Goal: Use online tool/utility: Utilize a website feature to perform a specific function

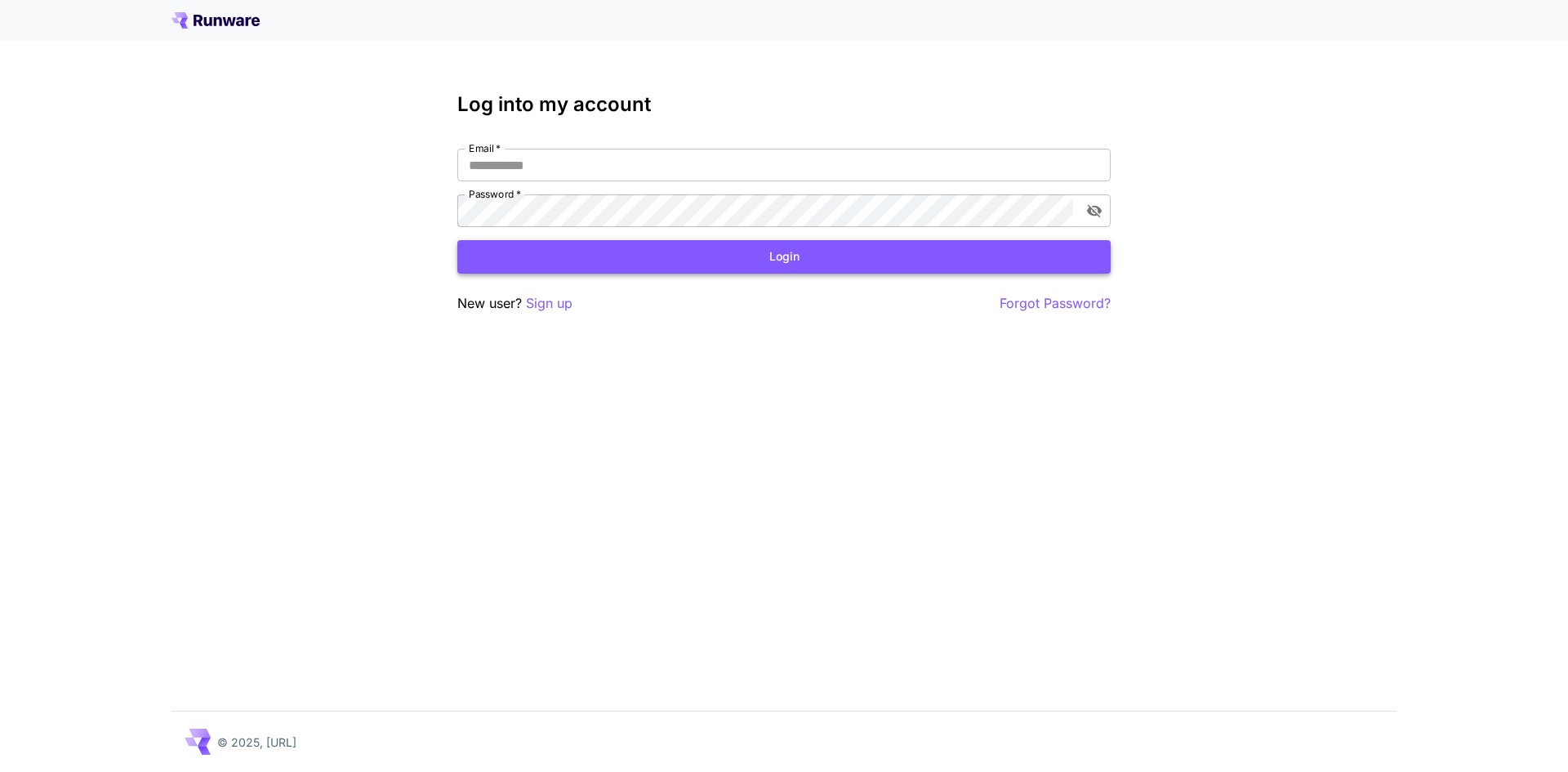
type input "**********"
click at [727, 257] on button "Login" at bounding box center [784, 257] width 654 height 34
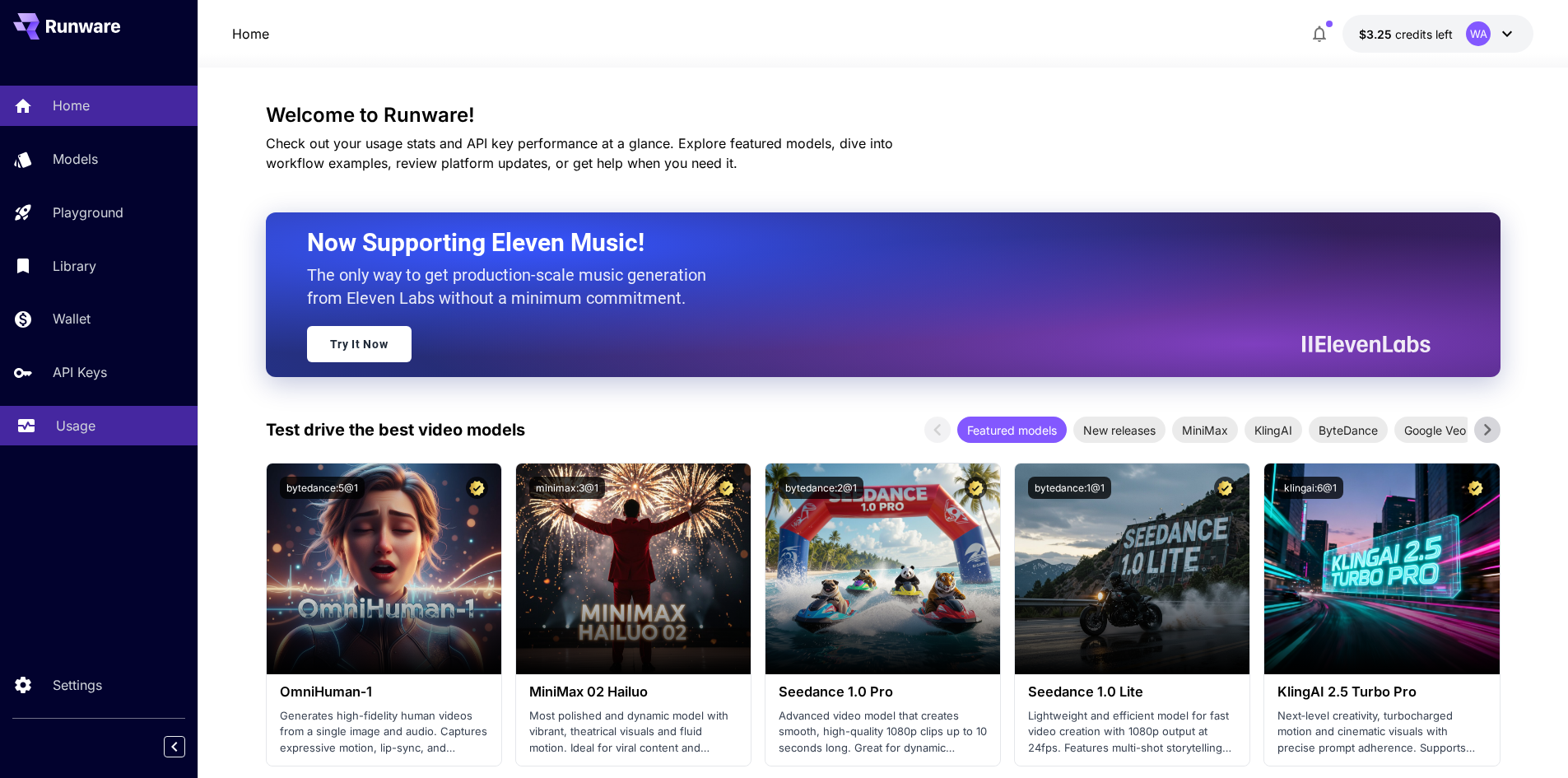
click at [91, 427] on p "Usage" at bounding box center [76, 425] width 39 height 20
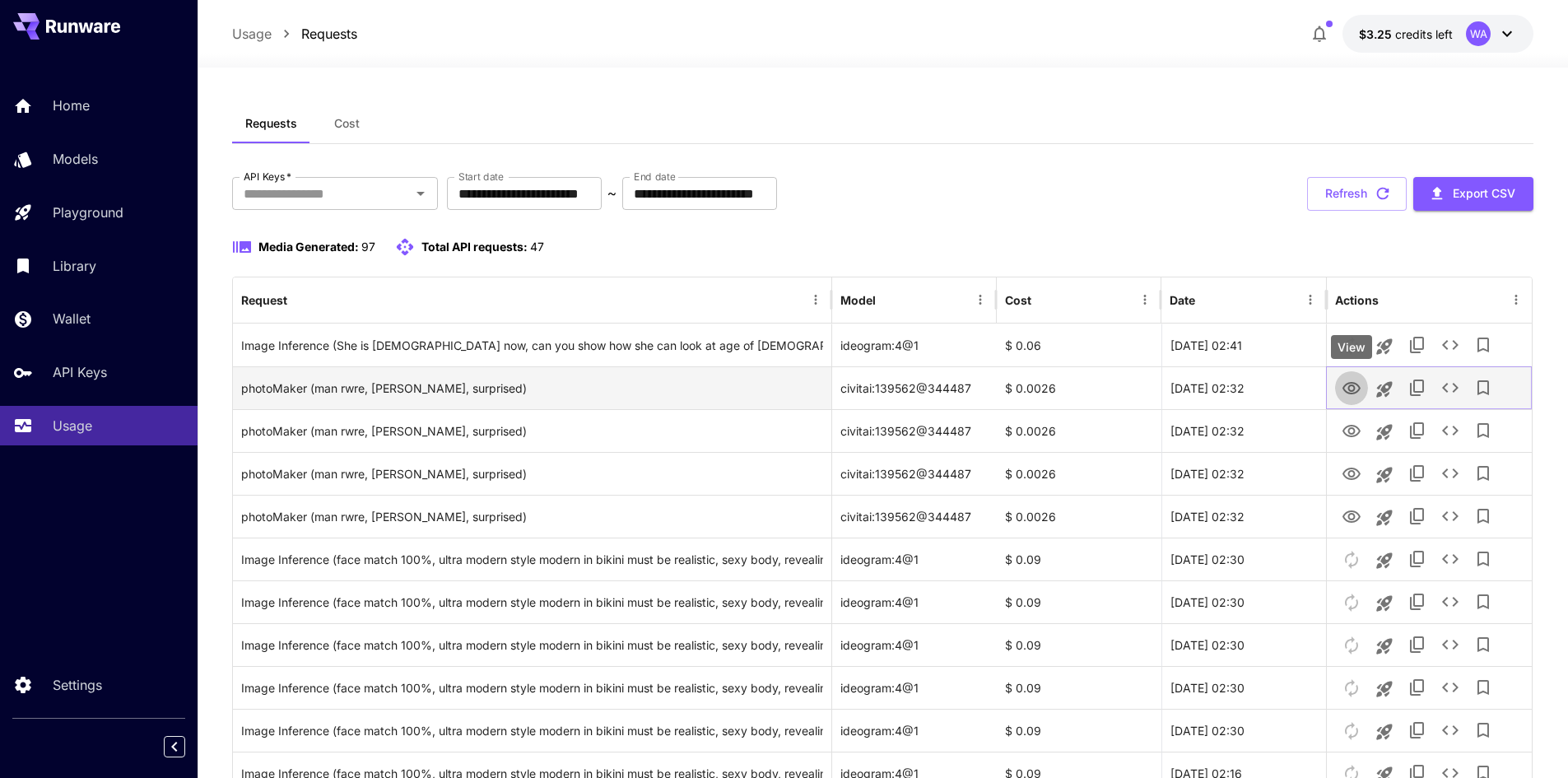
click at [1360, 386] on icon "View" at bounding box center [1351, 388] width 20 height 20
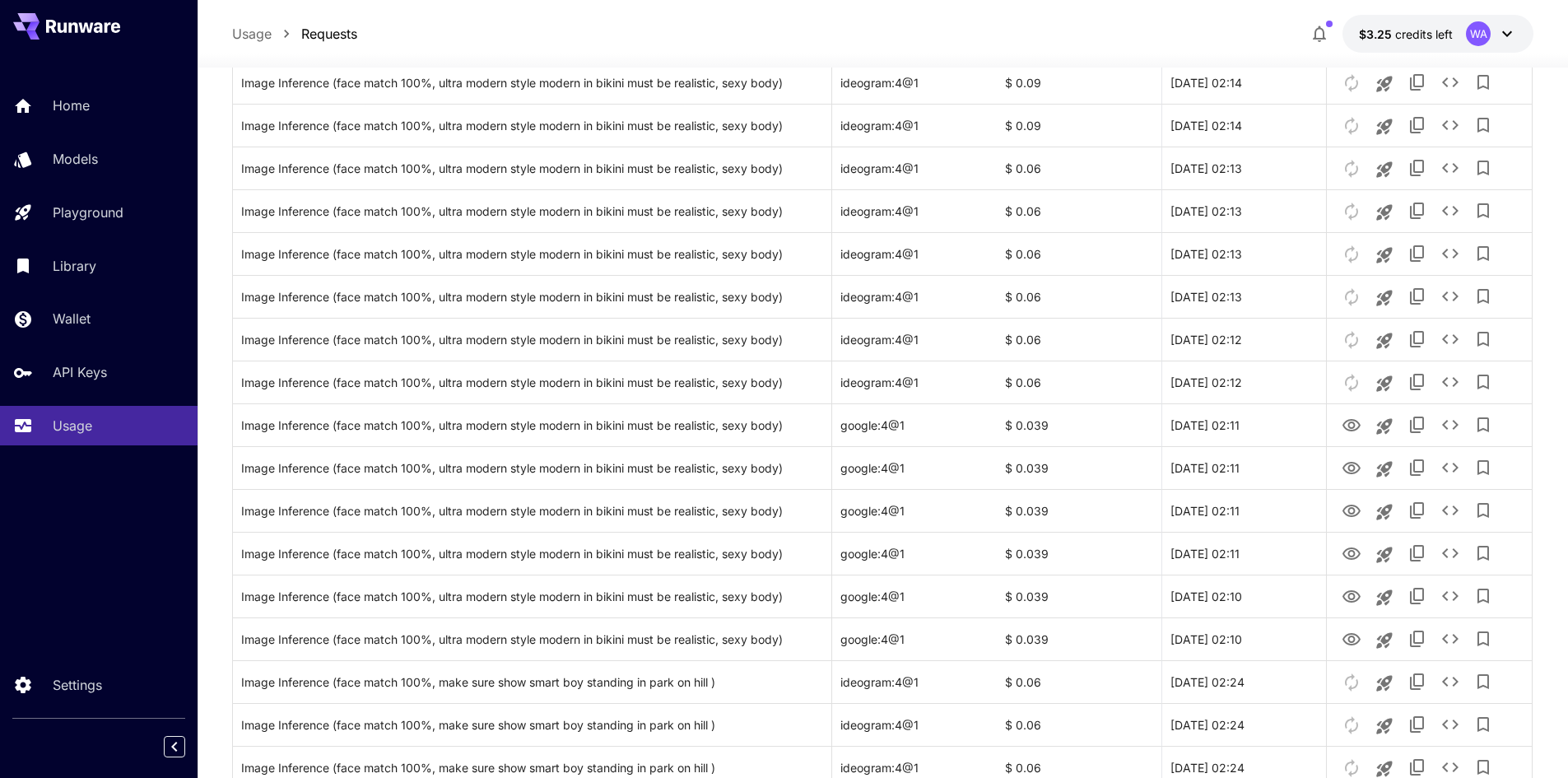
scroll to position [1152, 0]
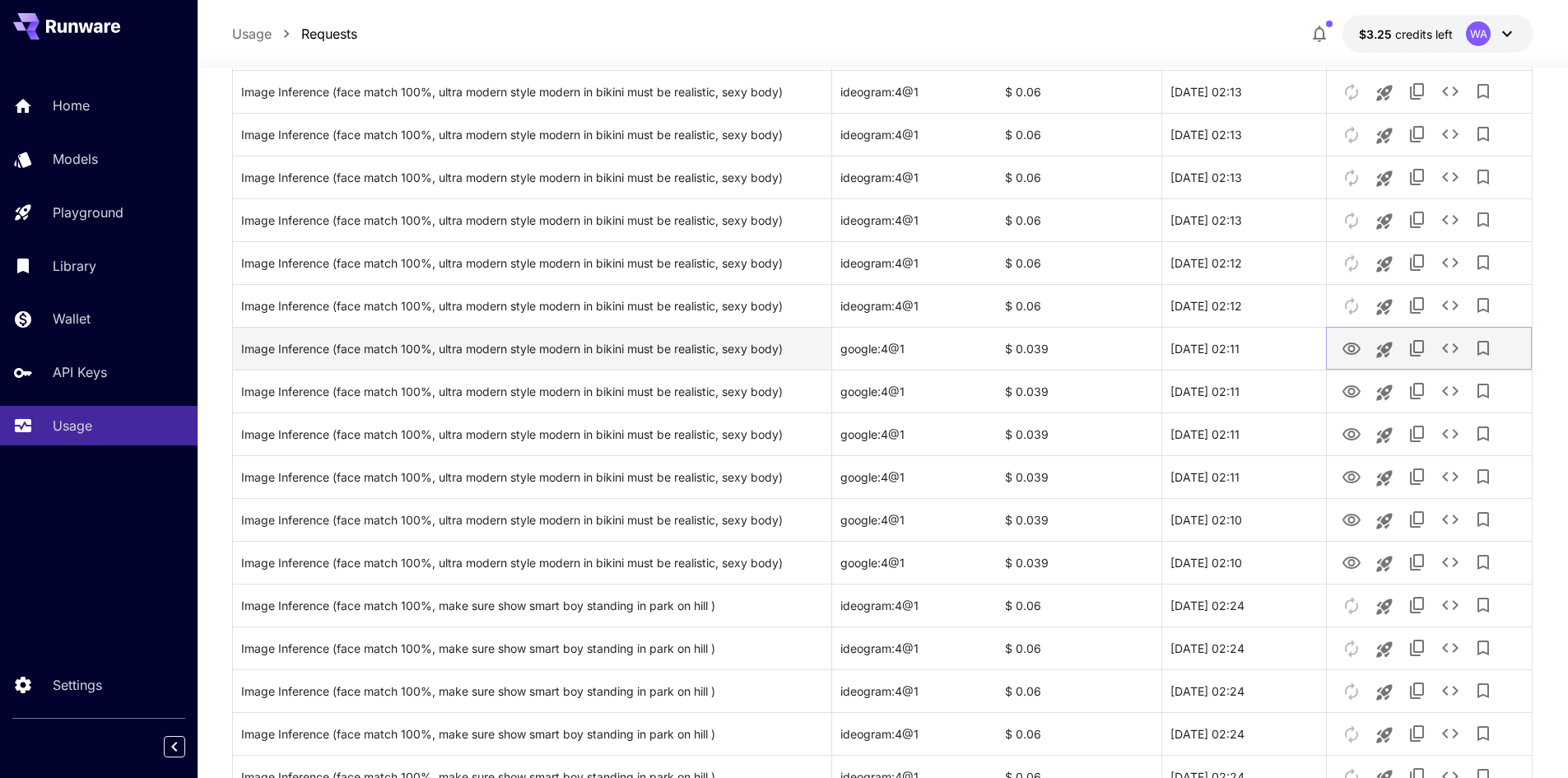
click at [1351, 350] on icon "View" at bounding box center [1351, 349] width 18 height 13
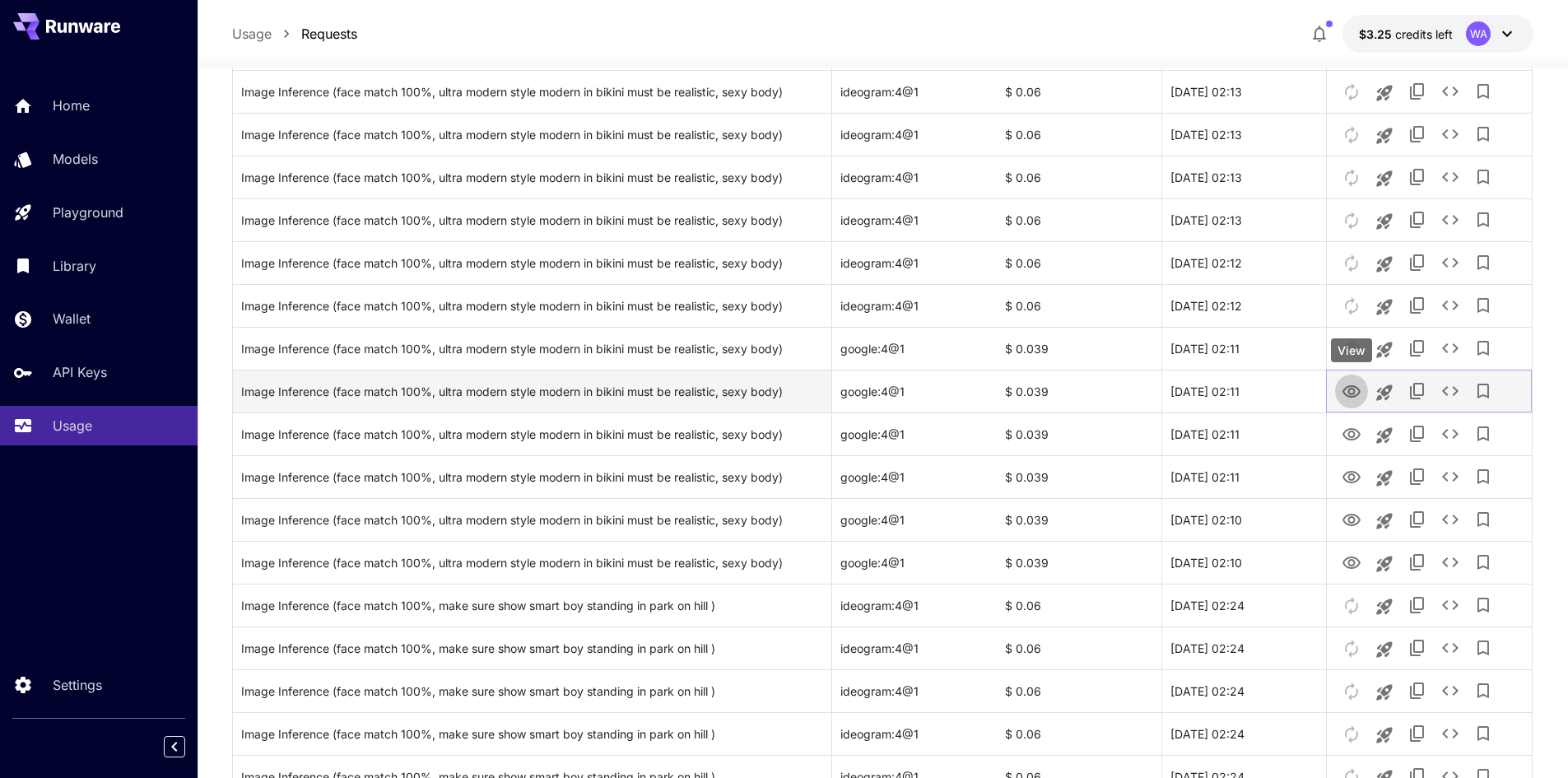
click at [1353, 391] on icon "View" at bounding box center [1351, 391] width 20 height 20
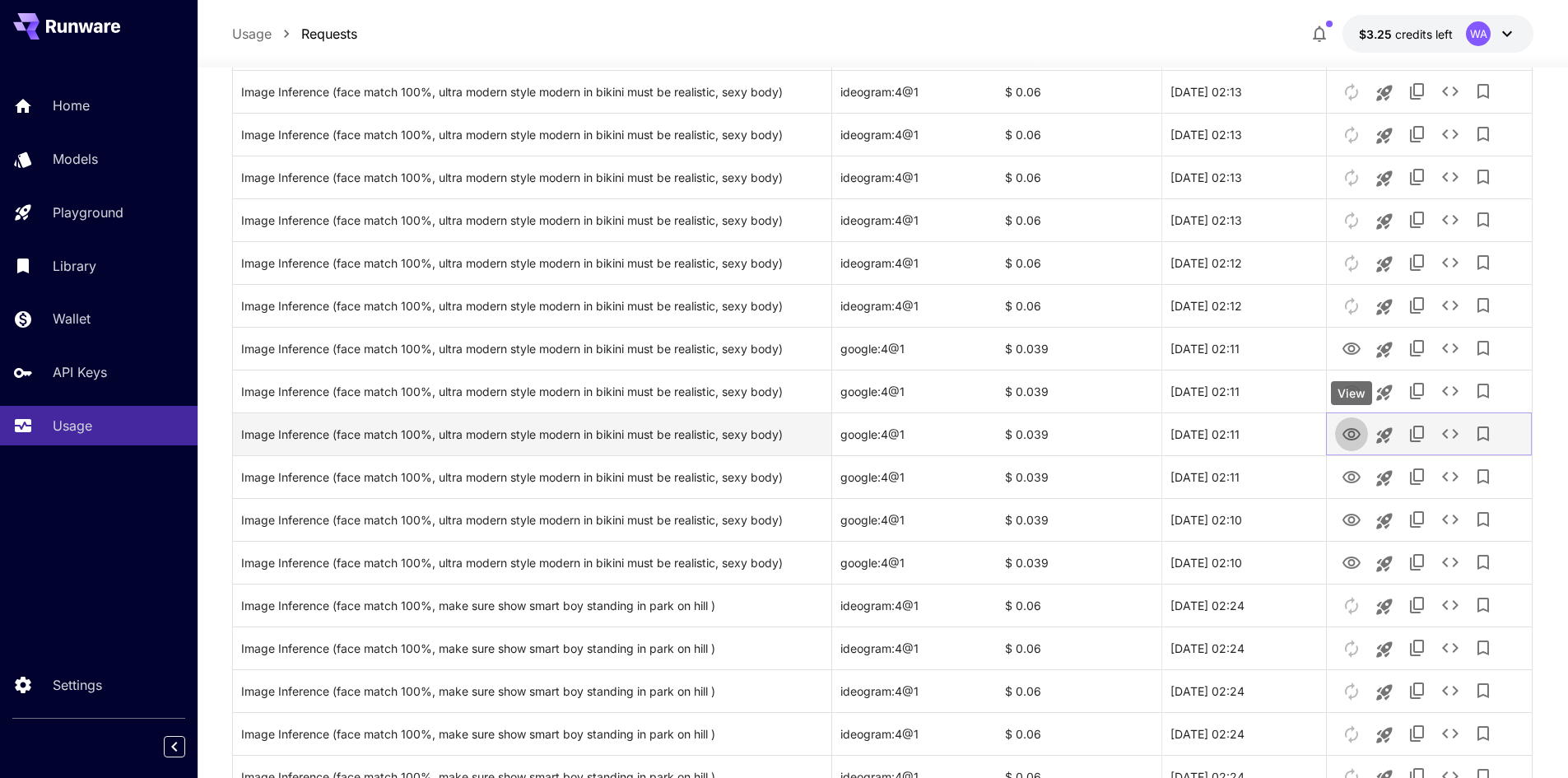
click at [1346, 430] on icon "View" at bounding box center [1351, 434] width 18 height 13
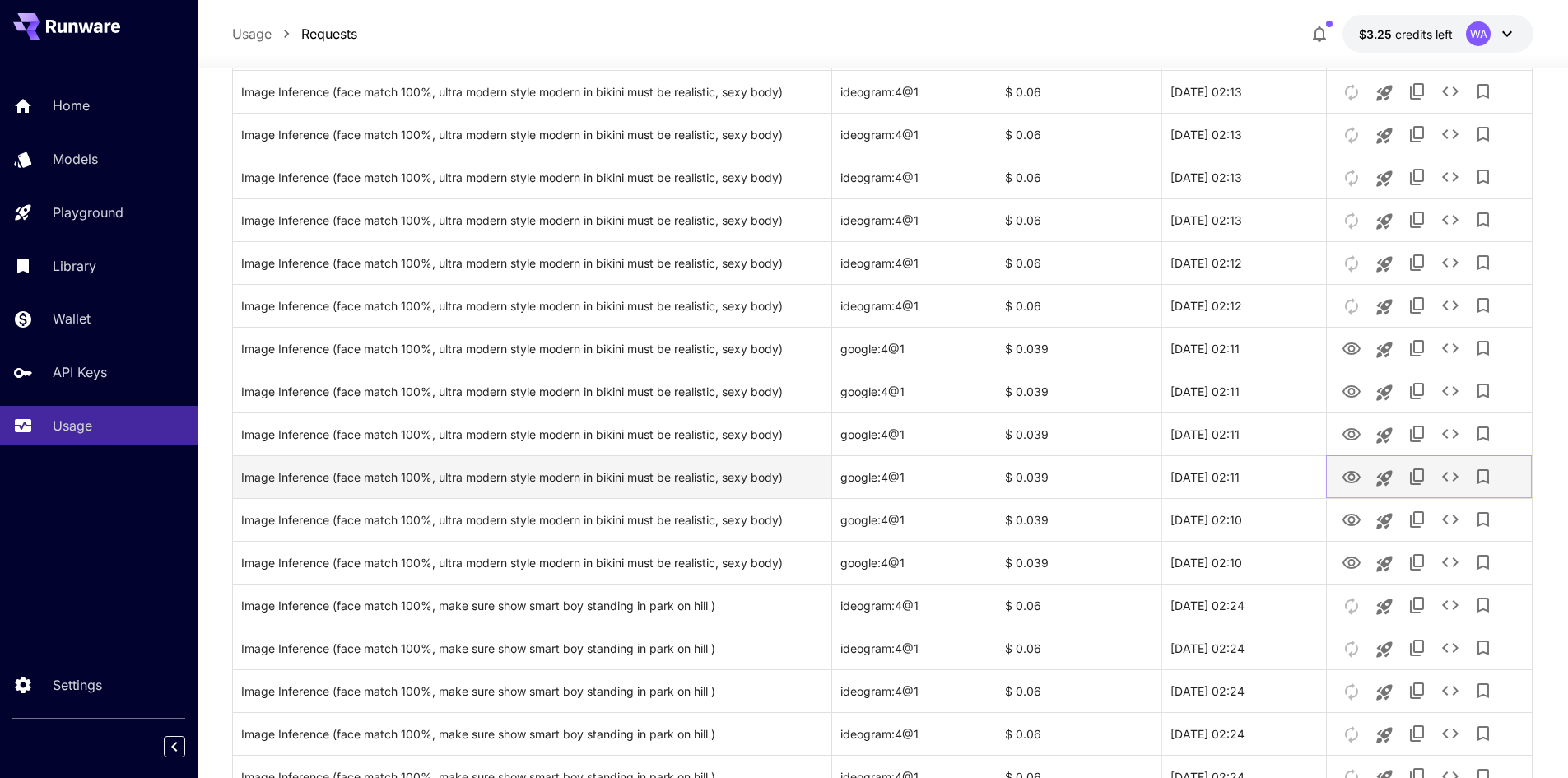
click at [1354, 474] on icon "View" at bounding box center [1351, 477] width 18 height 13
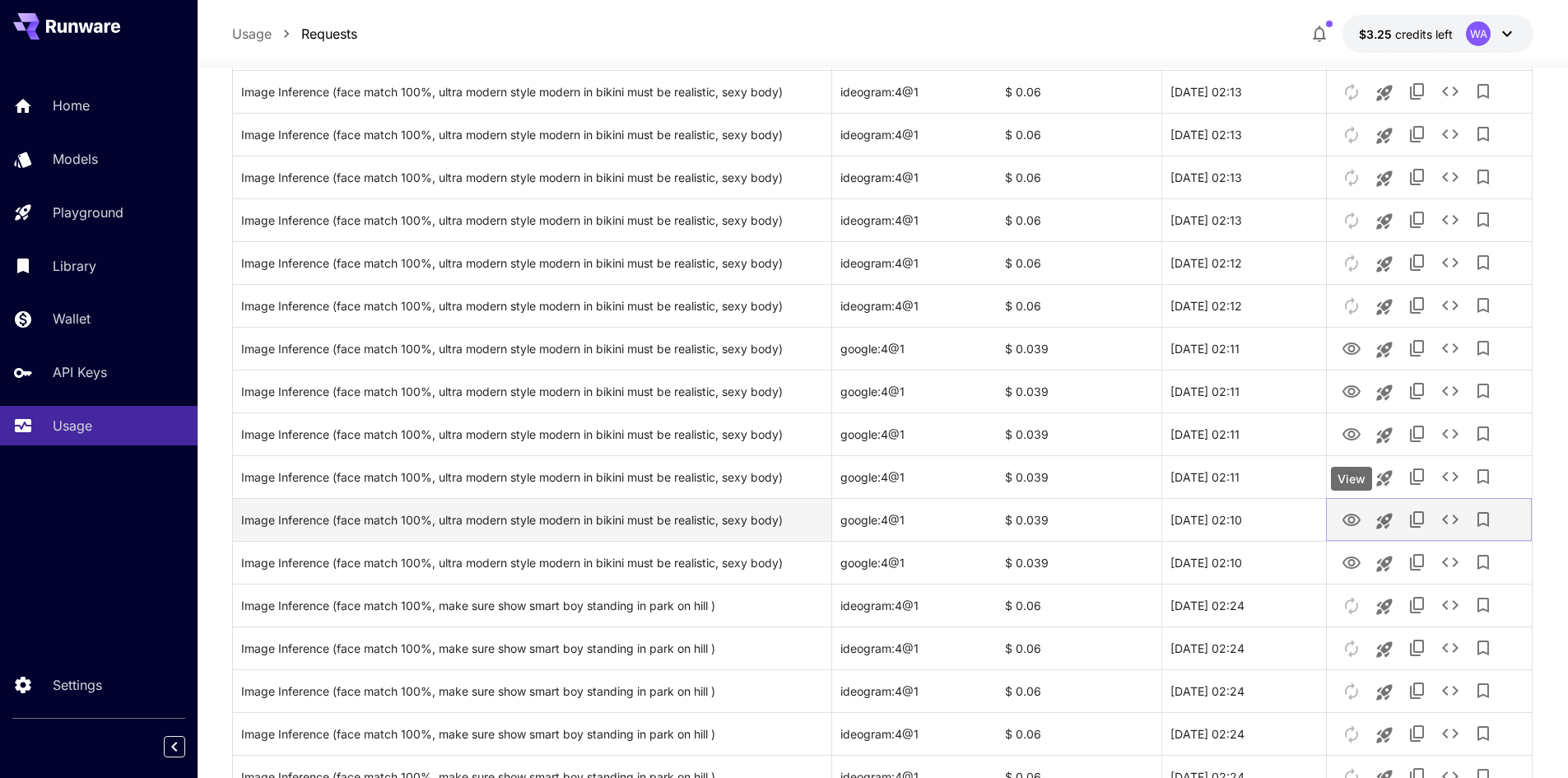
click at [1349, 521] on icon "View" at bounding box center [1351, 520] width 18 height 13
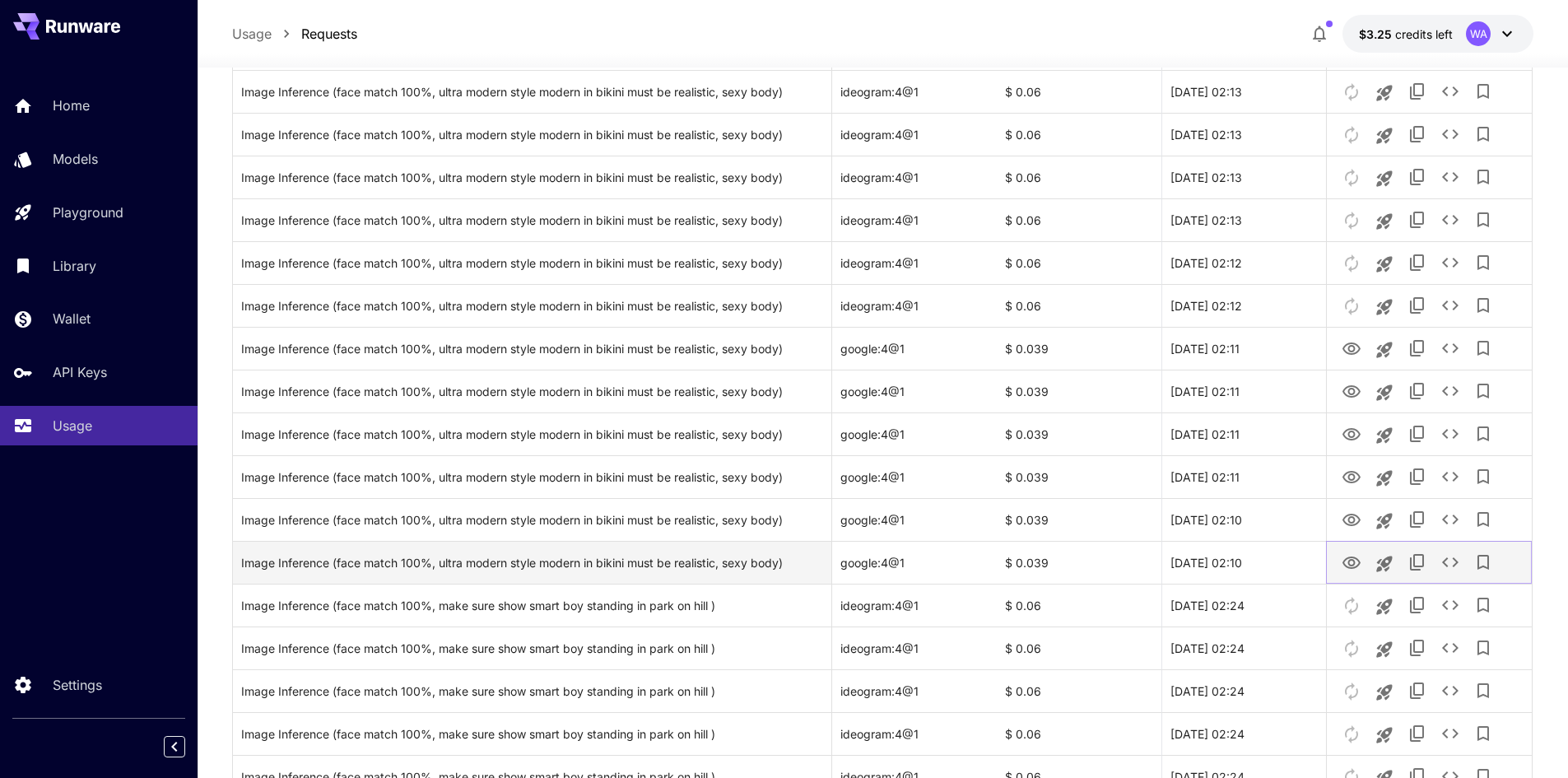
click at [1357, 558] on icon "View" at bounding box center [1351, 563] width 18 height 13
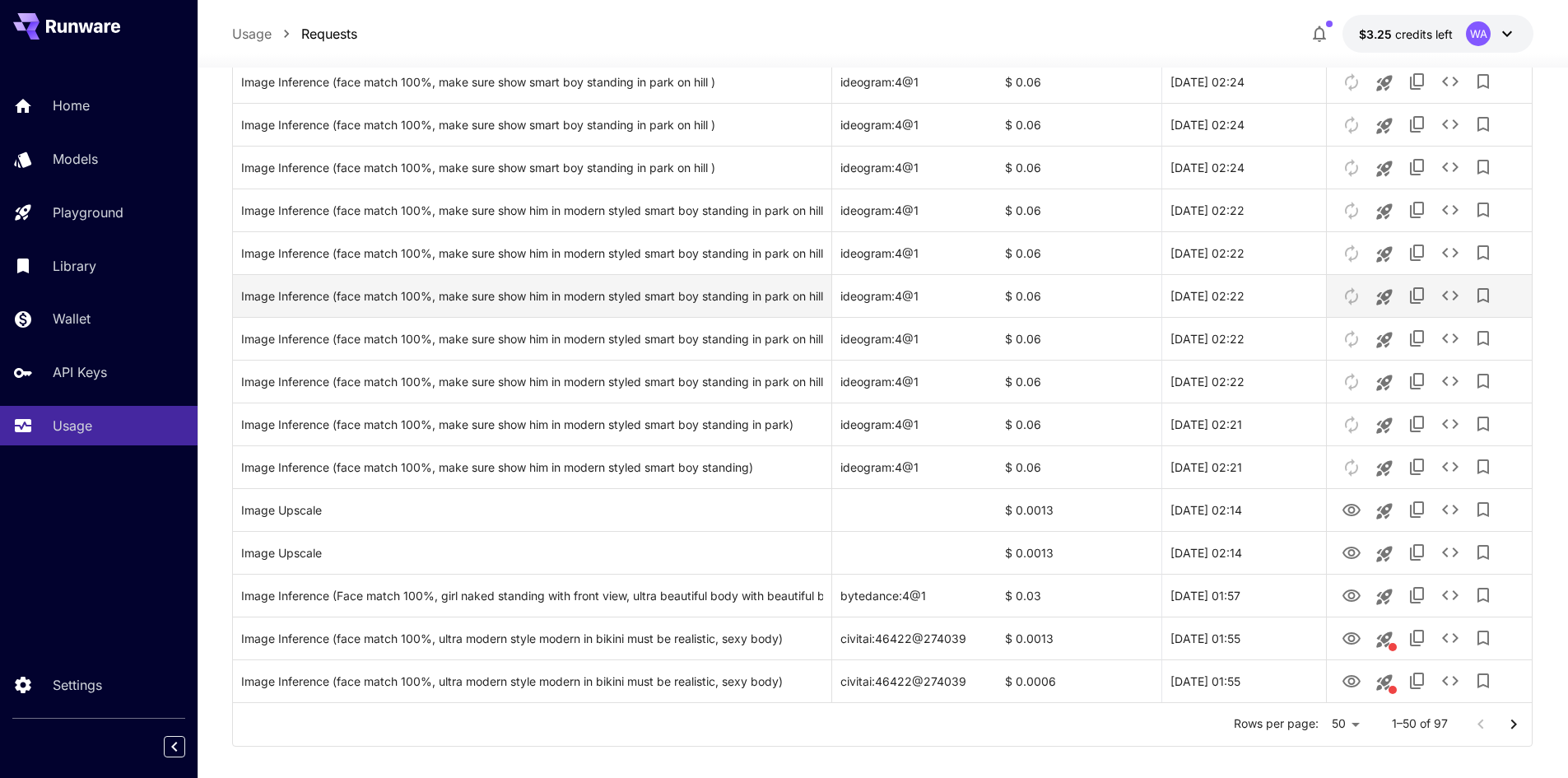
scroll to position [1780, 0]
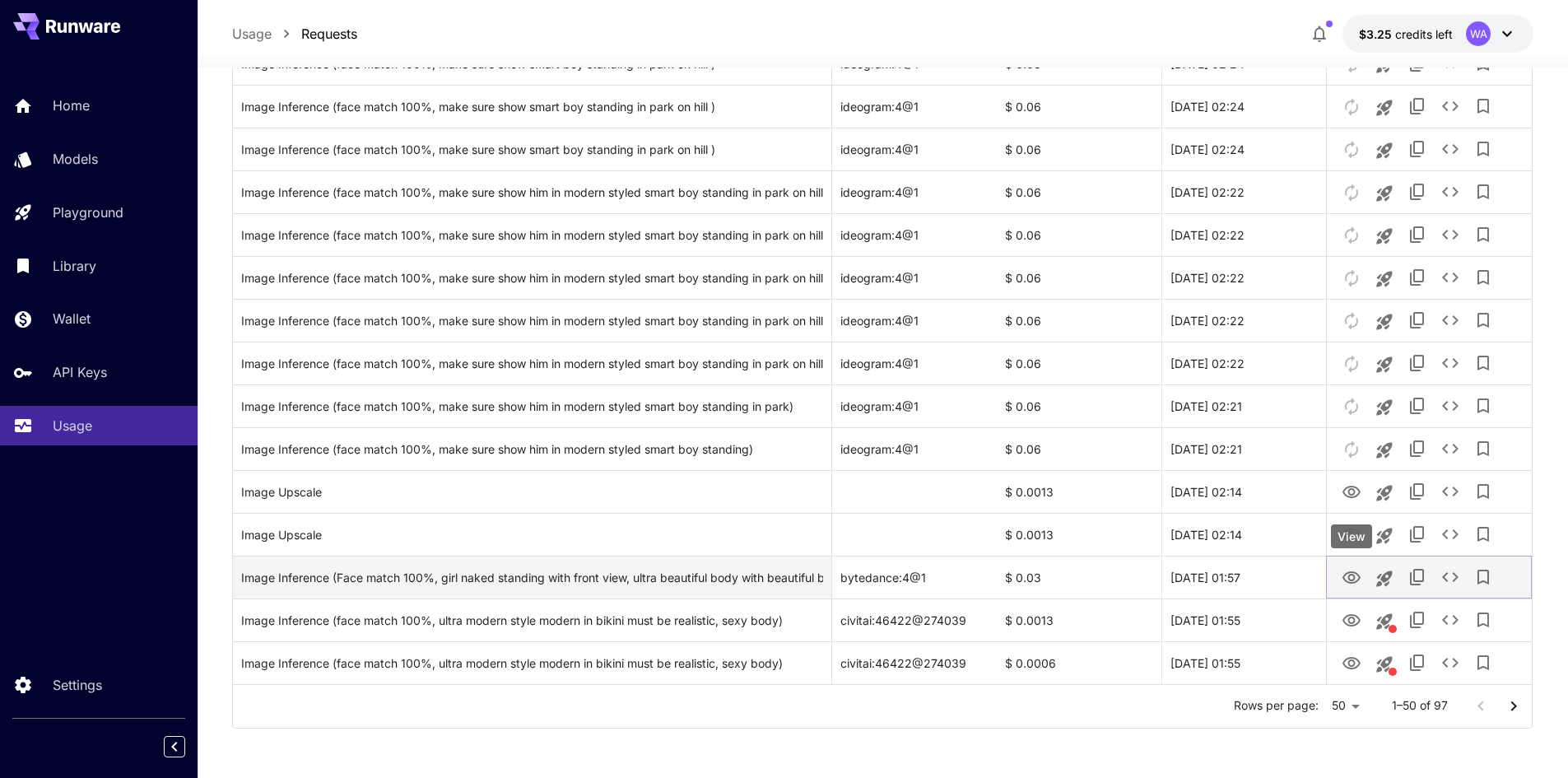
click at [1358, 575] on icon "View" at bounding box center [1351, 577] width 18 height 13
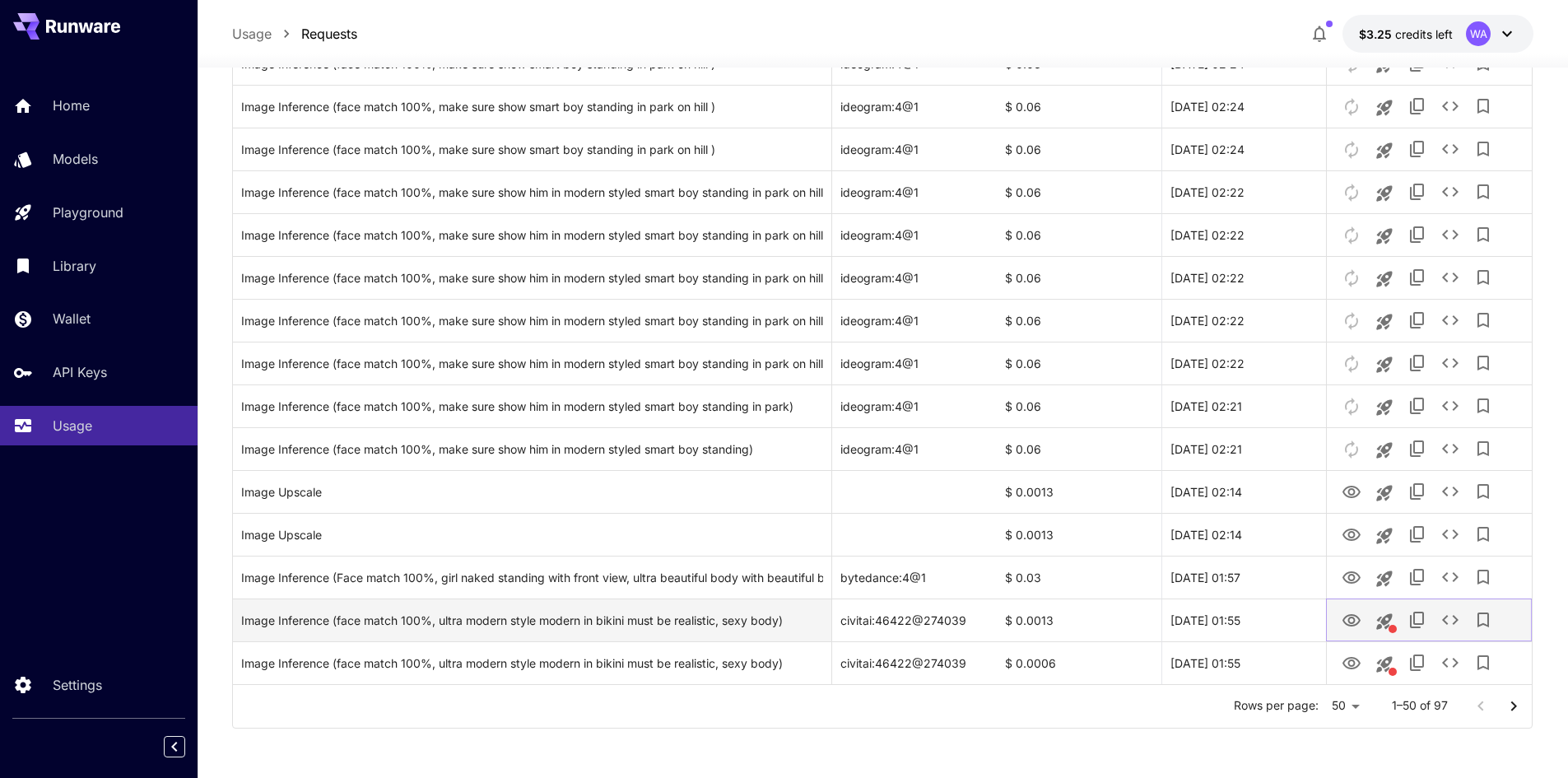
click at [1350, 612] on icon "View" at bounding box center [1351, 620] width 20 height 20
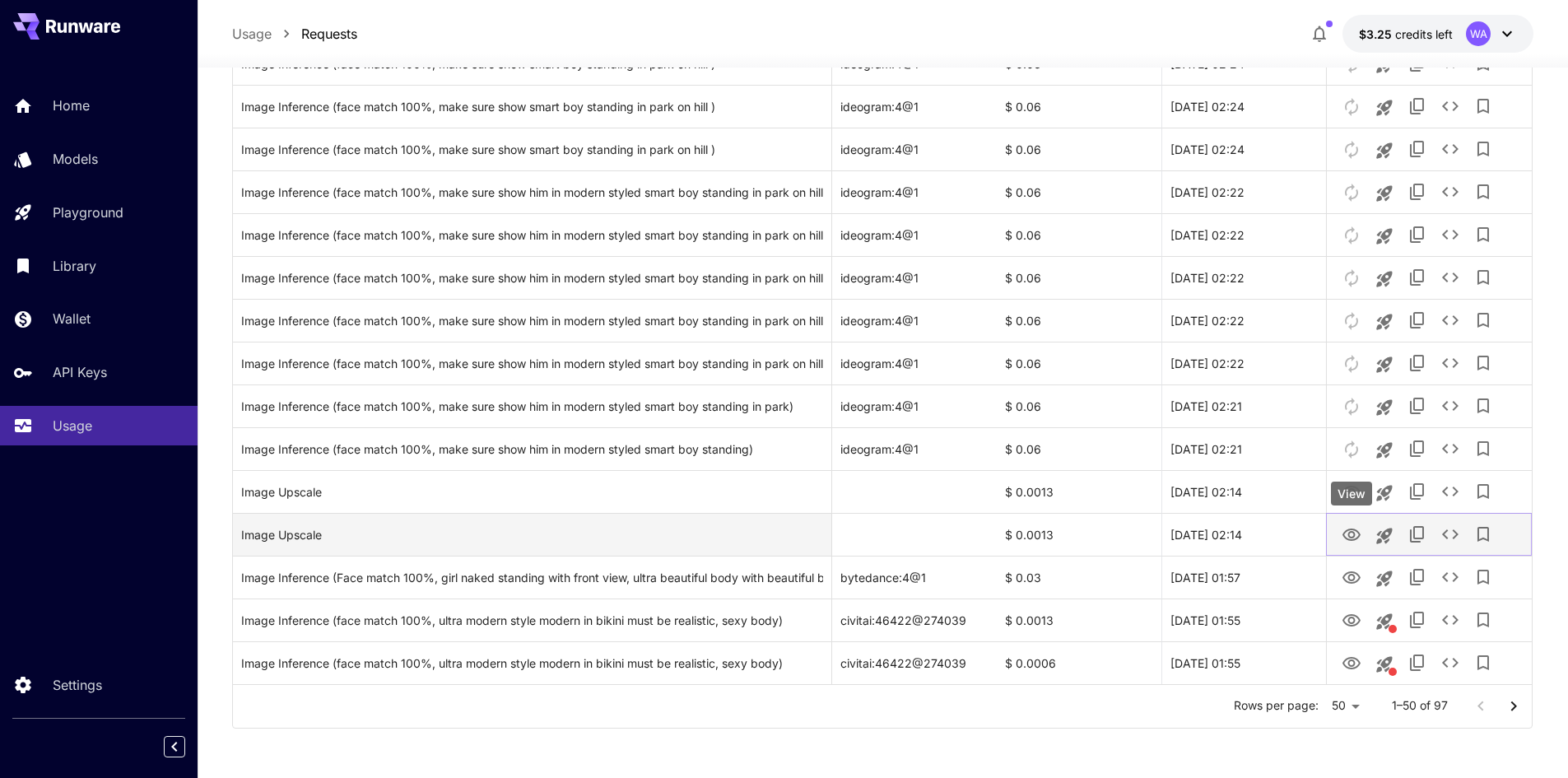
click at [1346, 532] on icon "View" at bounding box center [1351, 535] width 20 height 20
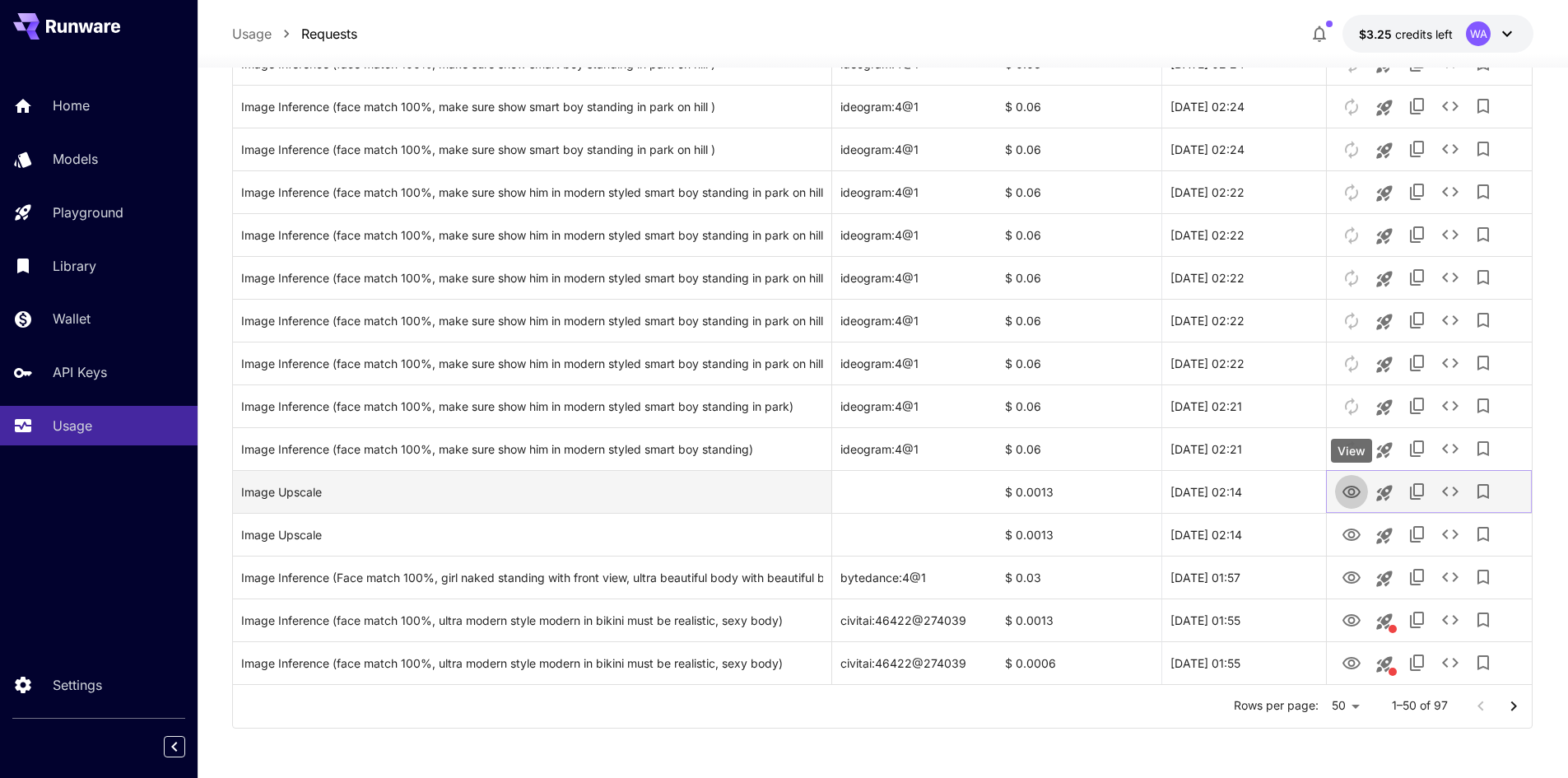
click at [1354, 490] on icon "View" at bounding box center [1351, 491] width 18 height 13
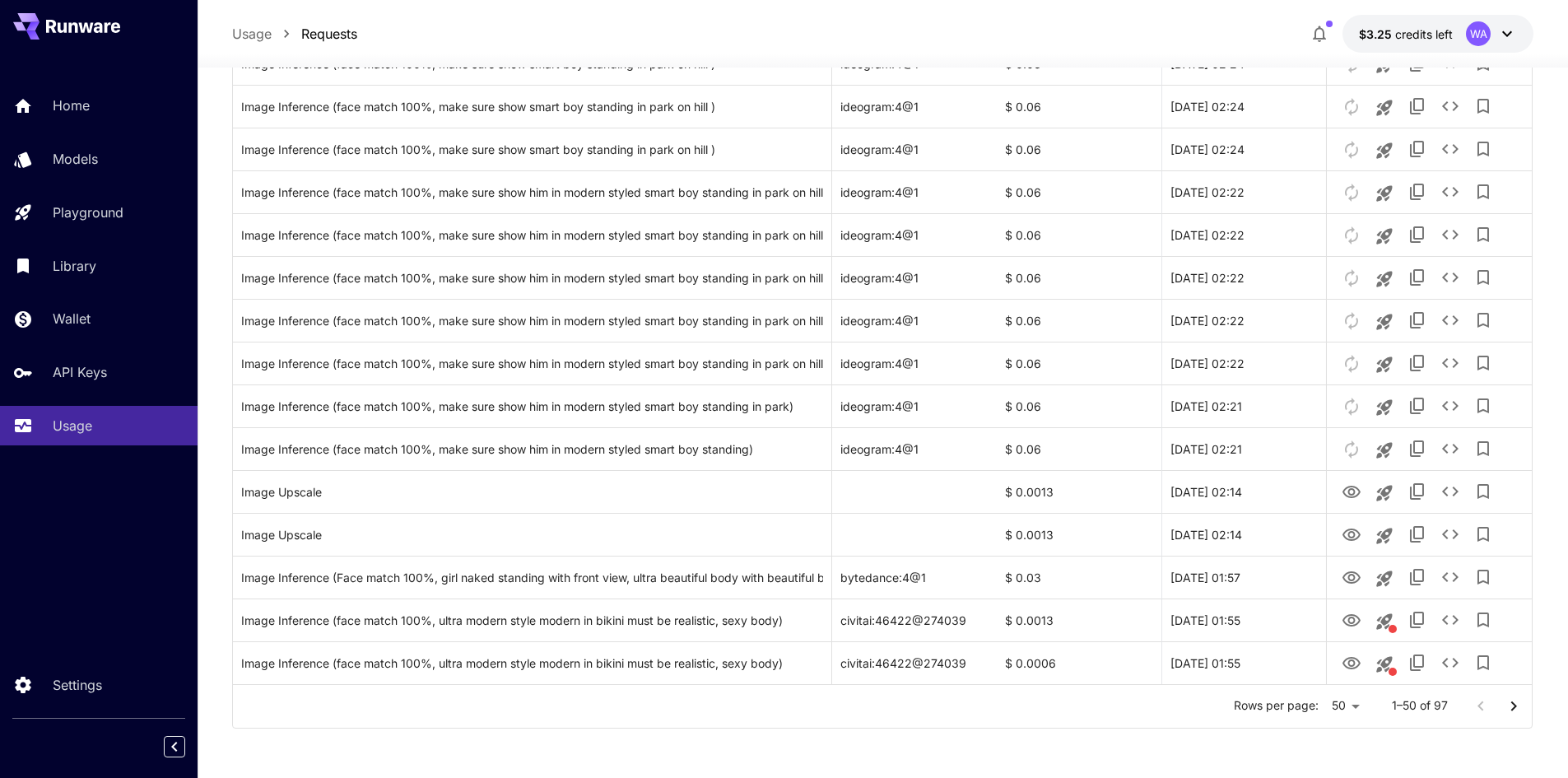
click at [1503, 708] on button "Go to next page" at bounding box center [1514, 706] width 33 height 33
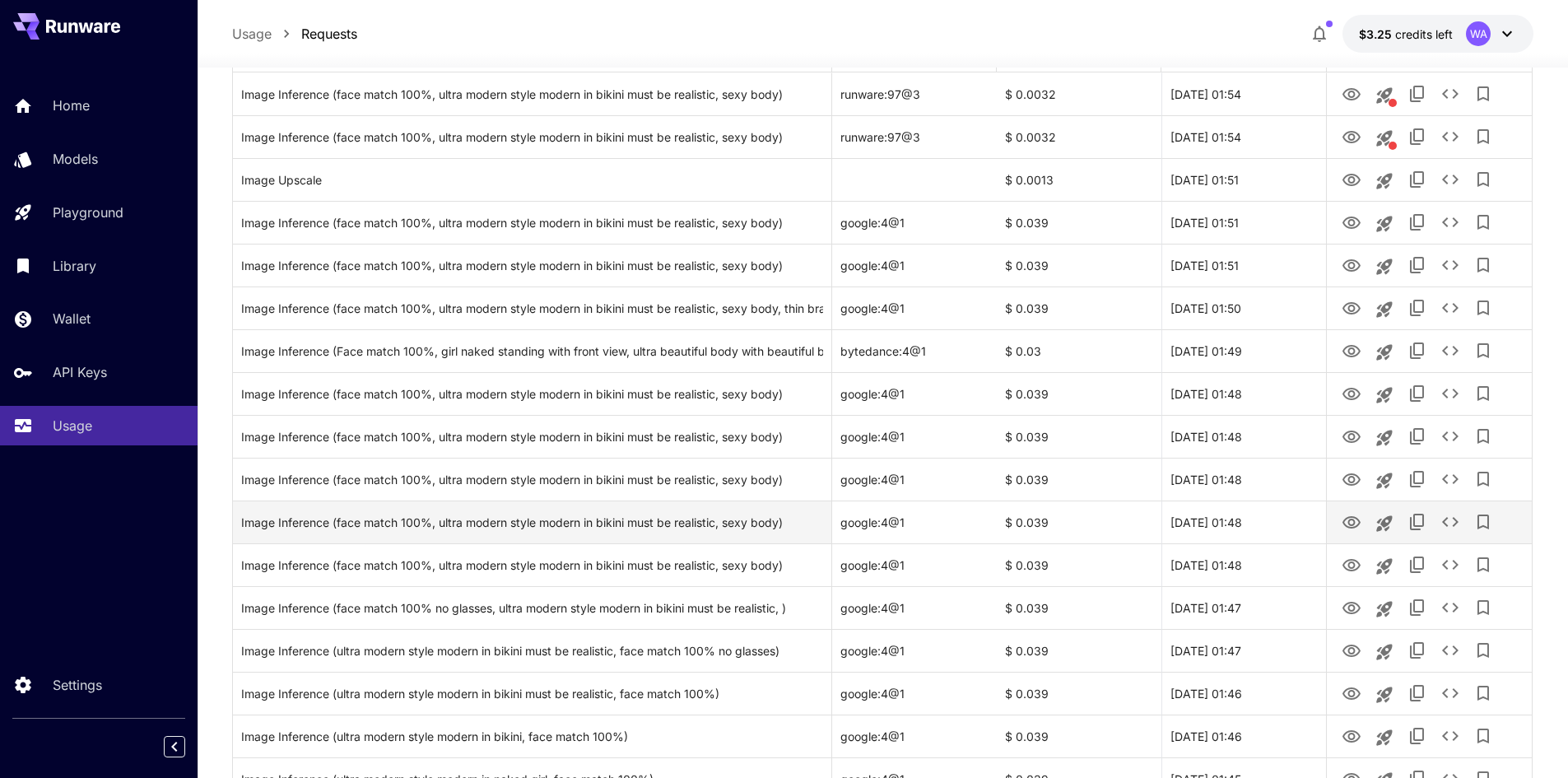
scroll to position [0, 0]
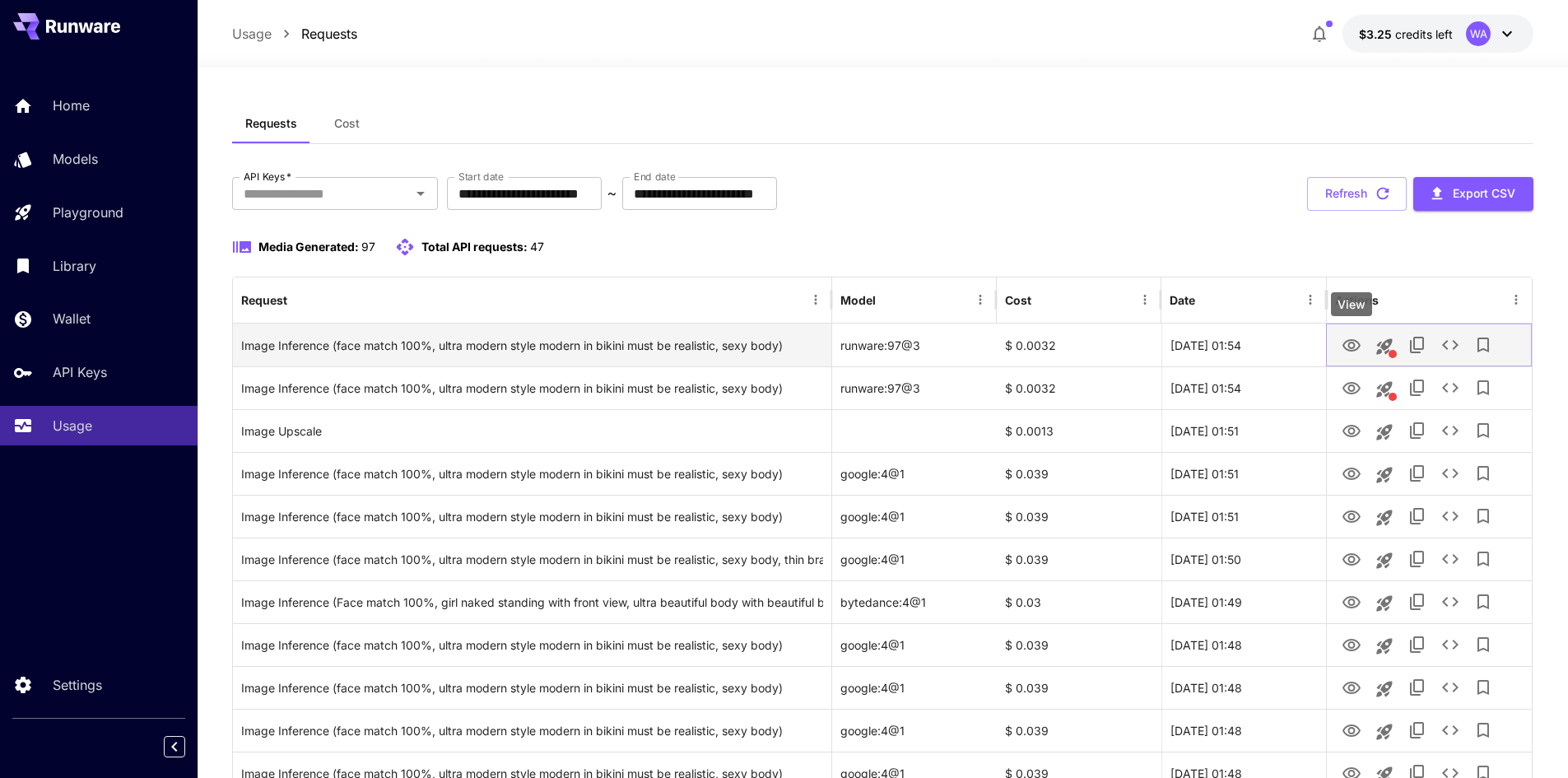
click at [1357, 345] on icon "View" at bounding box center [1351, 345] width 20 height 20
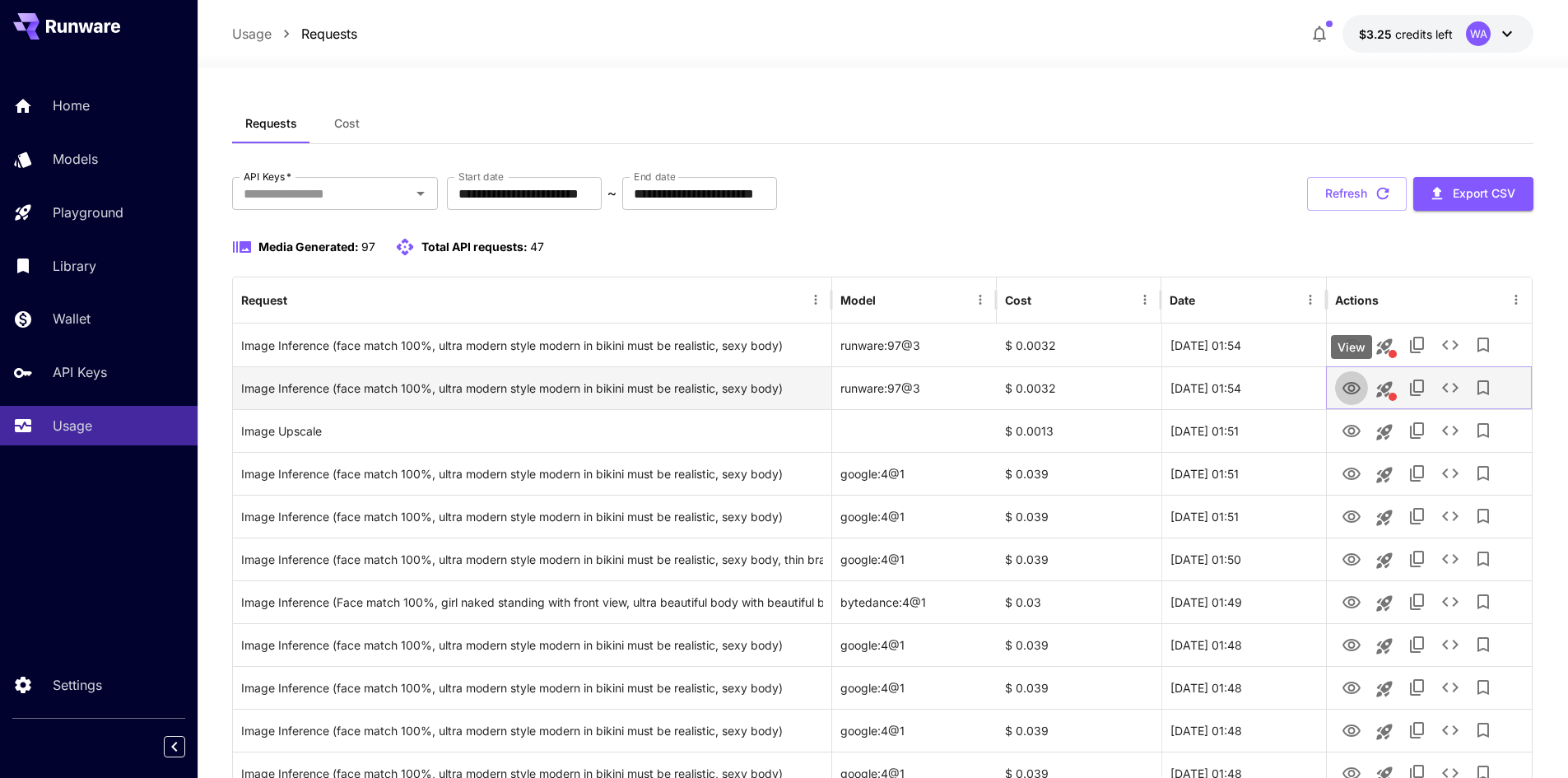
click at [1355, 386] on icon "View" at bounding box center [1351, 388] width 18 height 13
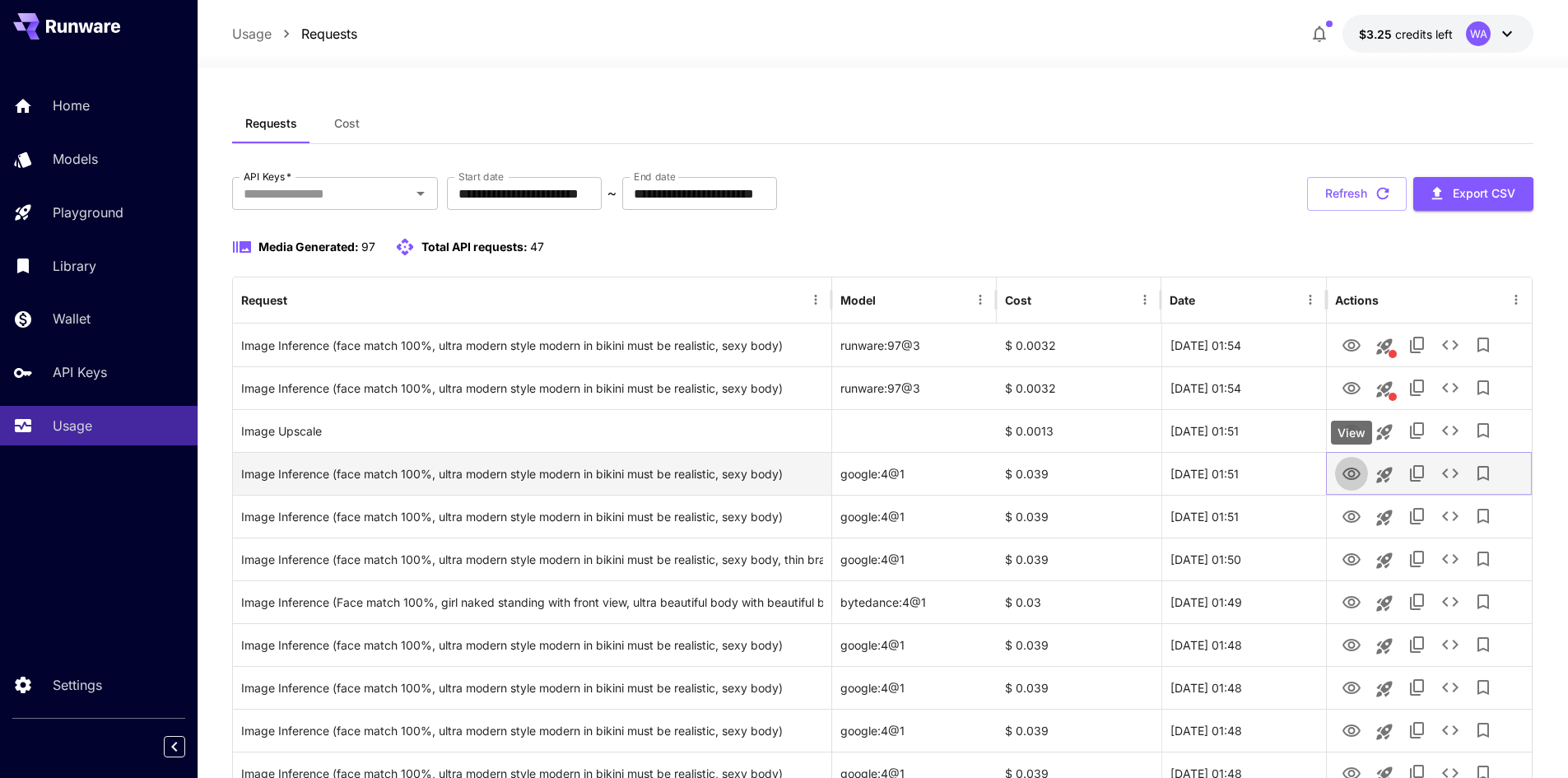
click at [1357, 478] on icon "View" at bounding box center [1351, 474] width 18 height 13
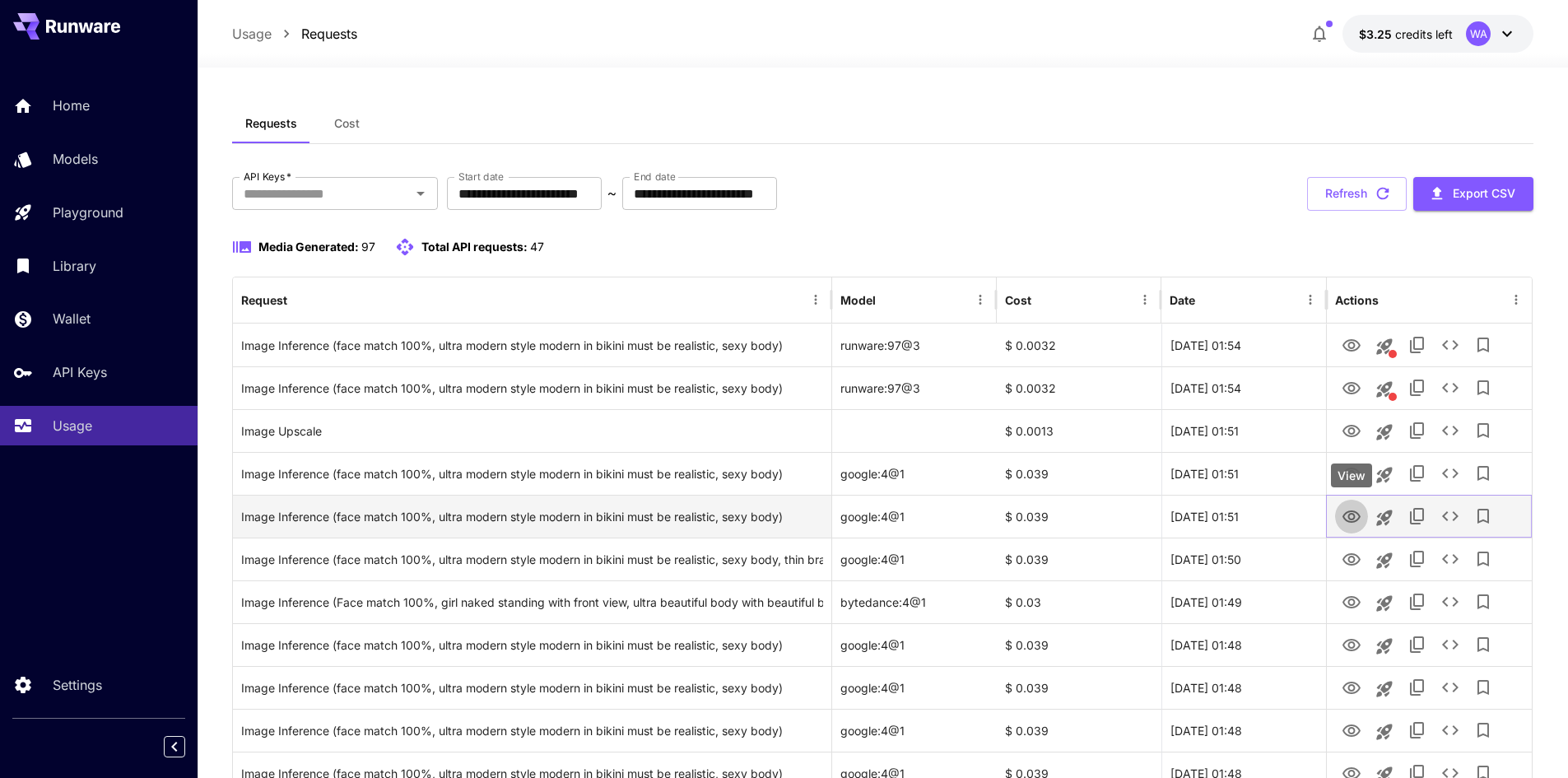
click at [1353, 516] on icon "View" at bounding box center [1351, 516] width 20 height 20
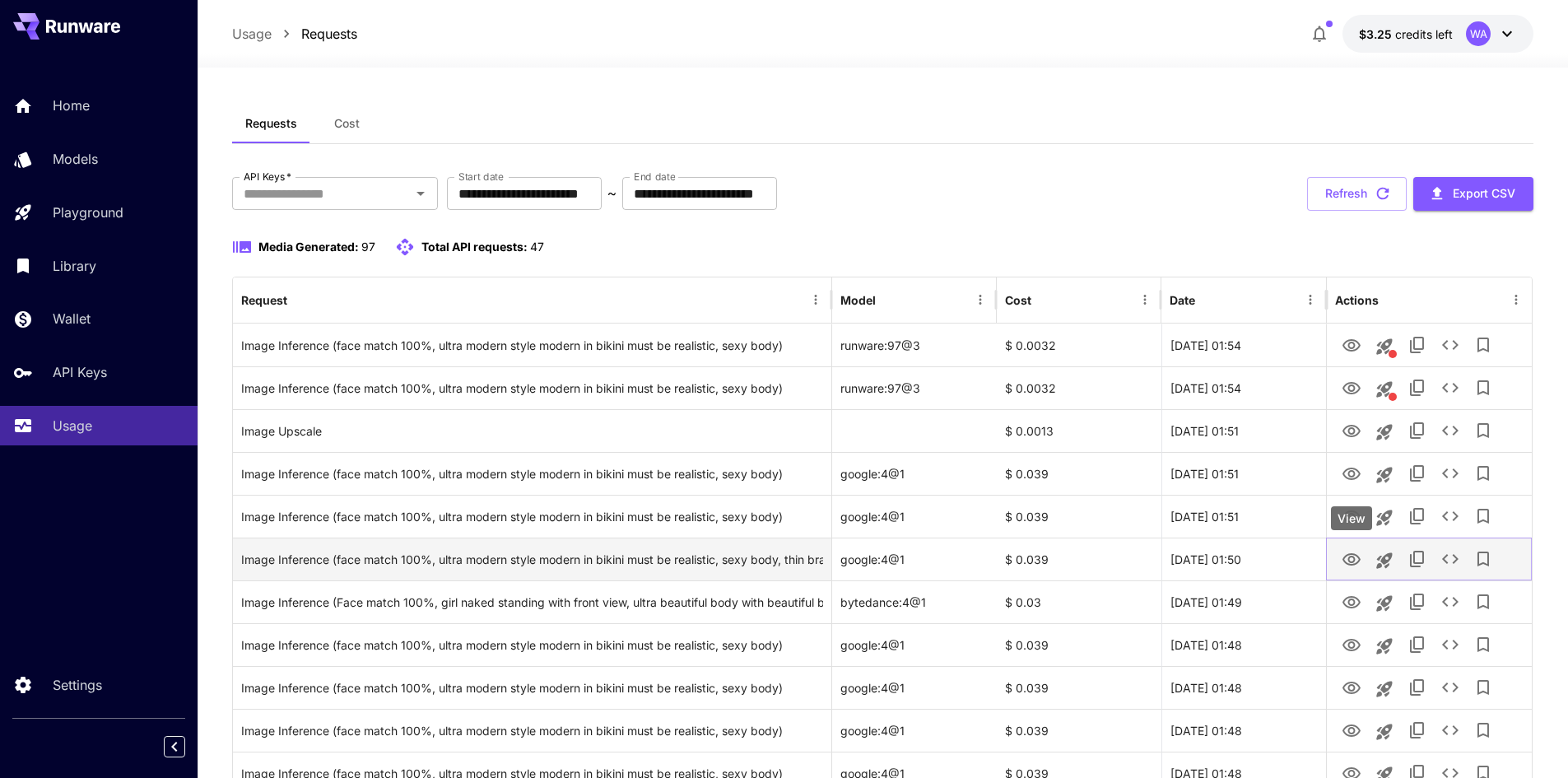
click at [1355, 558] on icon "View" at bounding box center [1351, 559] width 18 height 13
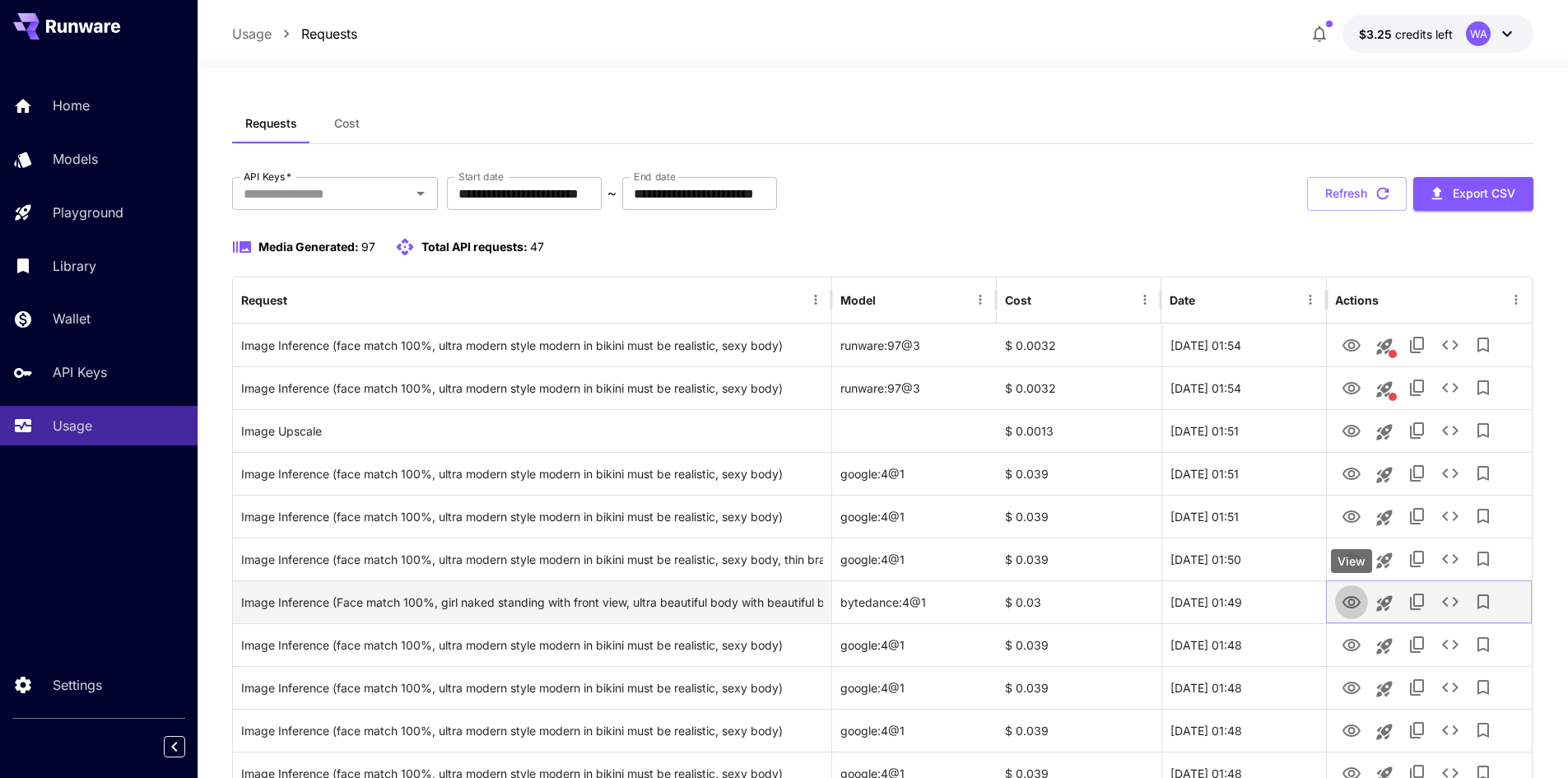
click at [1351, 601] on icon "View" at bounding box center [1351, 602] width 20 height 20
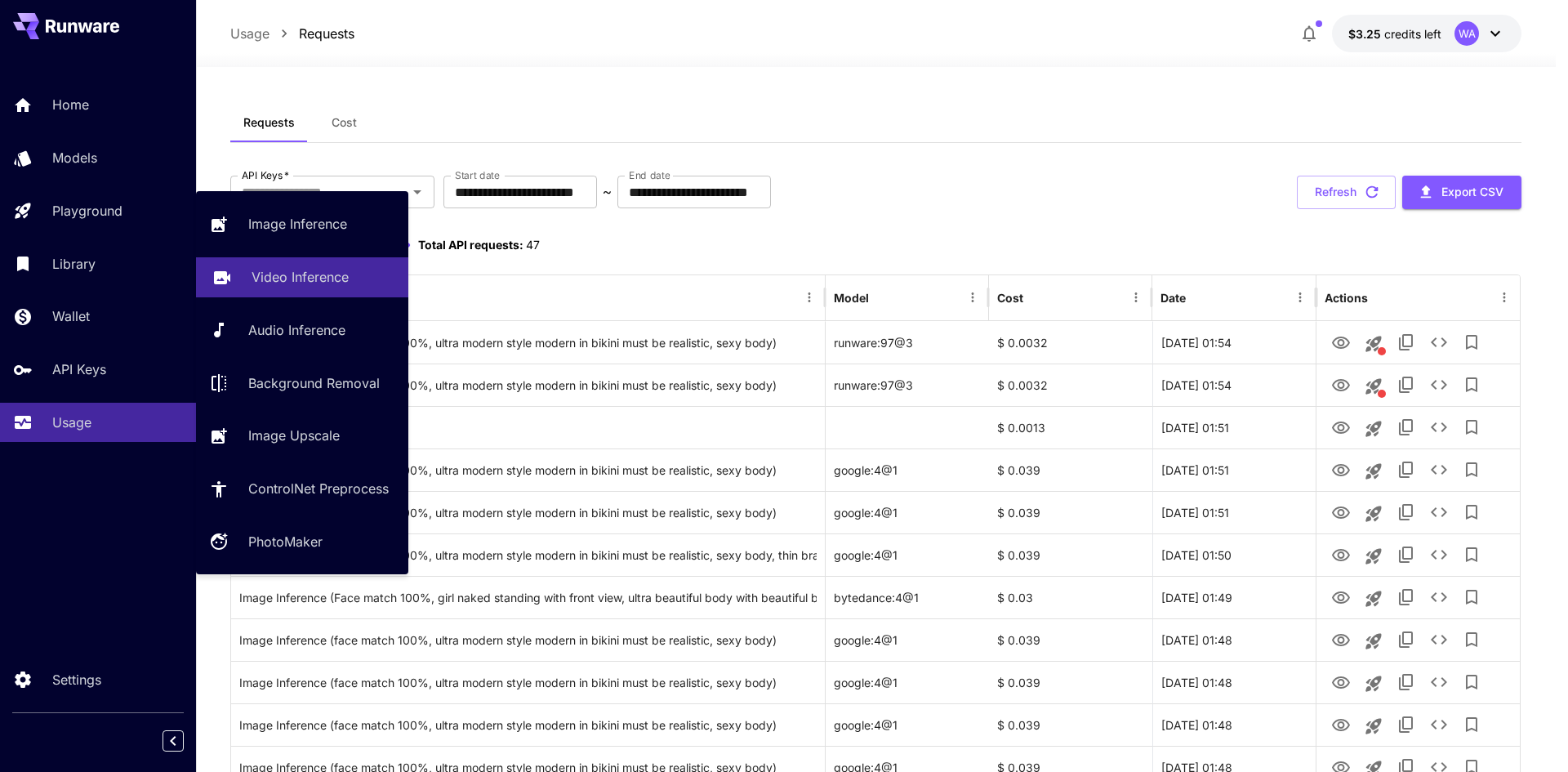
click at [278, 276] on p "Video Inference" at bounding box center [299, 277] width 97 height 19
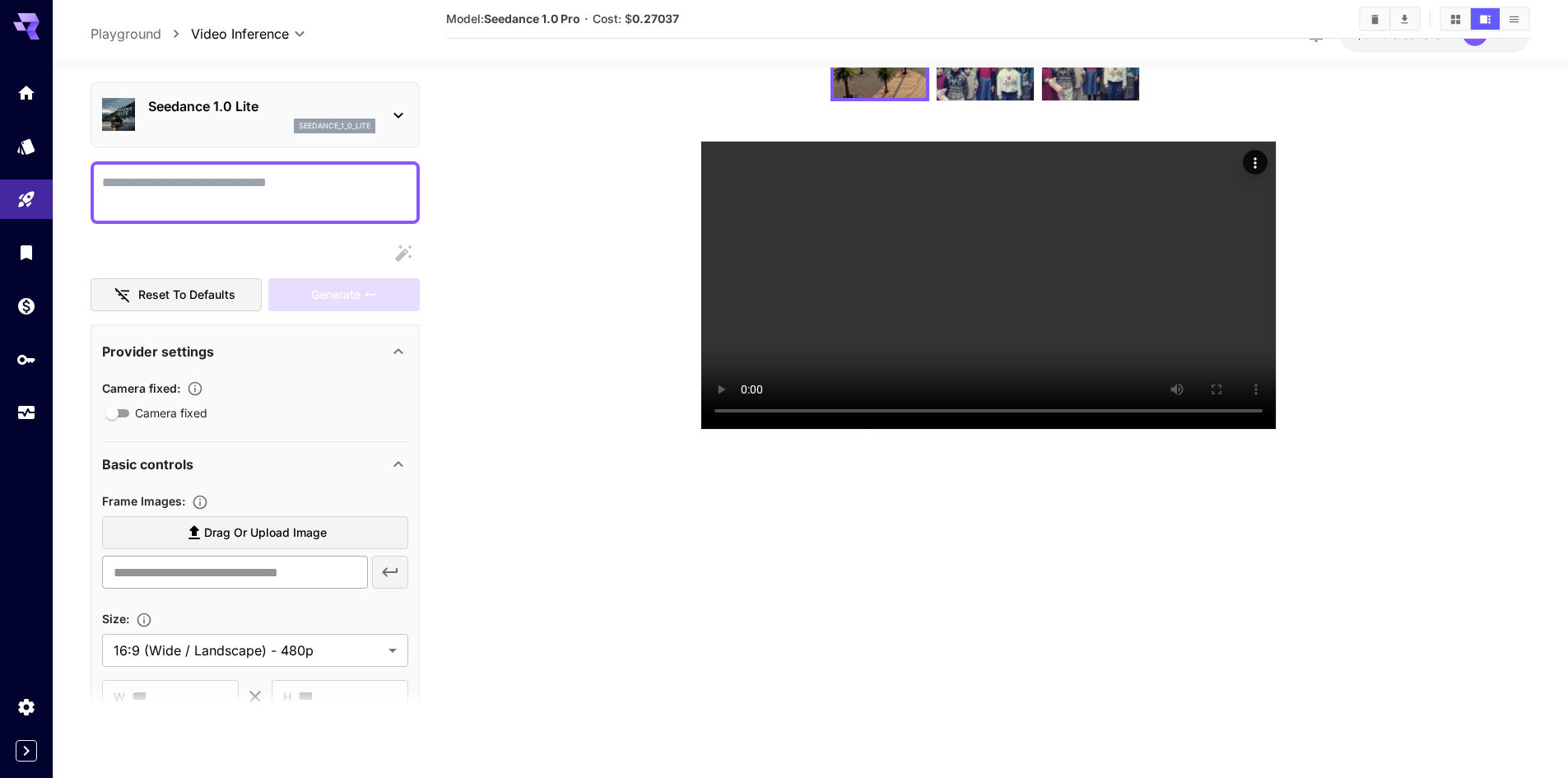
scroll to position [165, 0]
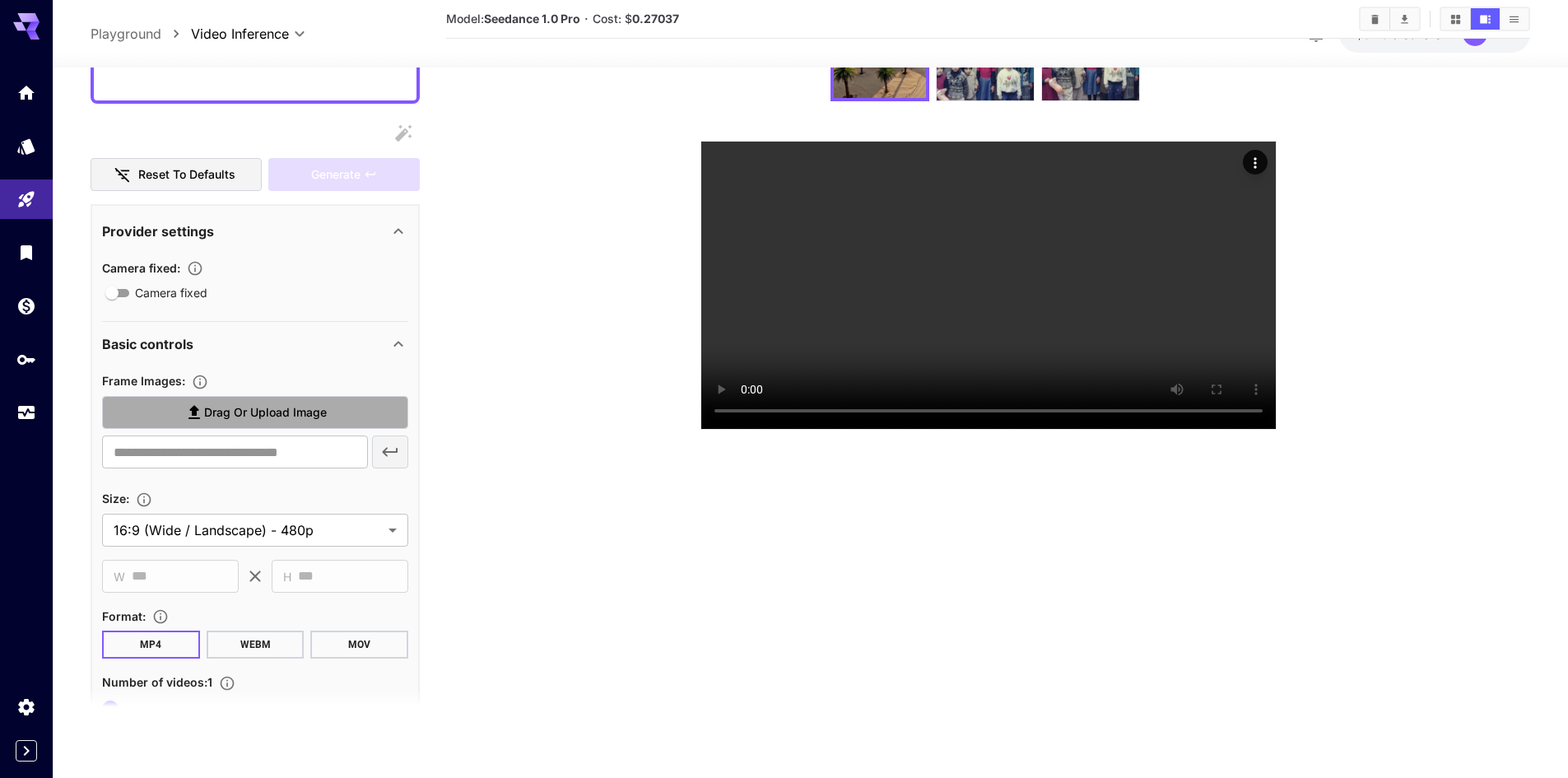
click at [235, 410] on span "Drag or upload image" at bounding box center [265, 412] width 122 height 20
click at [0, 0] on input "Drag or upload image" at bounding box center [0, 0] width 0 height 0
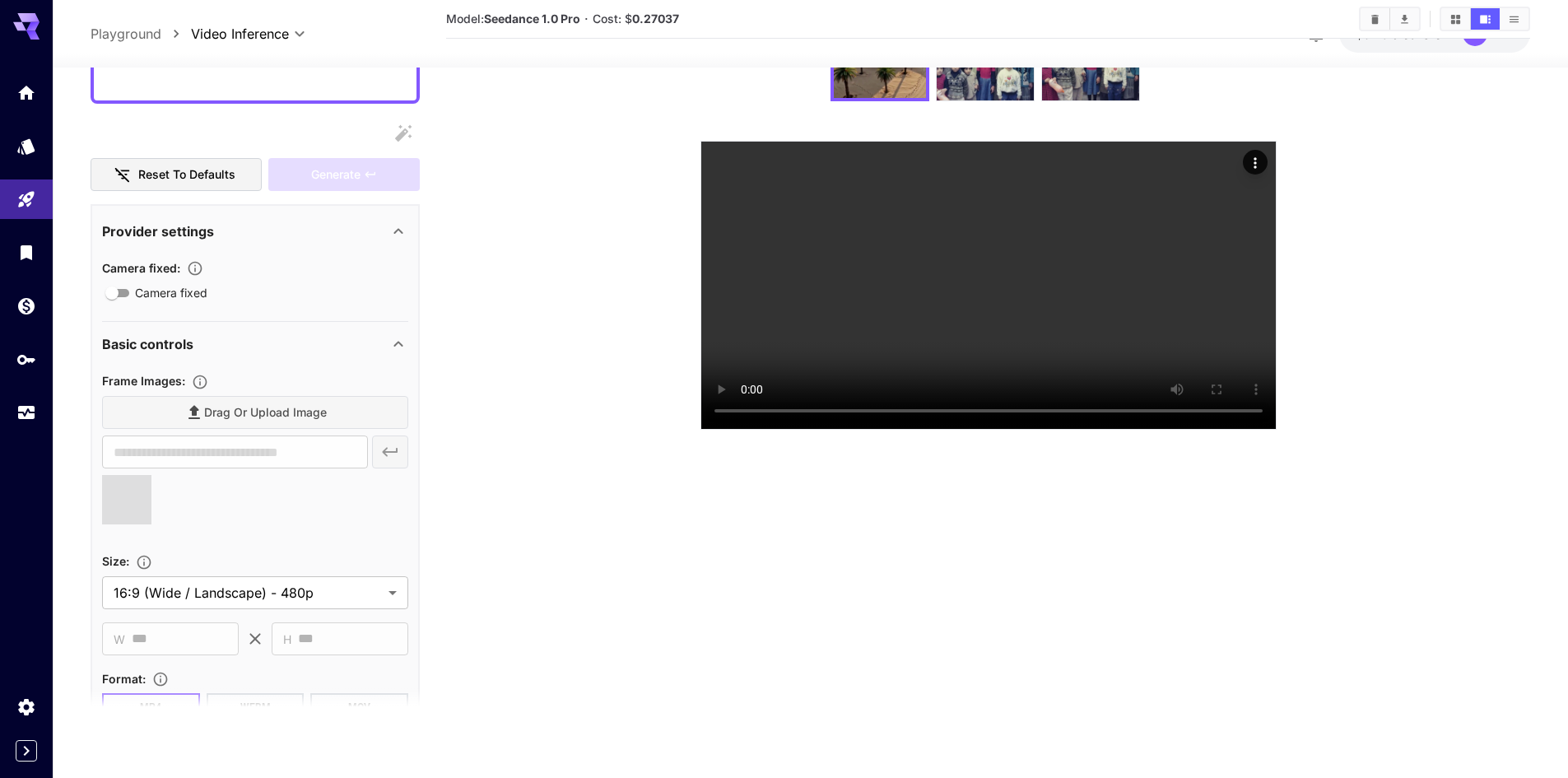
type input "**********"
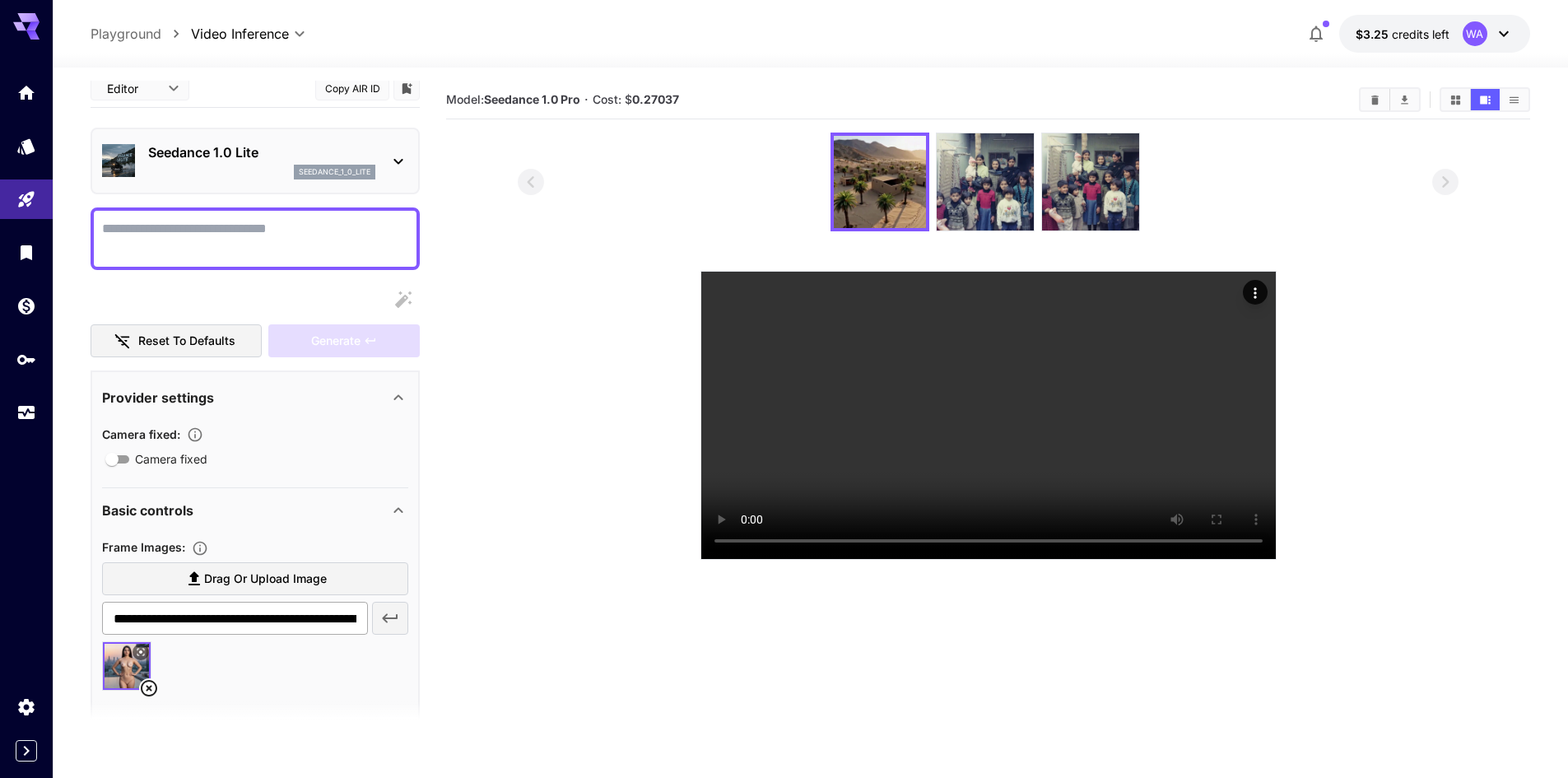
scroll to position [0, 0]
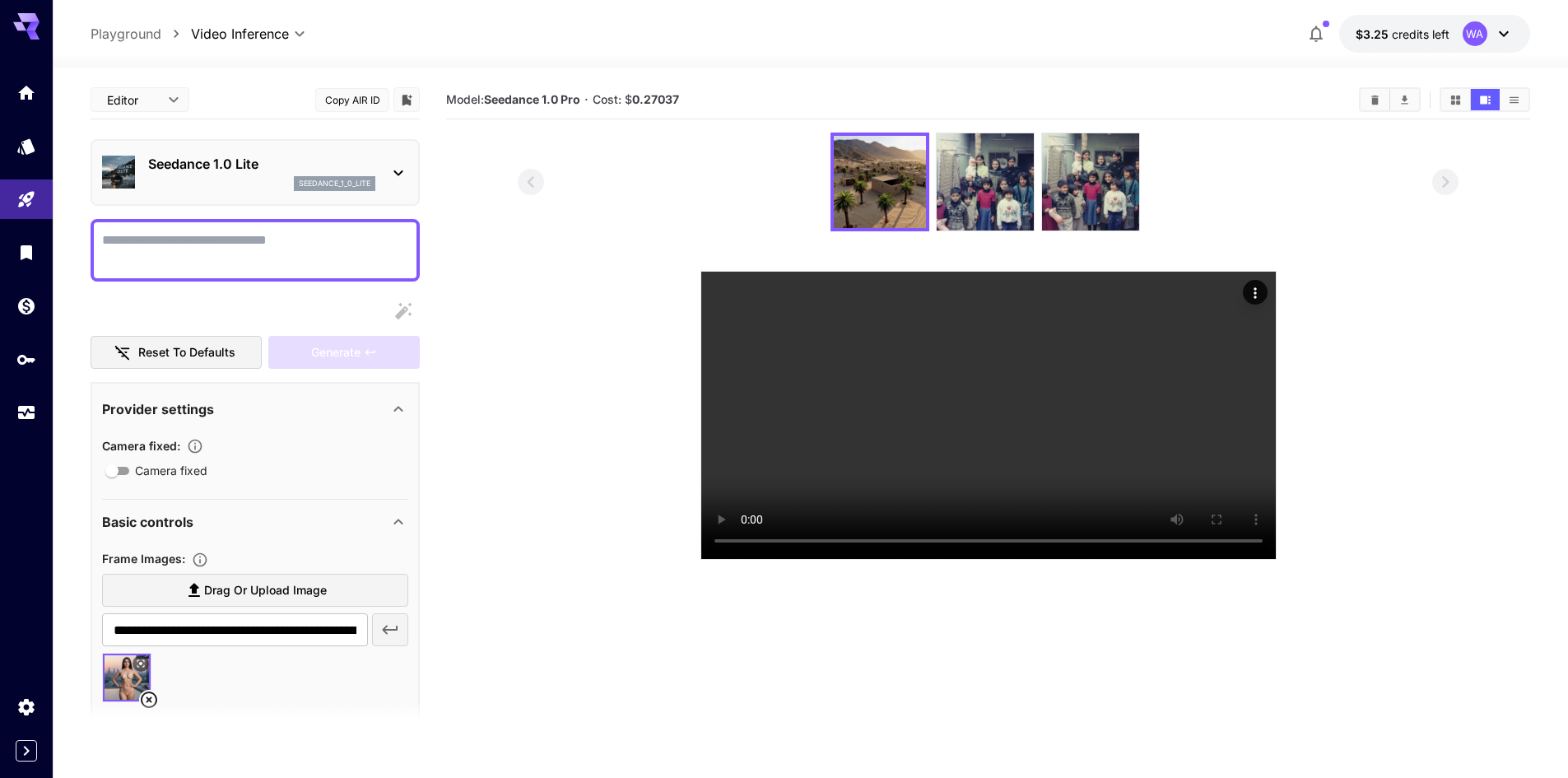
click at [230, 239] on textarea "Camera fixed" at bounding box center [255, 250] width 306 height 39
type textarea "*"
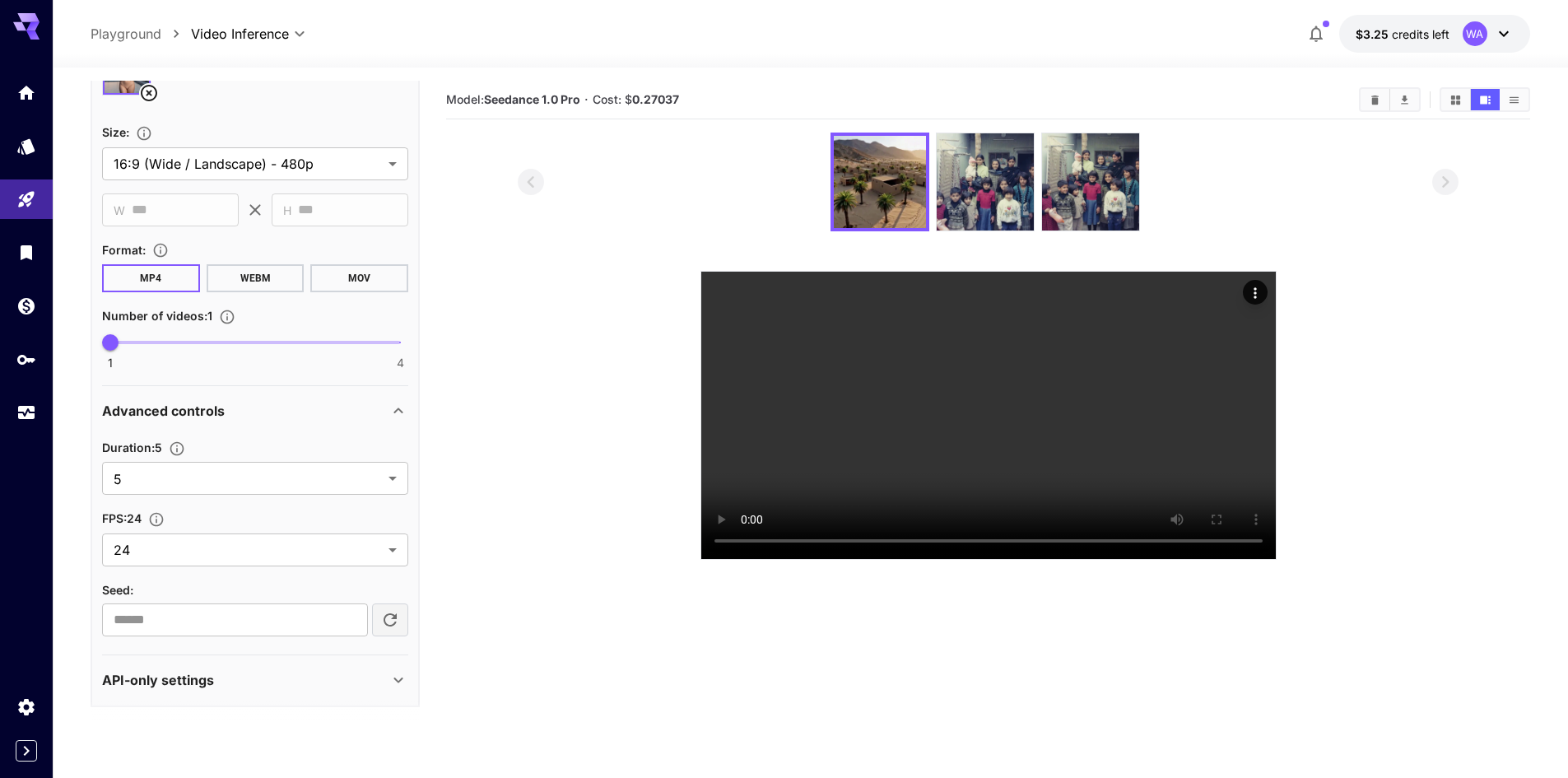
scroll to position [613, 0]
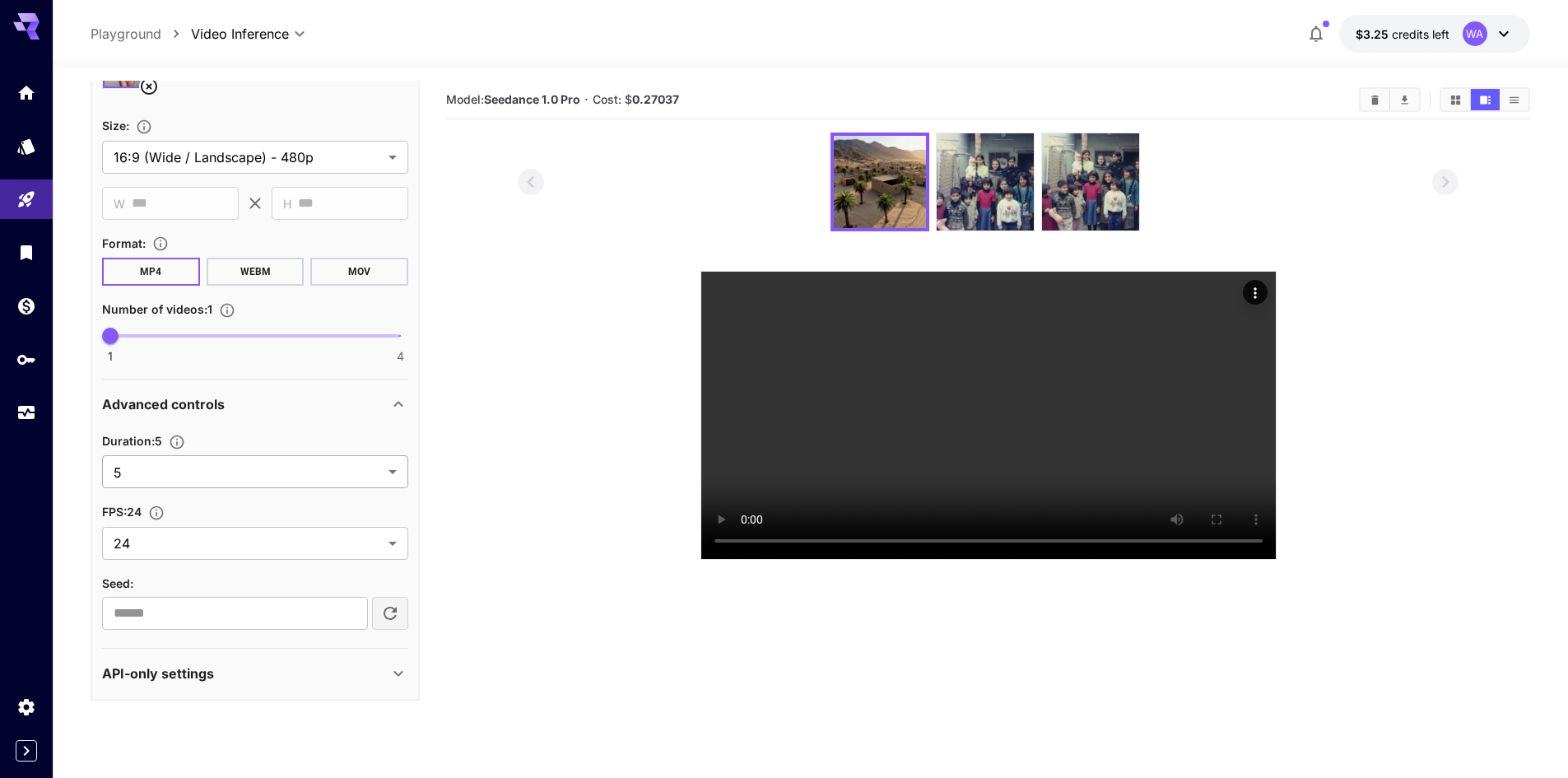
type textarea "**********"
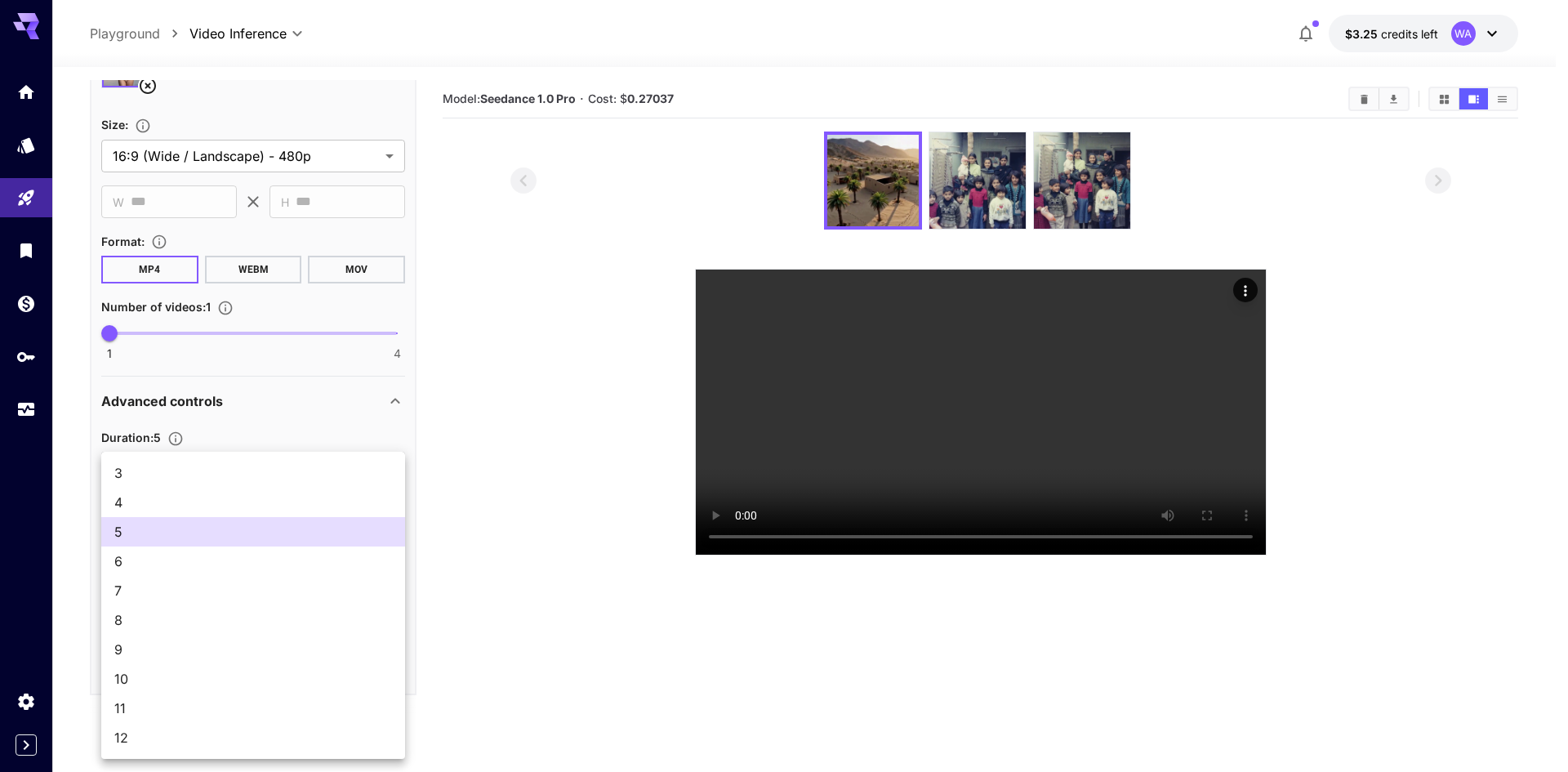
click at [352, 469] on body "**********" at bounding box center [784, 451] width 1568 height 901
click at [240, 678] on span "10" at bounding box center [253, 678] width 277 height 19
type input "**"
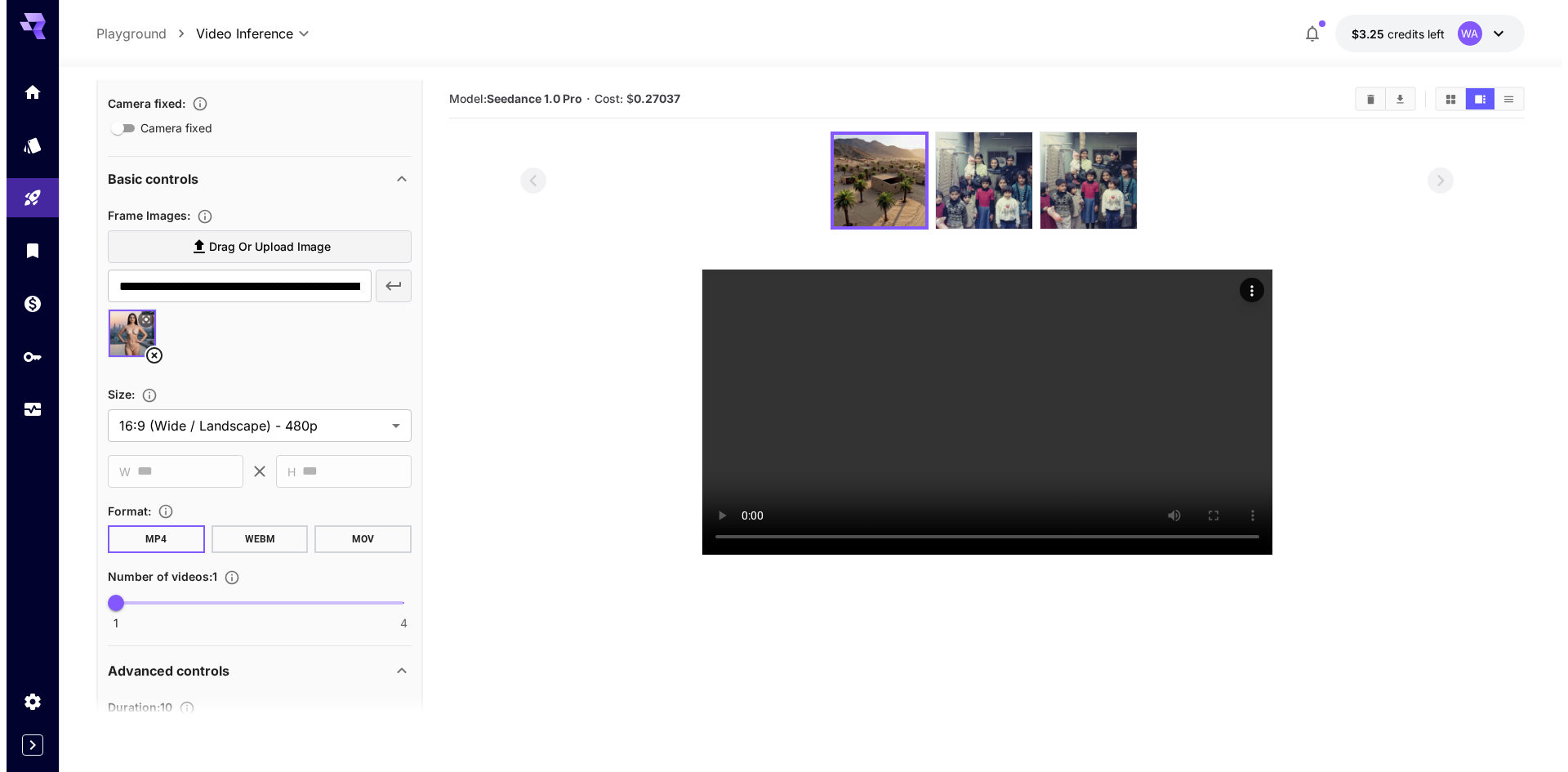
scroll to position [37, 0]
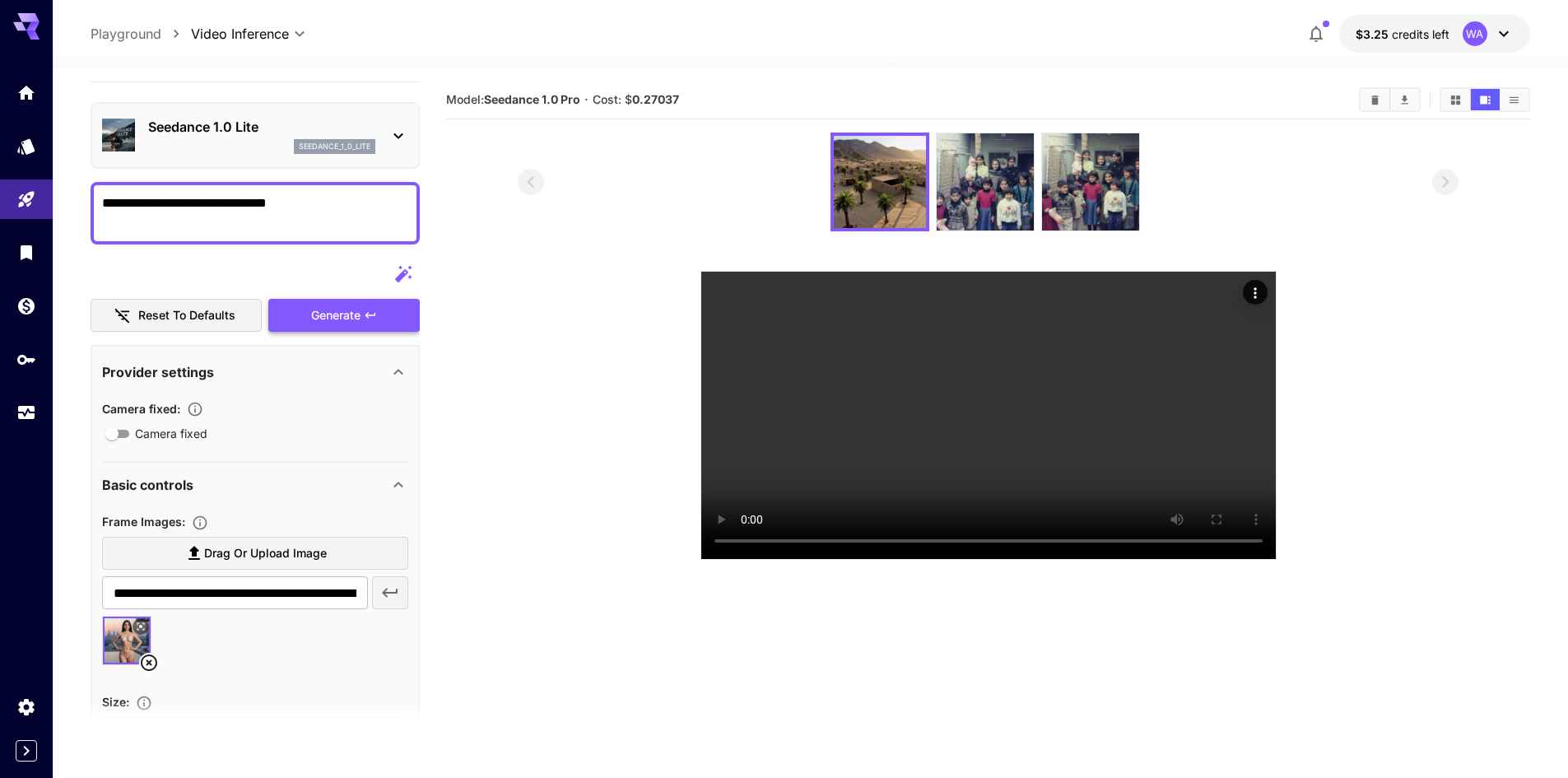
click at [349, 310] on div "Generate" at bounding box center [344, 315] width 151 height 34
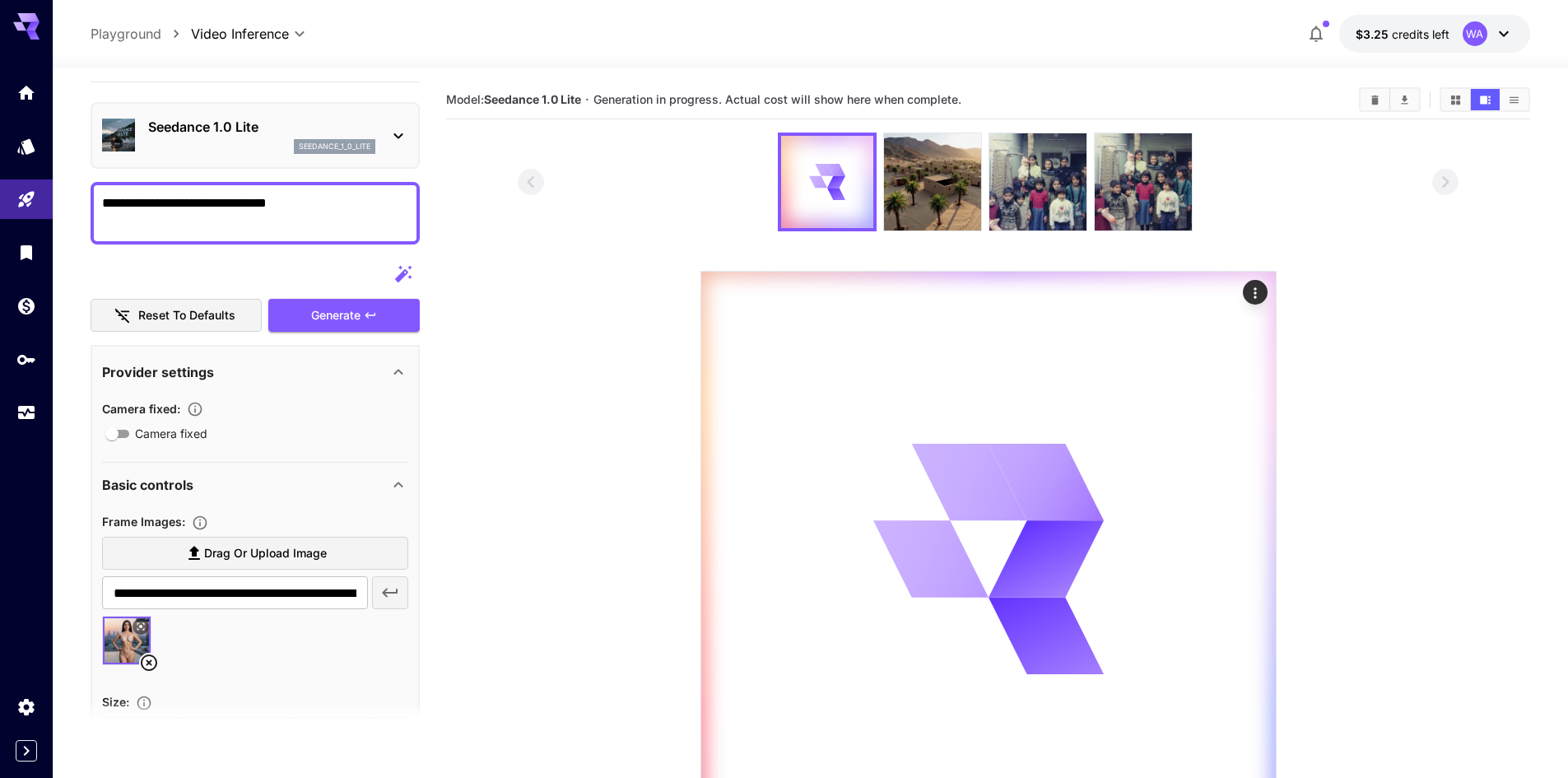
click at [338, 138] on div "Seedance 1.0 Lite seedance_1_0_lite" at bounding box center [261, 135] width 227 height 37
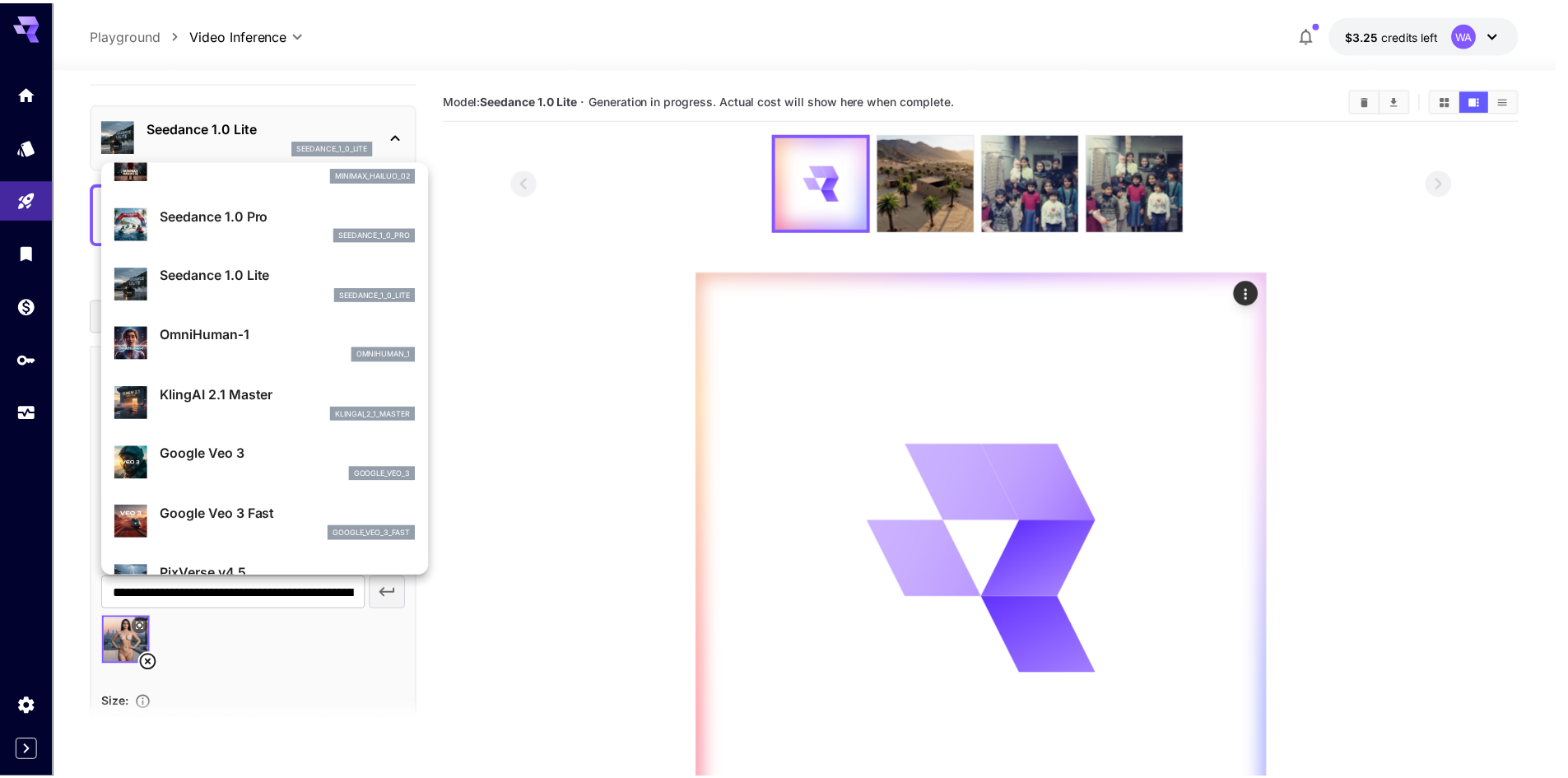
scroll to position [0, 0]
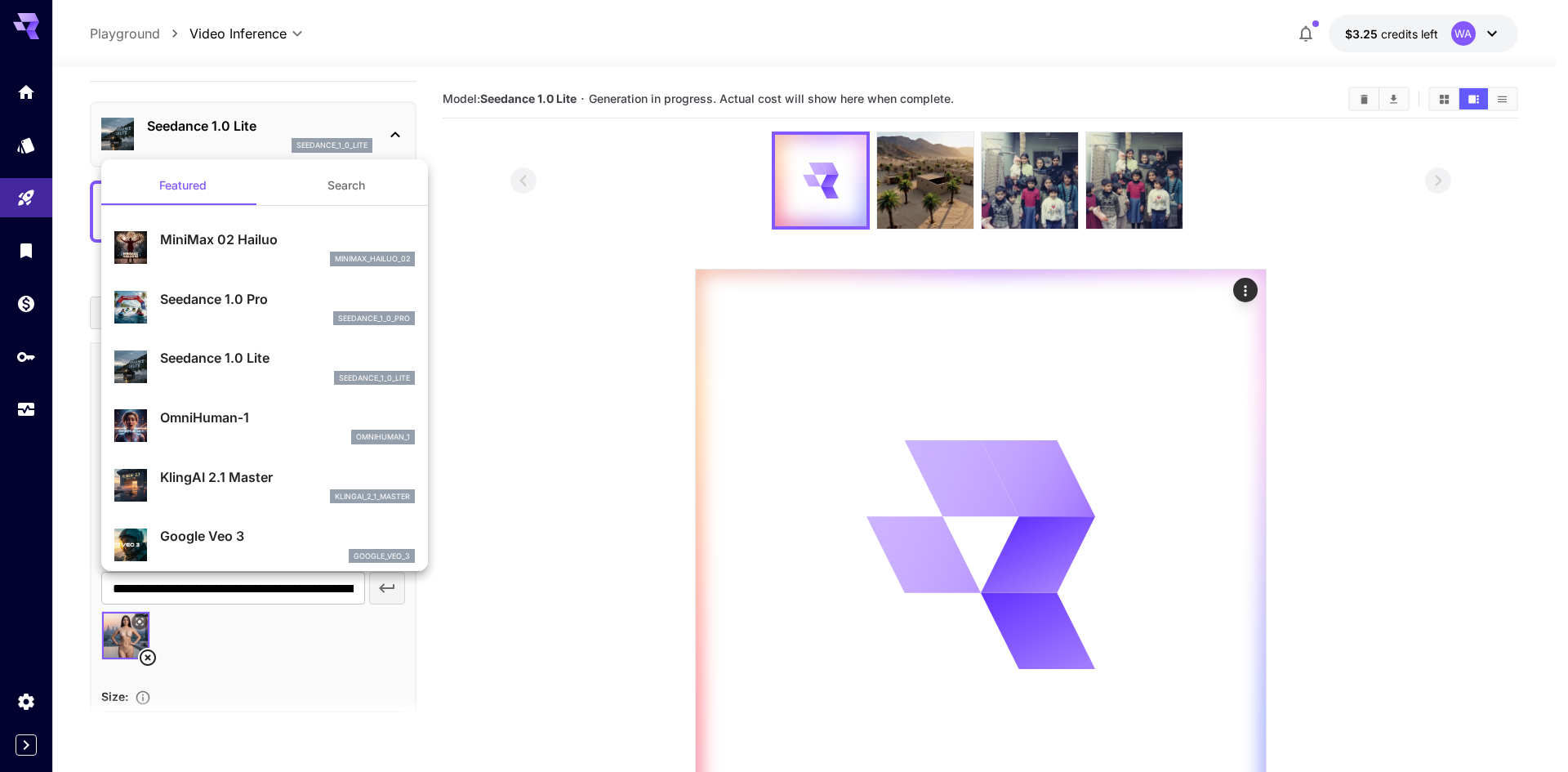
click at [553, 189] on div at bounding box center [784, 386] width 1568 height 772
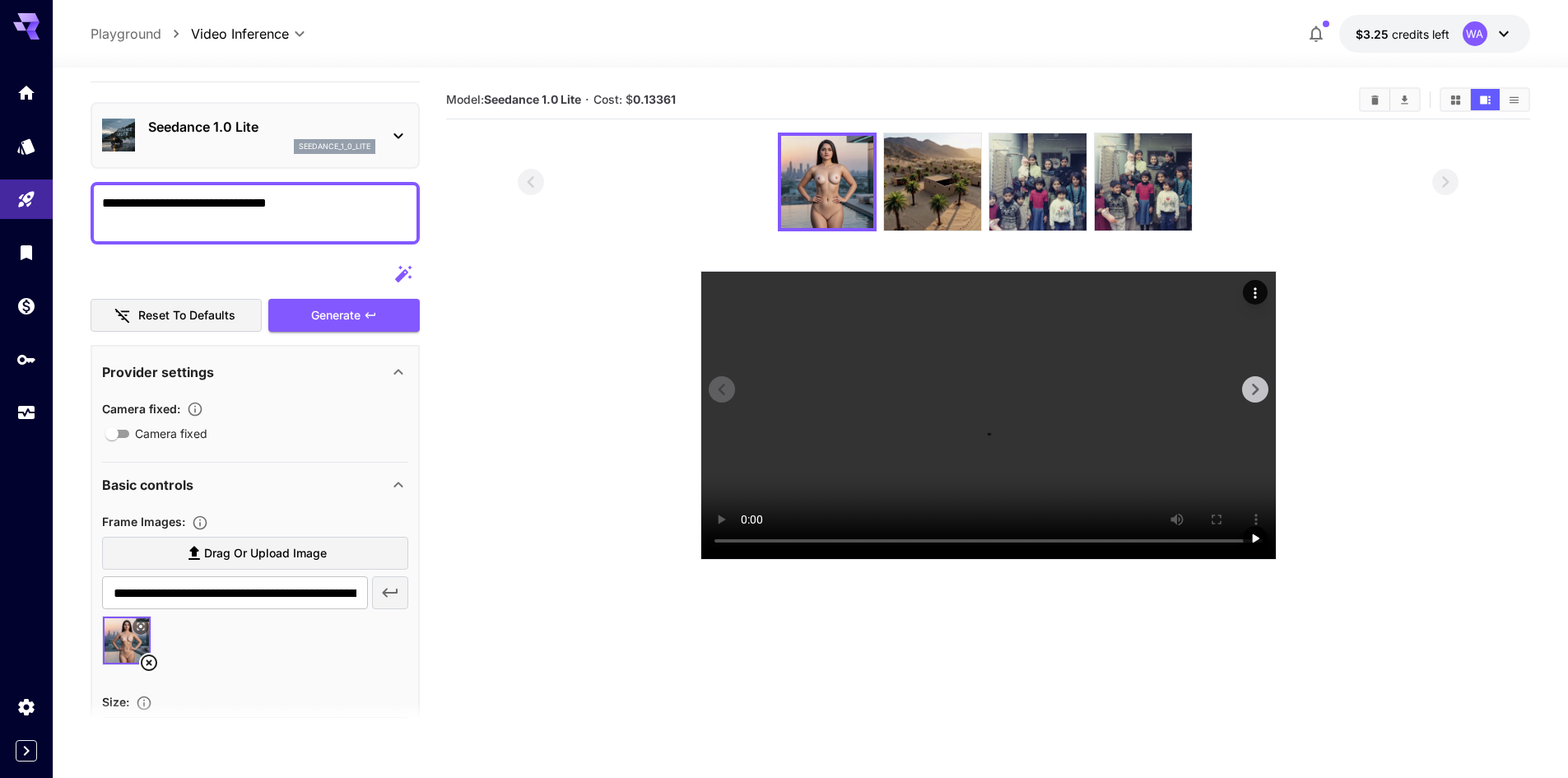
scroll to position [82, 0]
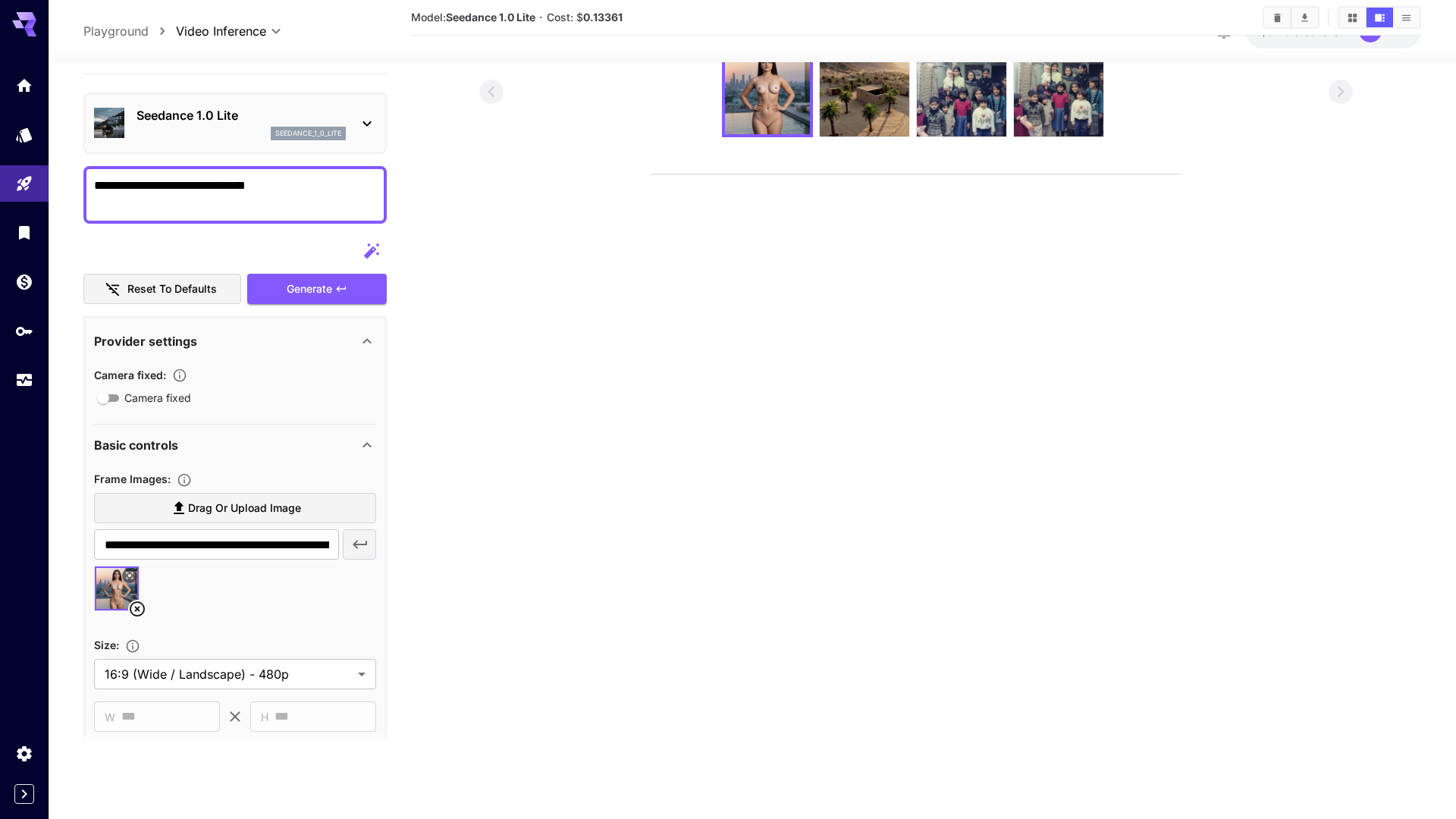
click at [652, 175] on video at bounding box center [916, 175] width 529 height 0
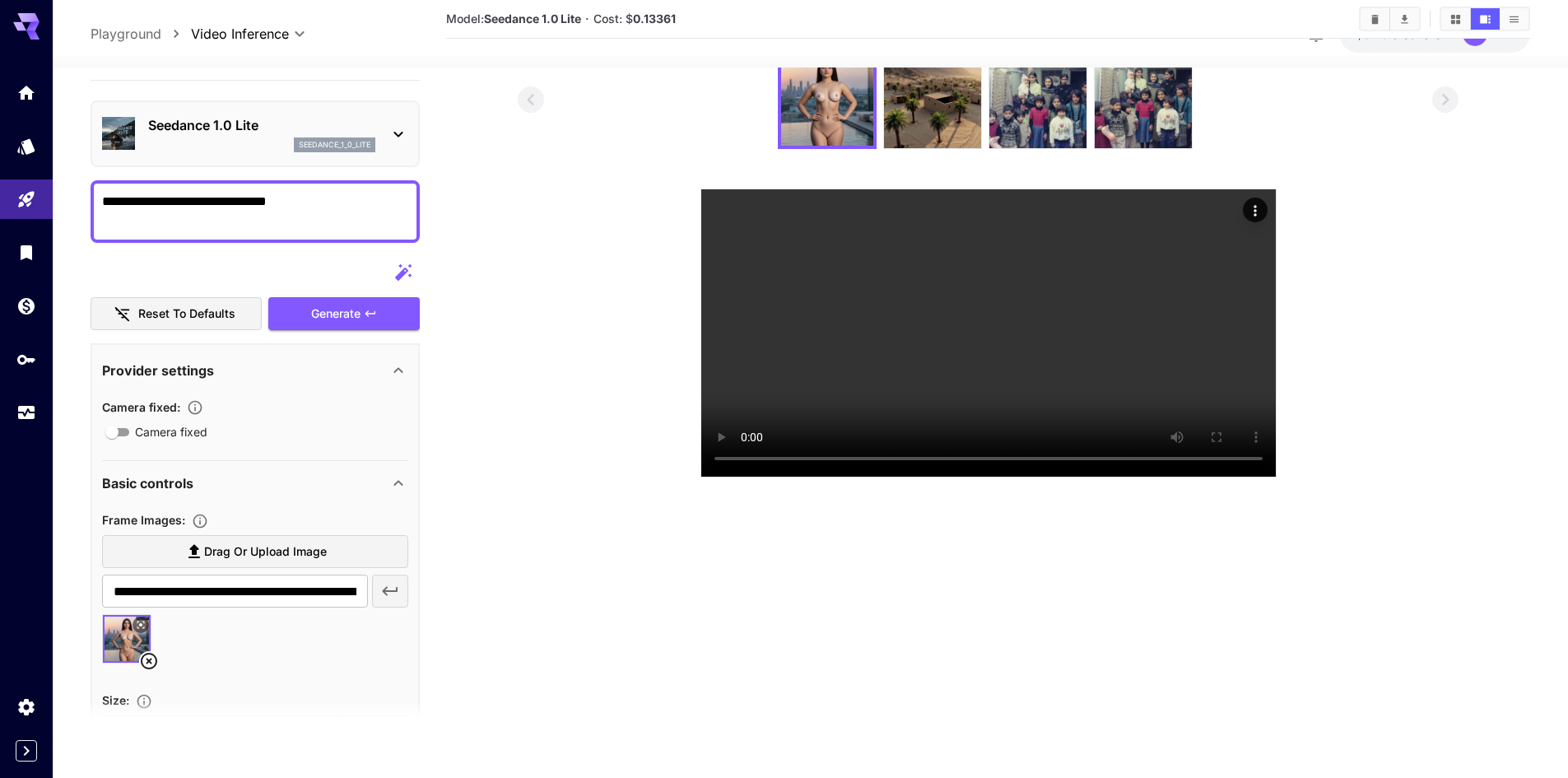
click at [241, 131] on p "Seedance 1.0 Lite" at bounding box center [261, 125] width 227 height 20
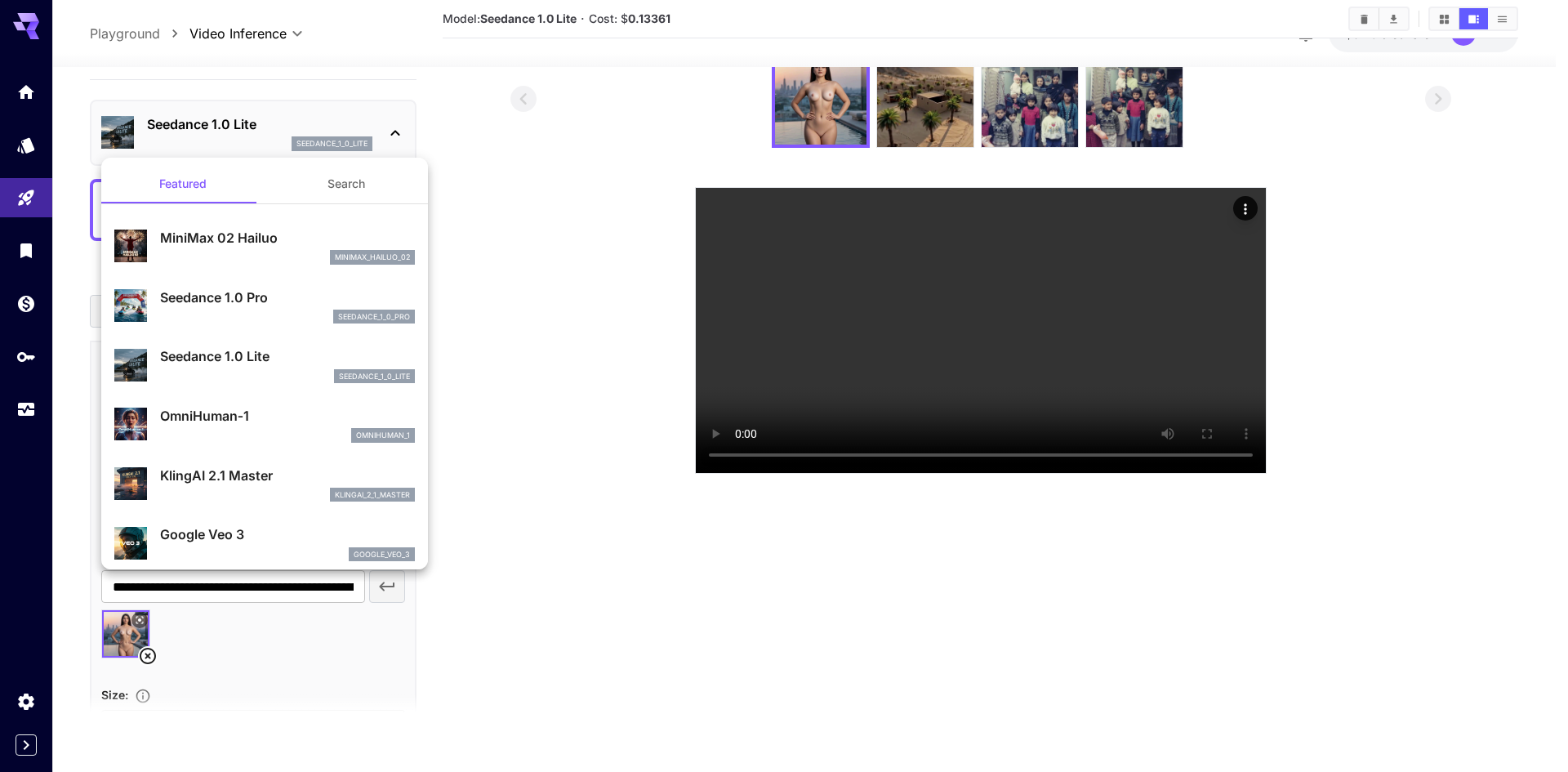
click at [241, 299] on p "Seedance 1.0 Pro" at bounding box center [288, 297] width 255 height 19
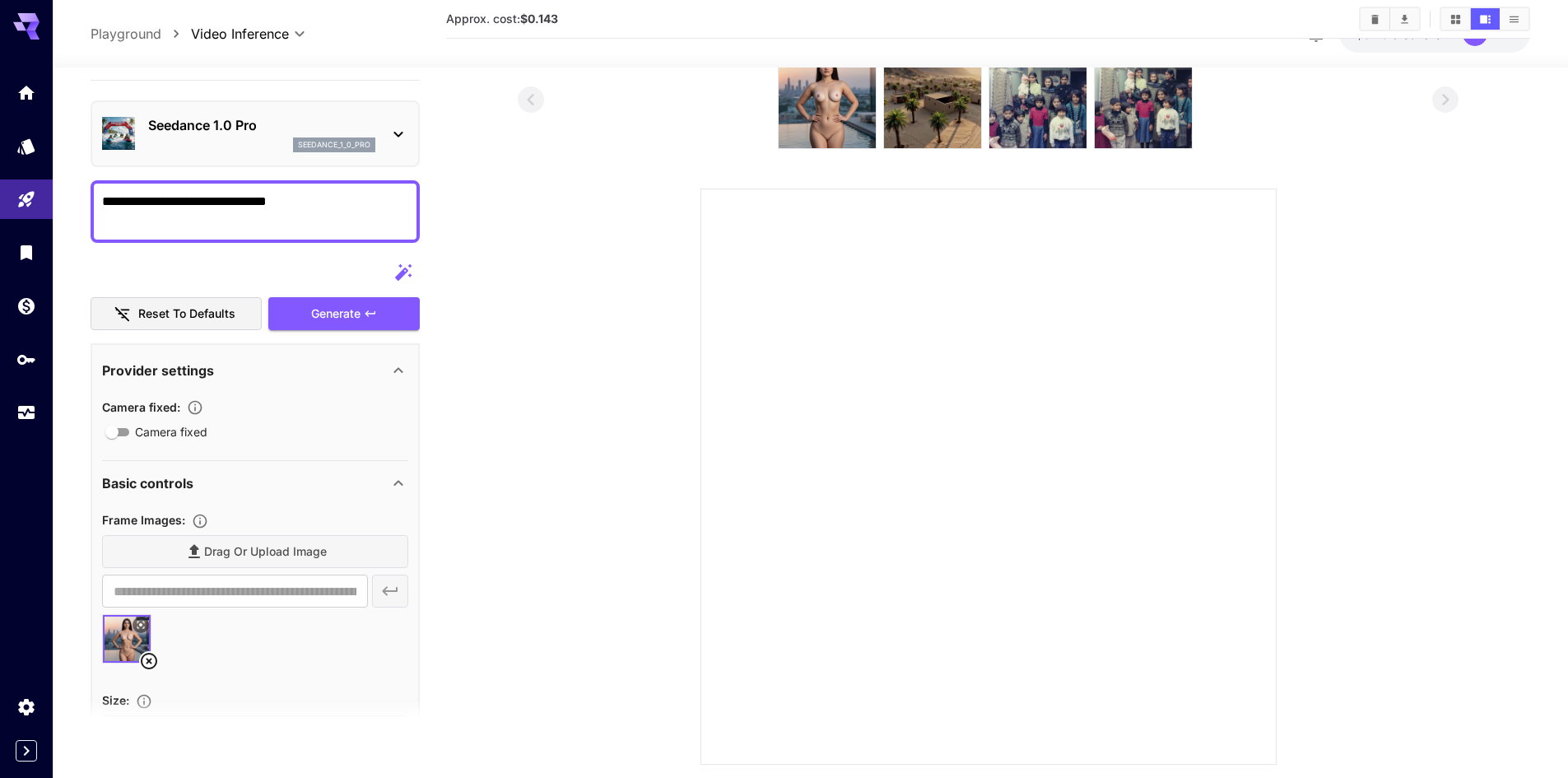
click at [326, 207] on textarea "**********" at bounding box center [255, 212] width 306 height 39
click at [355, 313] on div "Generate" at bounding box center [344, 315] width 151 height 34
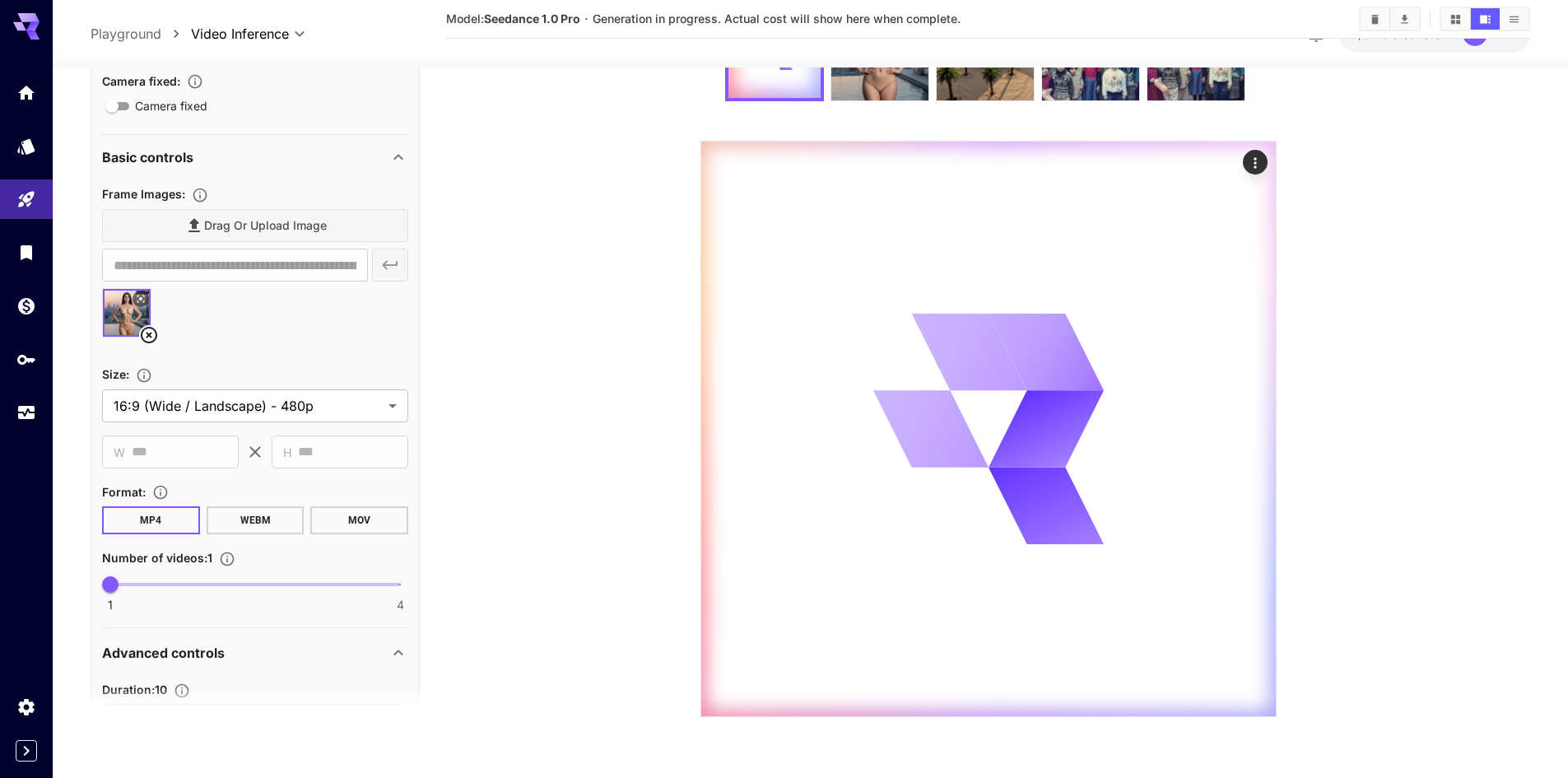
scroll to position [449, 0]
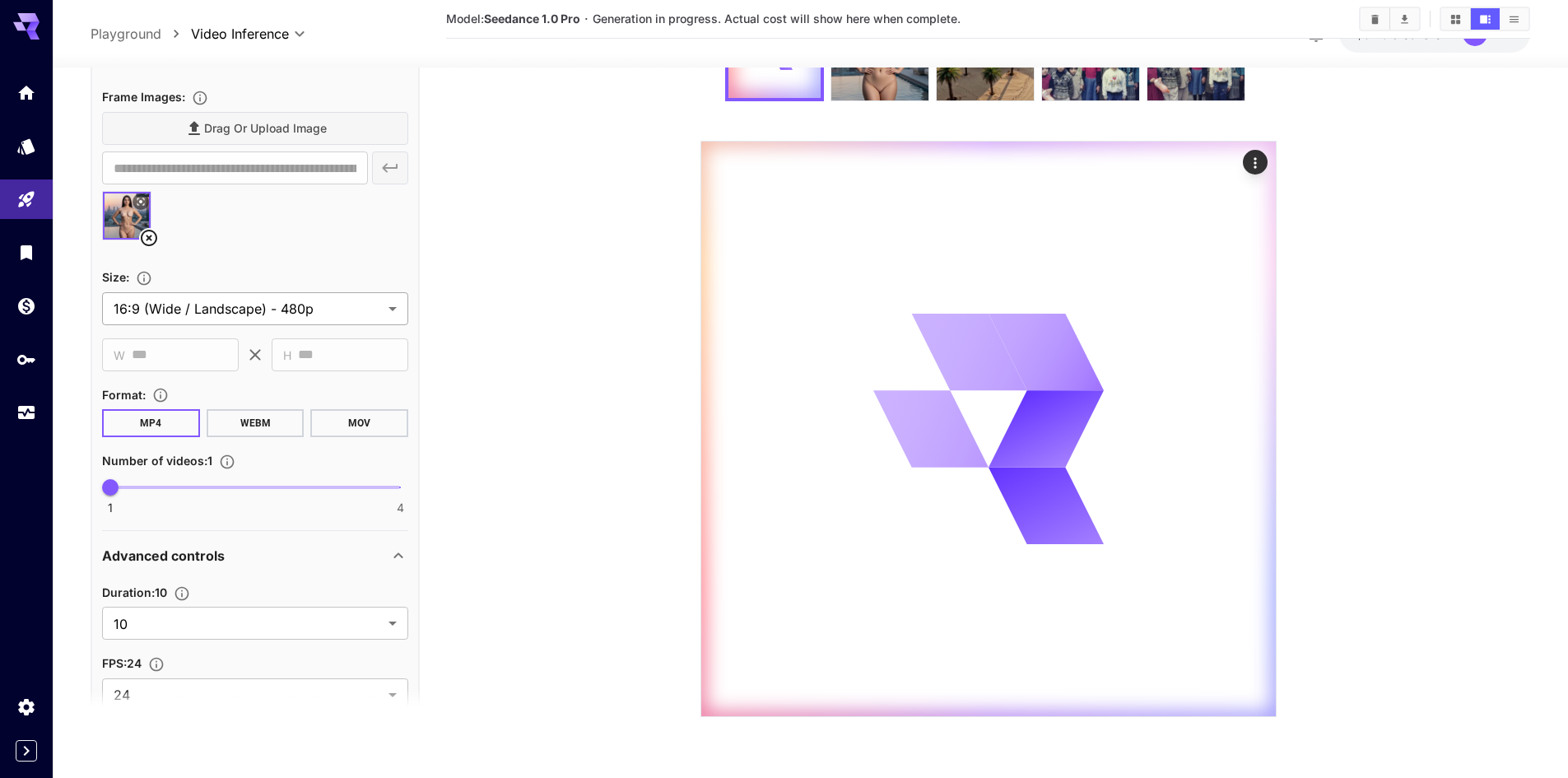
click at [366, 305] on body "**********" at bounding box center [784, 324] width 1568 height 908
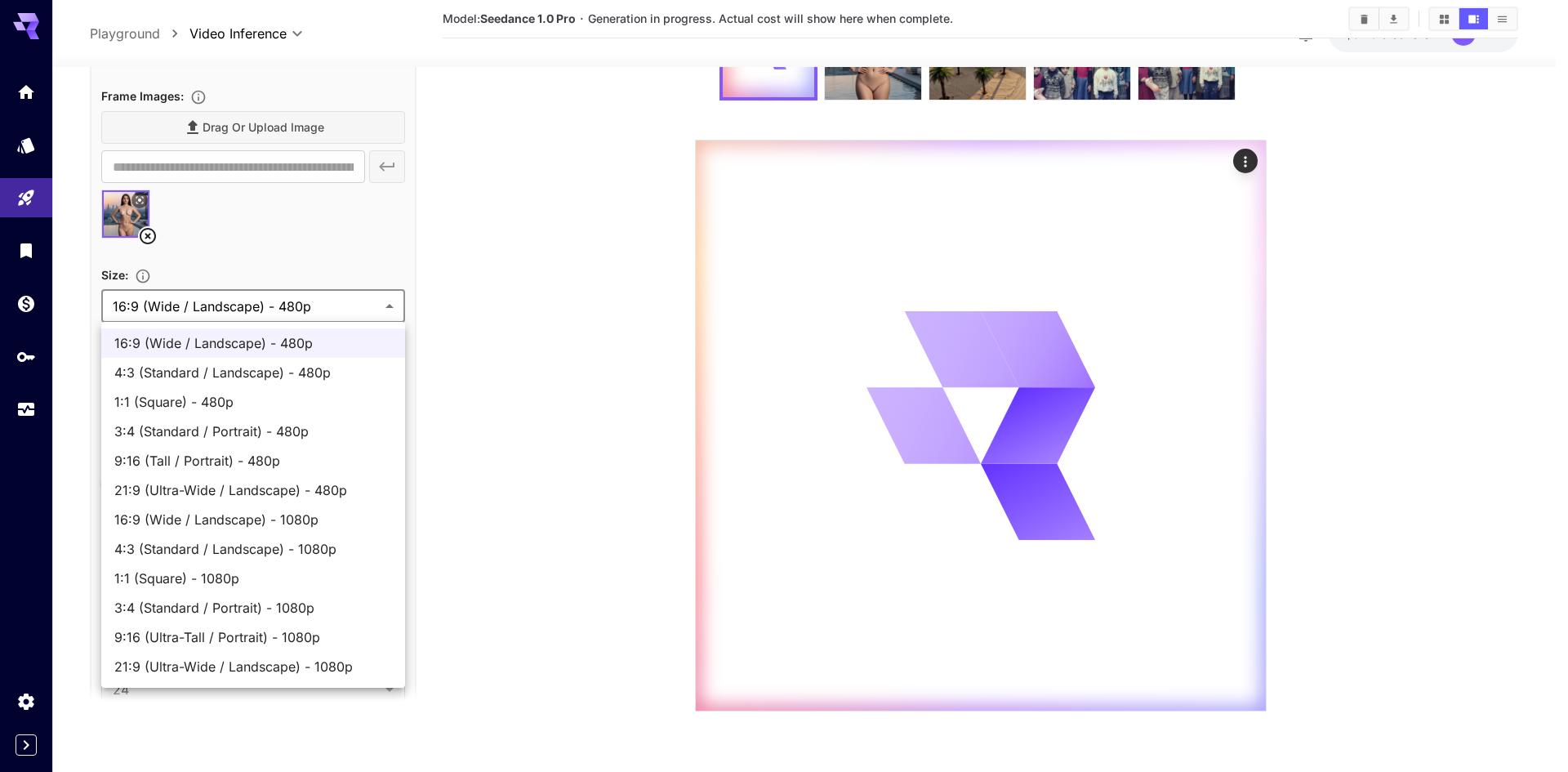
click at [363, 303] on div at bounding box center [784, 386] width 1568 height 772
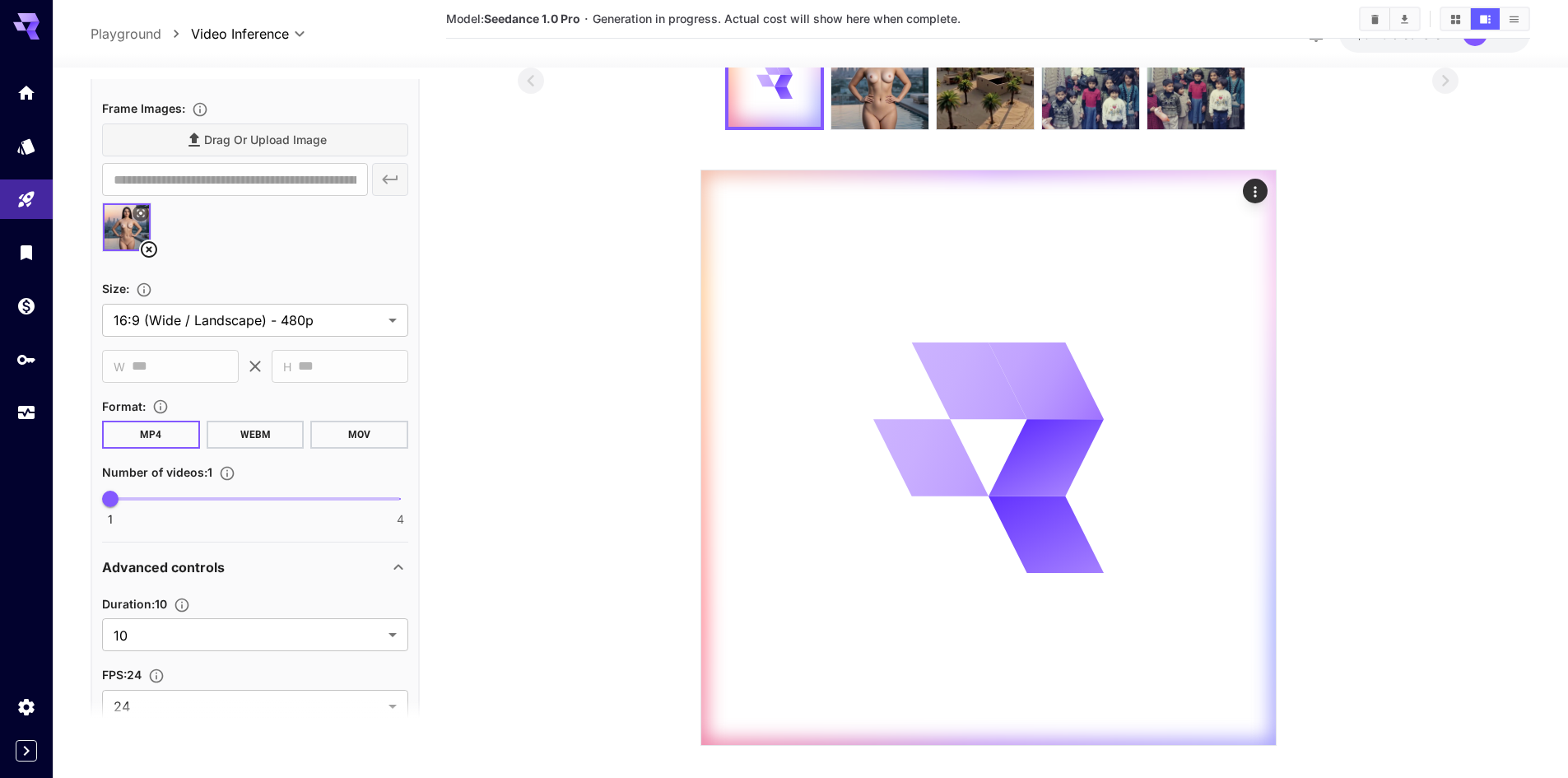
scroll to position [130, 0]
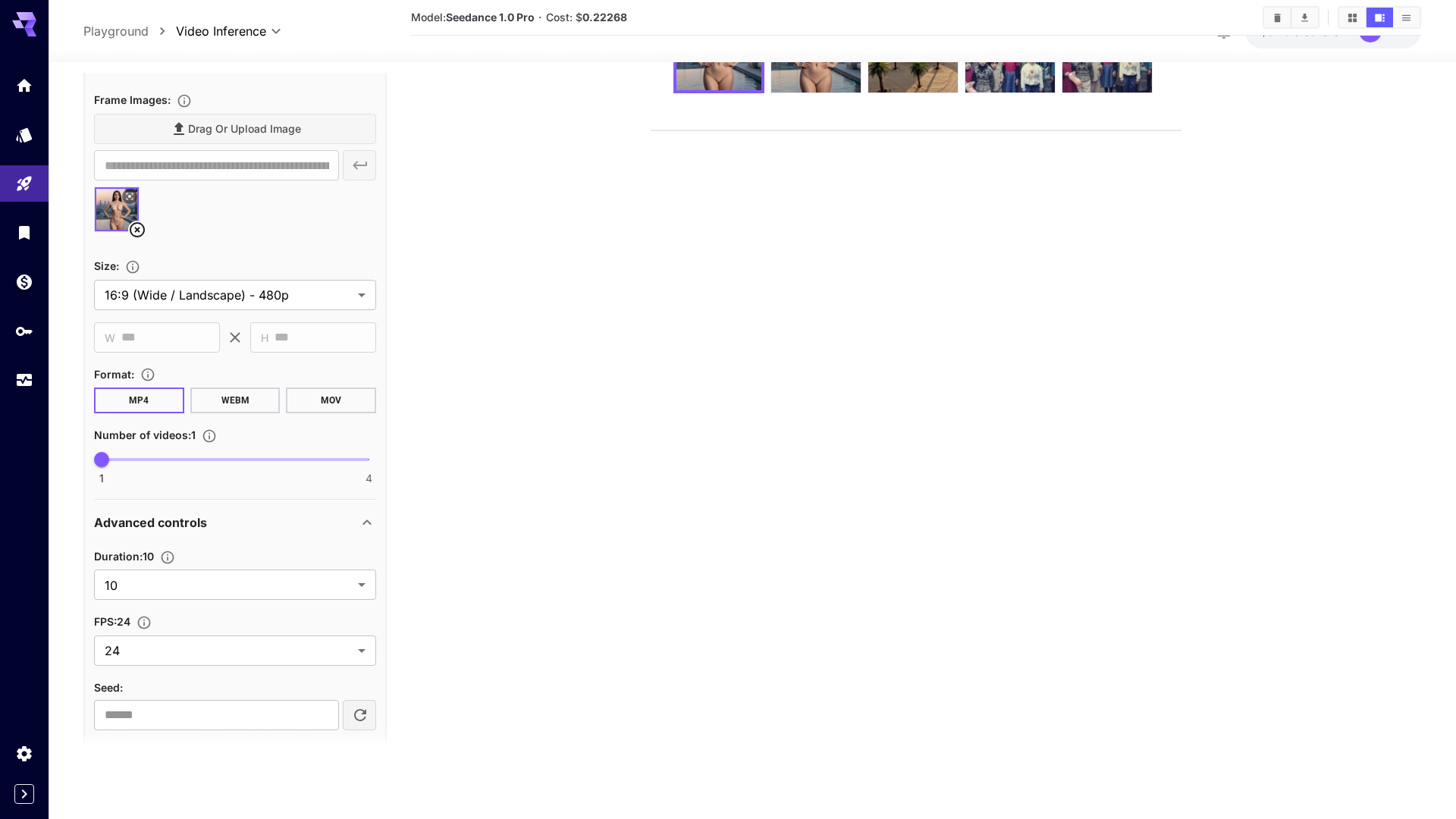
click at [807, 131] on video at bounding box center [916, 131] width 529 height 0
click at [901, 131] on video at bounding box center [916, 131] width 529 height 0
click at [874, 131] on video at bounding box center [916, 131] width 529 height 0
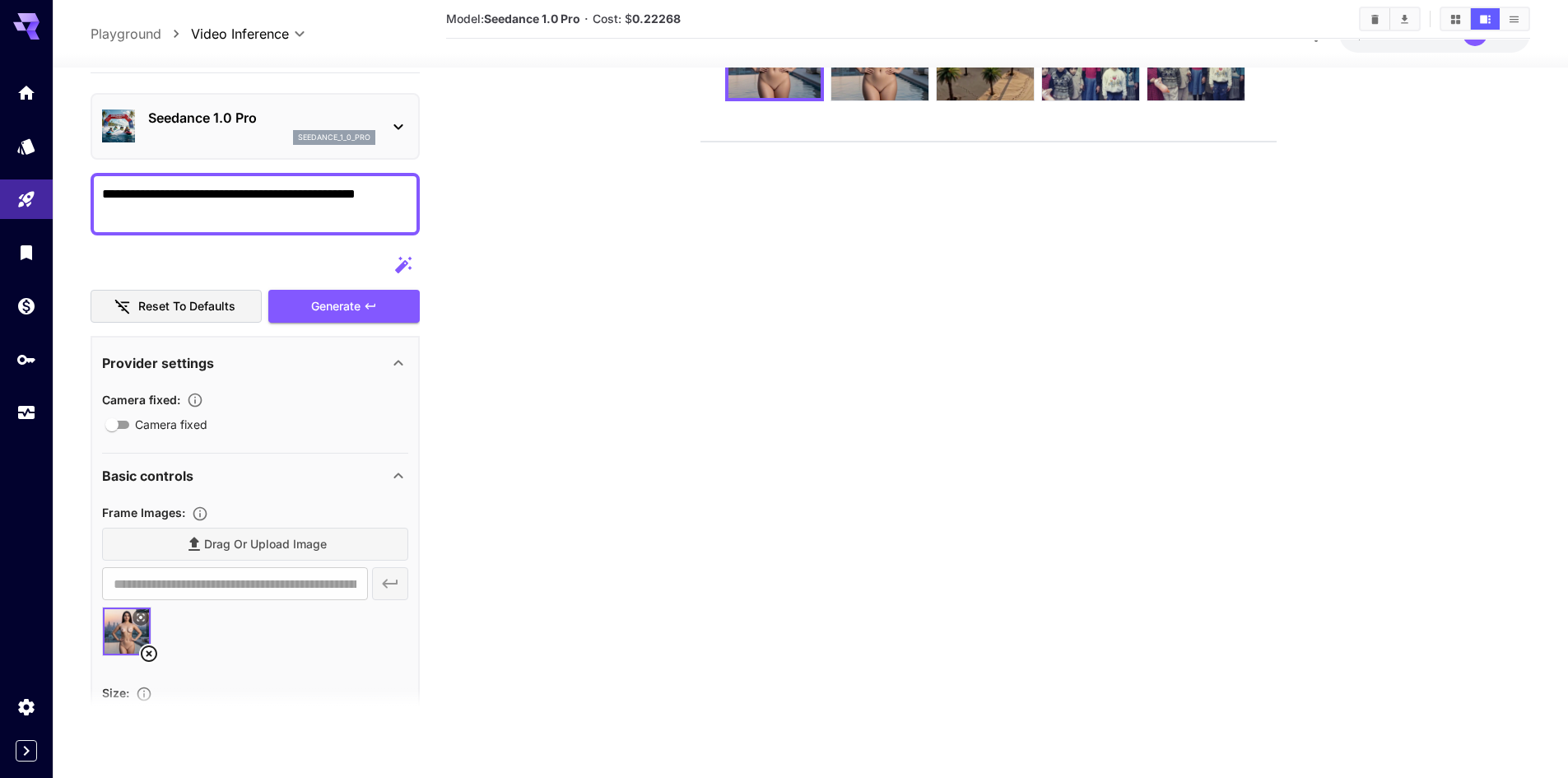
scroll to position [0, 0]
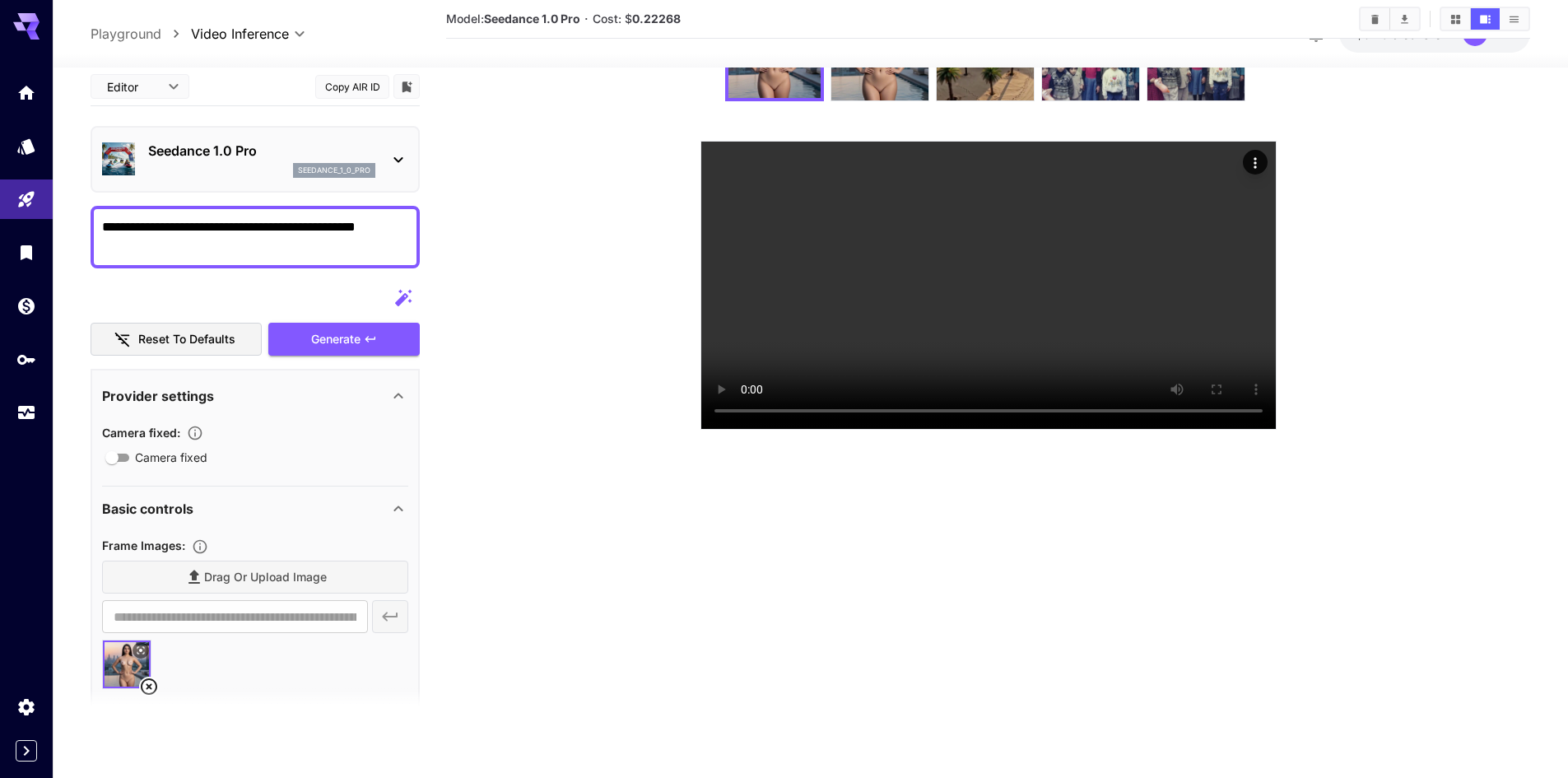
click at [241, 224] on textarea "**********" at bounding box center [255, 236] width 306 height 39
click at [287, 254] on textarea "**********" at bounding box center [255, 236] width 306 height 39
type textarea "**********"
click at [330, 332] on div "Generate" at bounding box center [344, 339] width 151 height 34
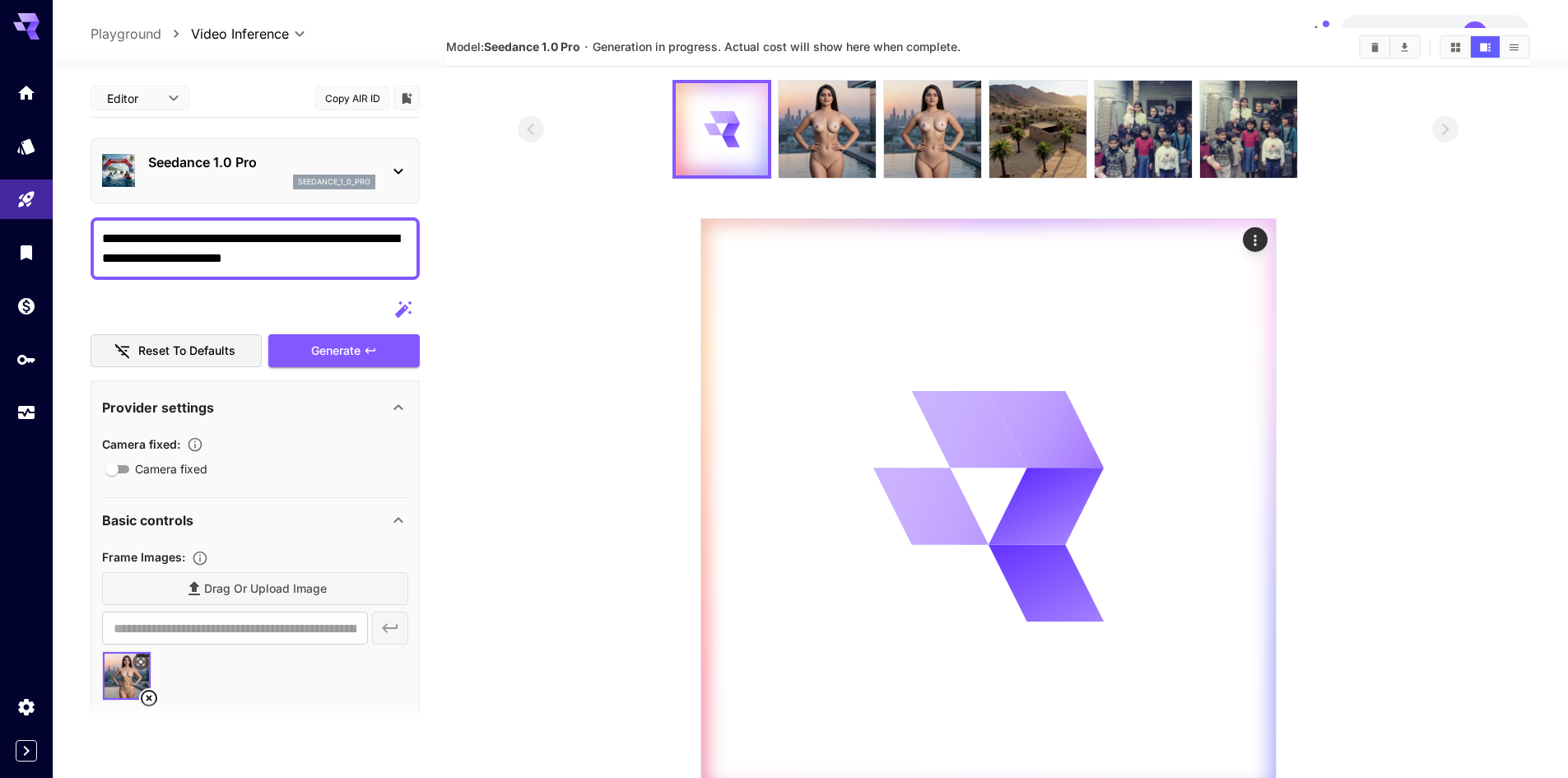
scroll to position [130, 0]
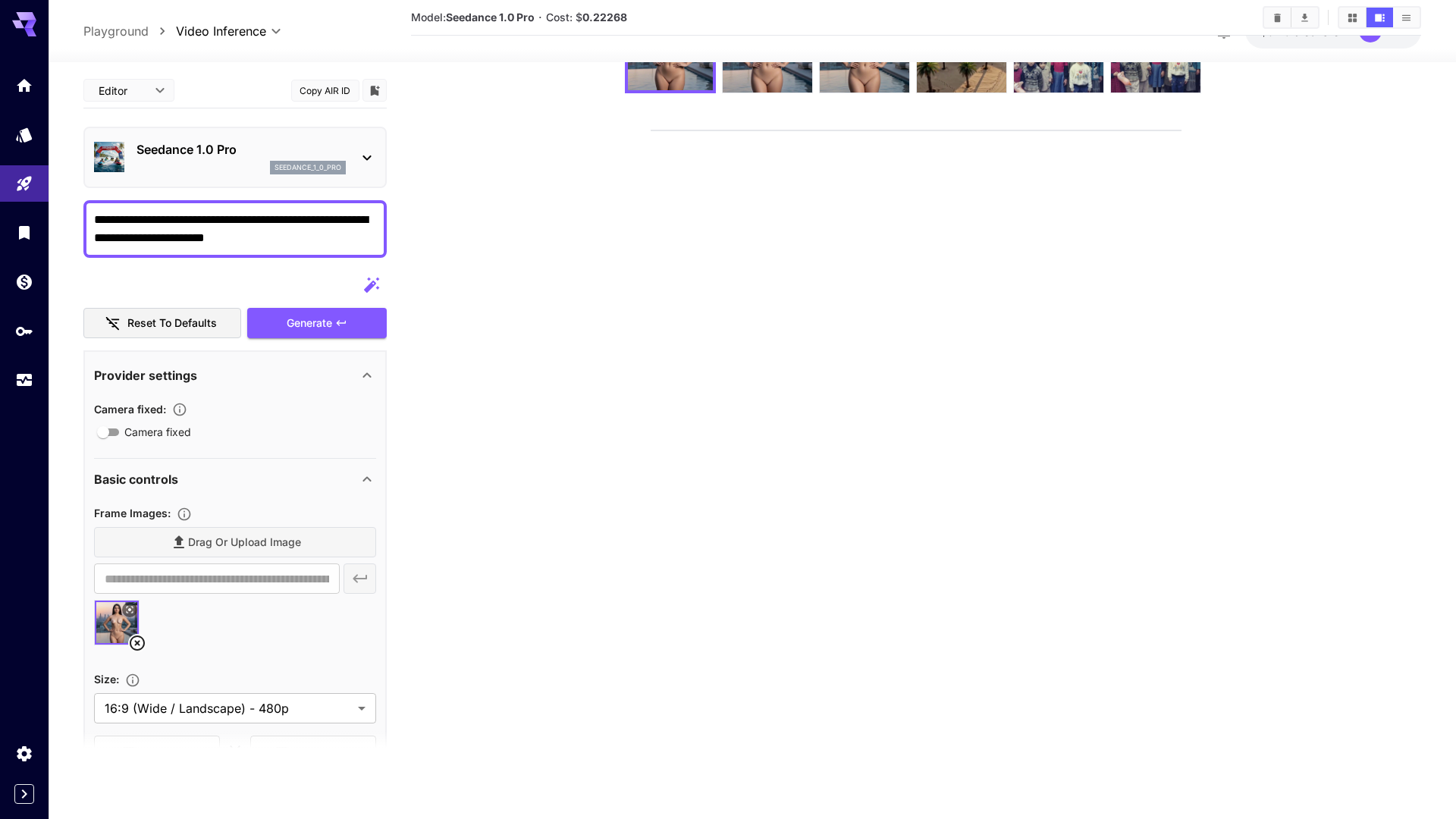
click at [898, 131] on video at bounding box center [916, 131] width 529 height 0
click at [652, 131] on video at bounding box center [916, 131] width 529 height 0
click at [652, 131] on video at bounding box center [916, 131] width 529 height 0
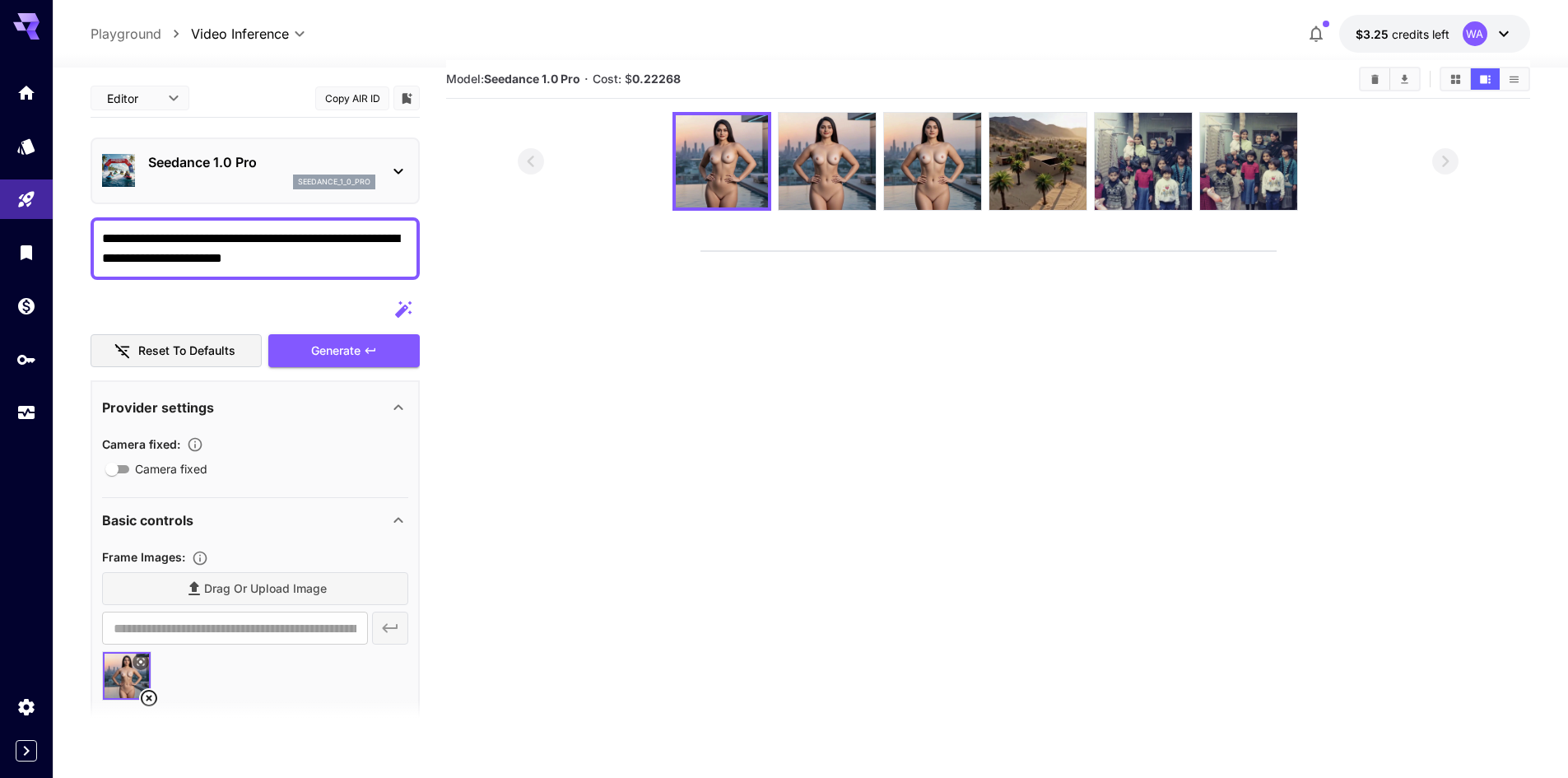
scroll to position [0, 0]
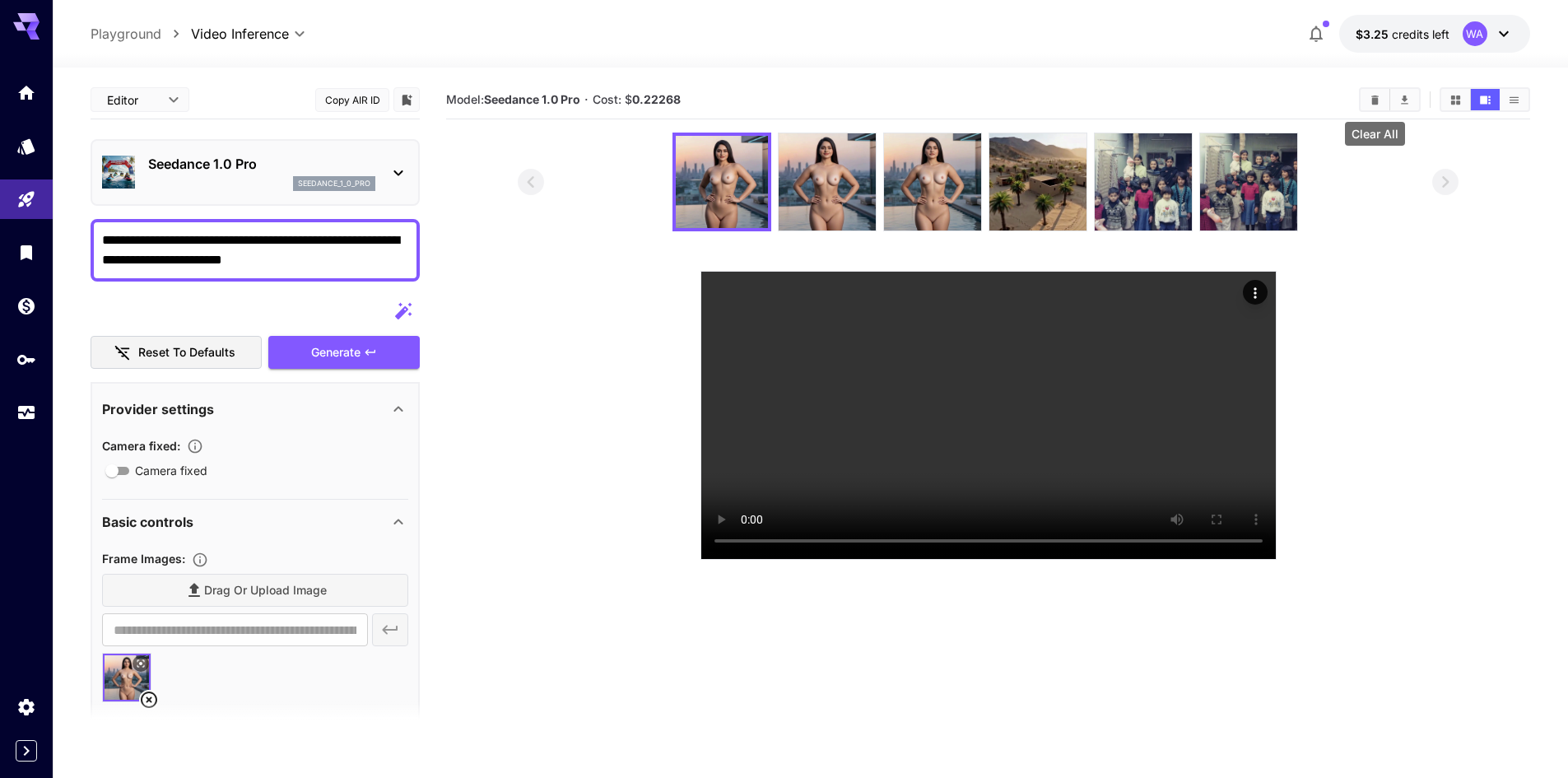
click at [1378, 94] on icon "Clear All" at bounding box center [1375, 99] width 13 height 13
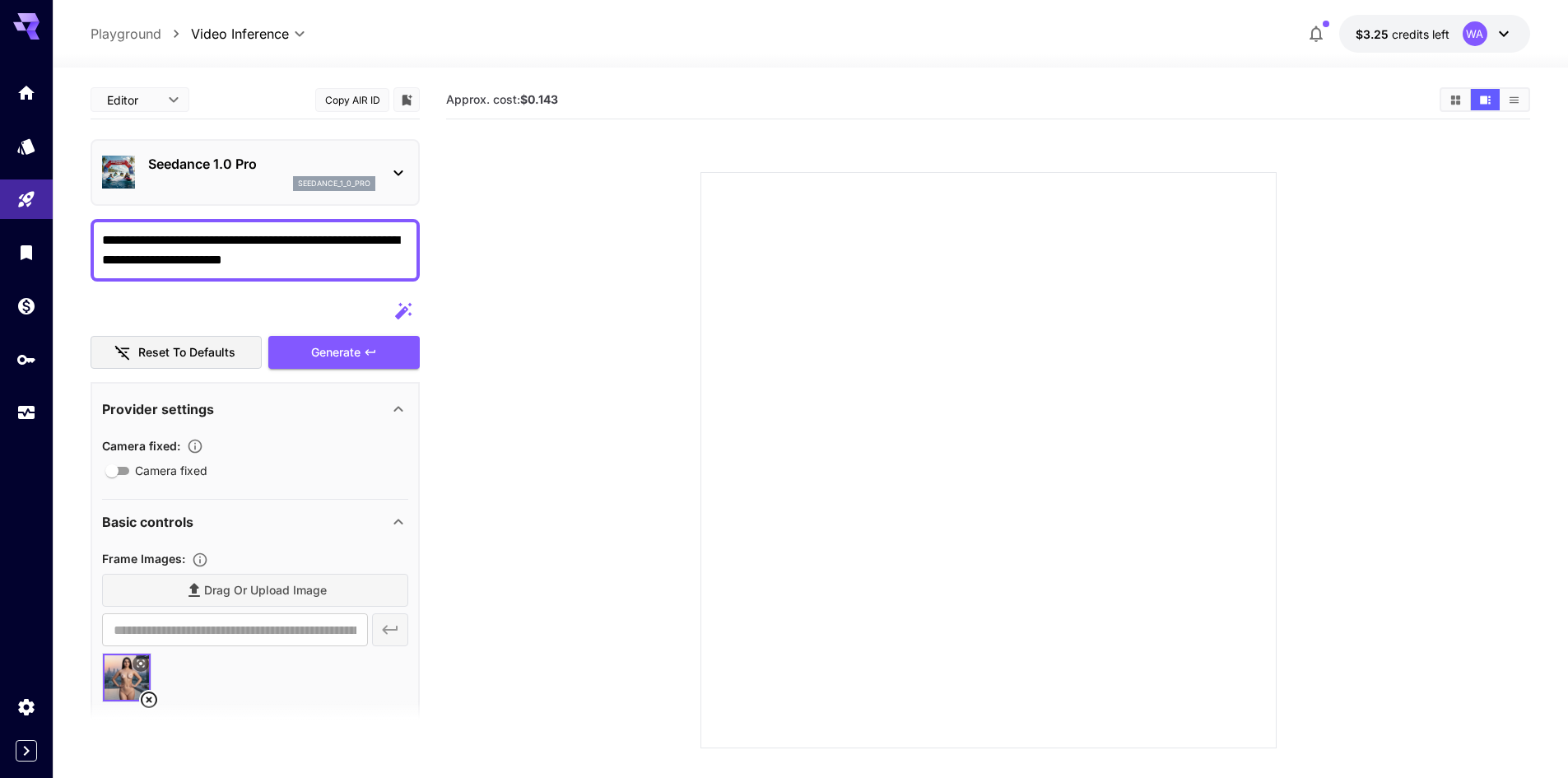
click at [145, 698] on icon at bounding box center [149, 699] width 20 height 20
click at [31, 103] on link at bounding box center [26, 92] width 53 height 40
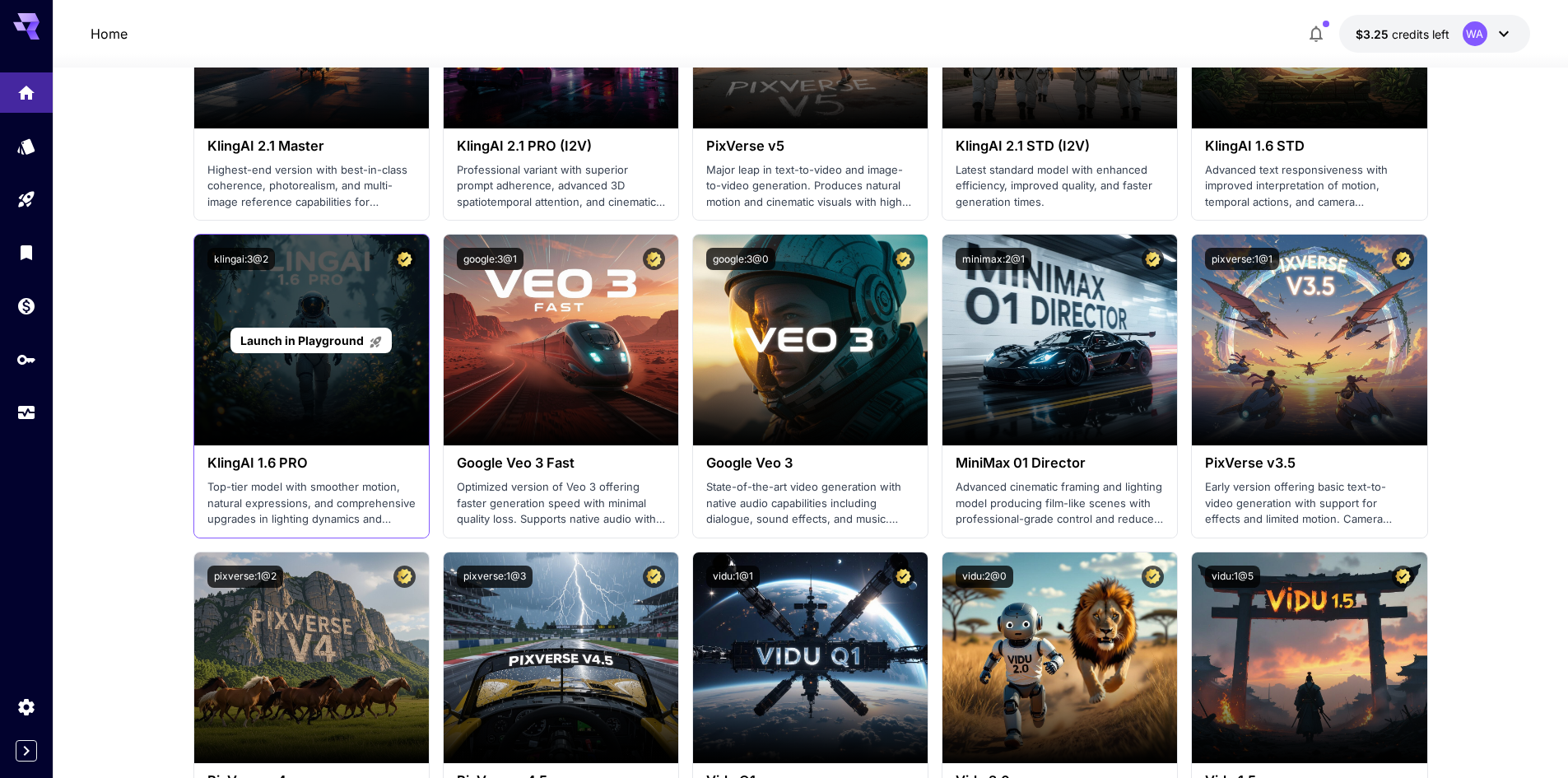
scroll to position [906, 0]
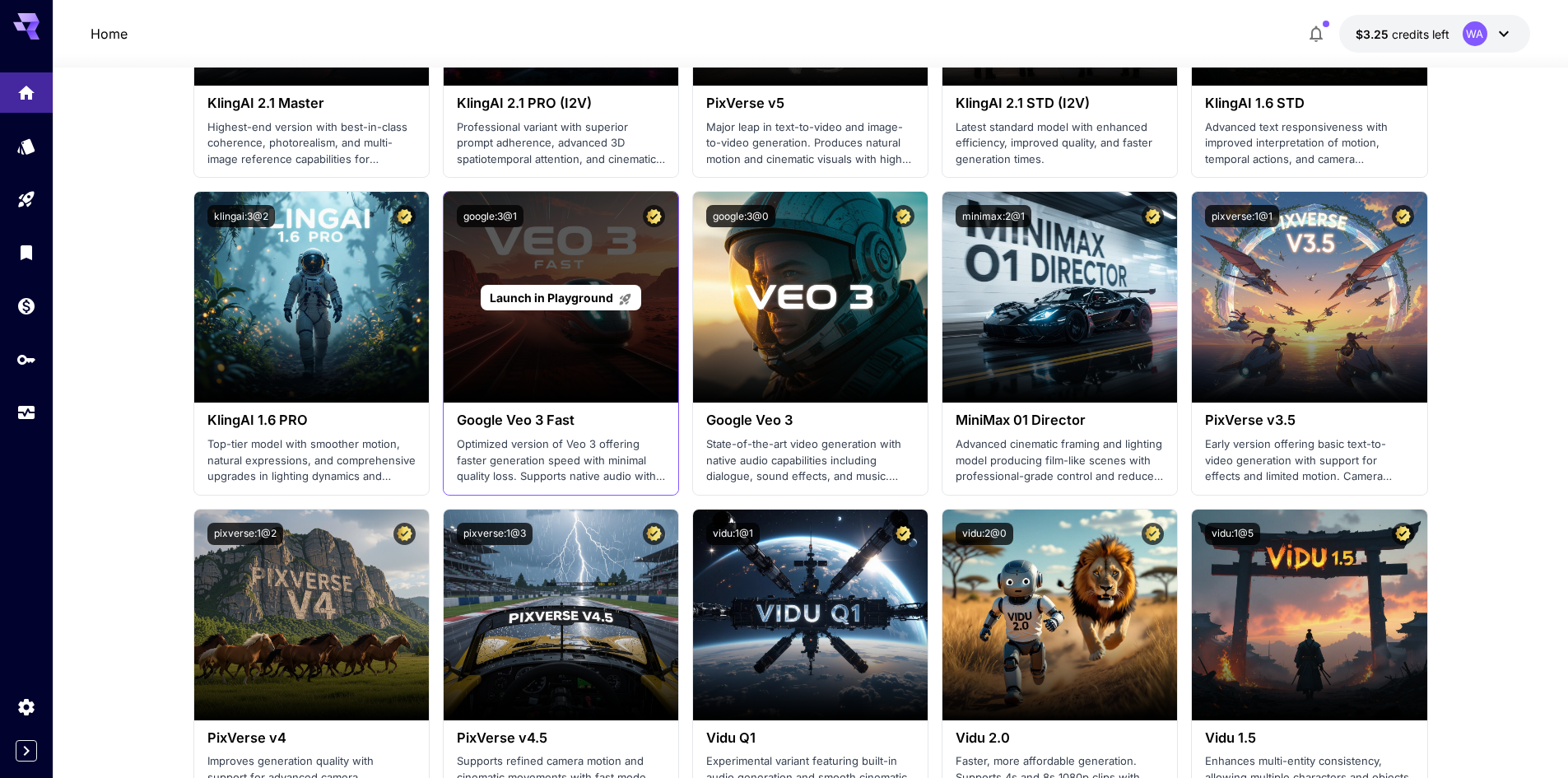
click at [578, 298] on span "Launch in Playground" at bounding box center [551, 298] width 123 height 14
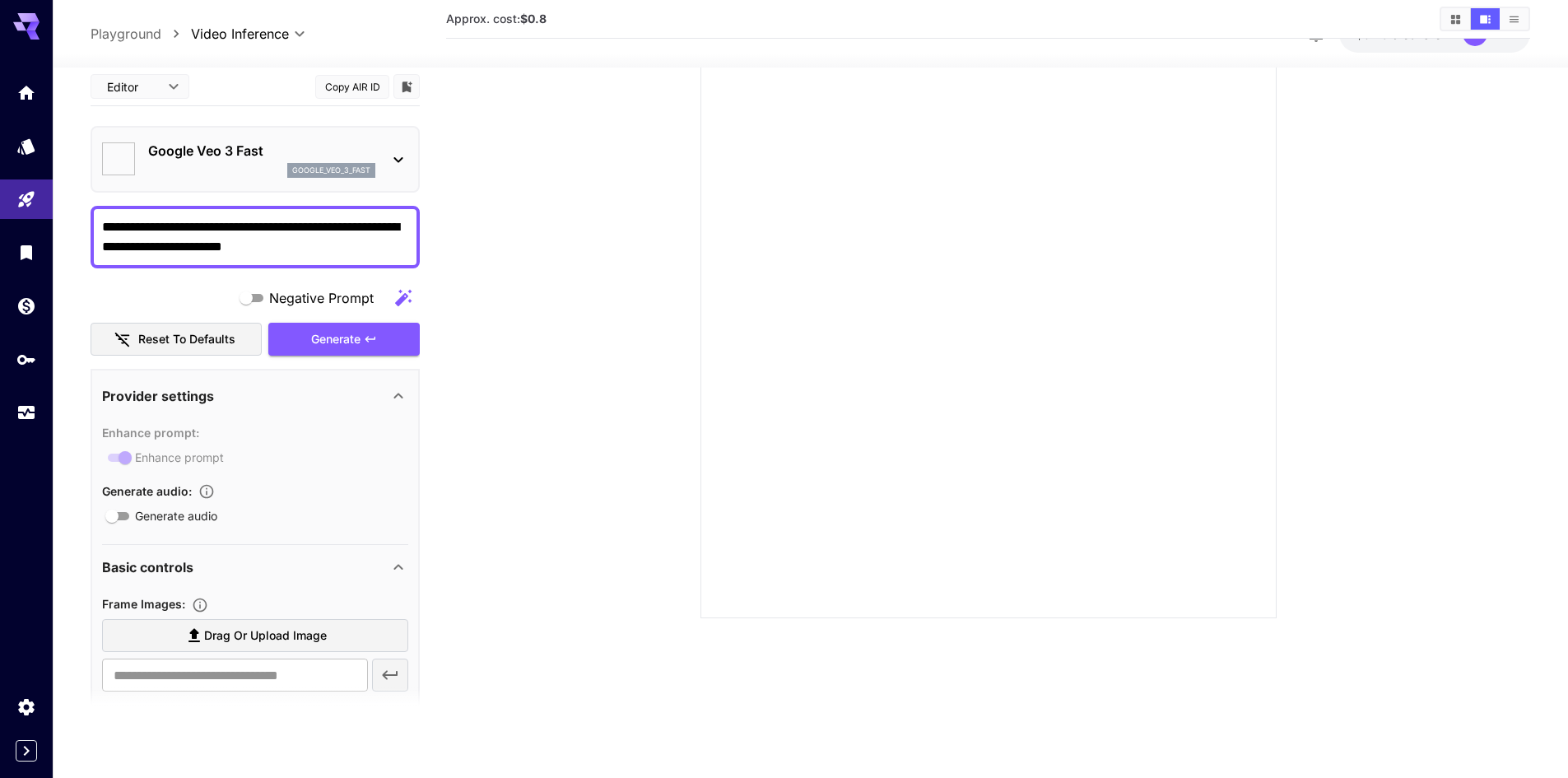
type input "*"
drag, startPoint x: 380, startPoint y: 253, endPoint x: 10, endPoint y: 223, distance: 371.2
click at [10, 223] on div "**********" at bounding box center [784, 324] width 1568 height 908
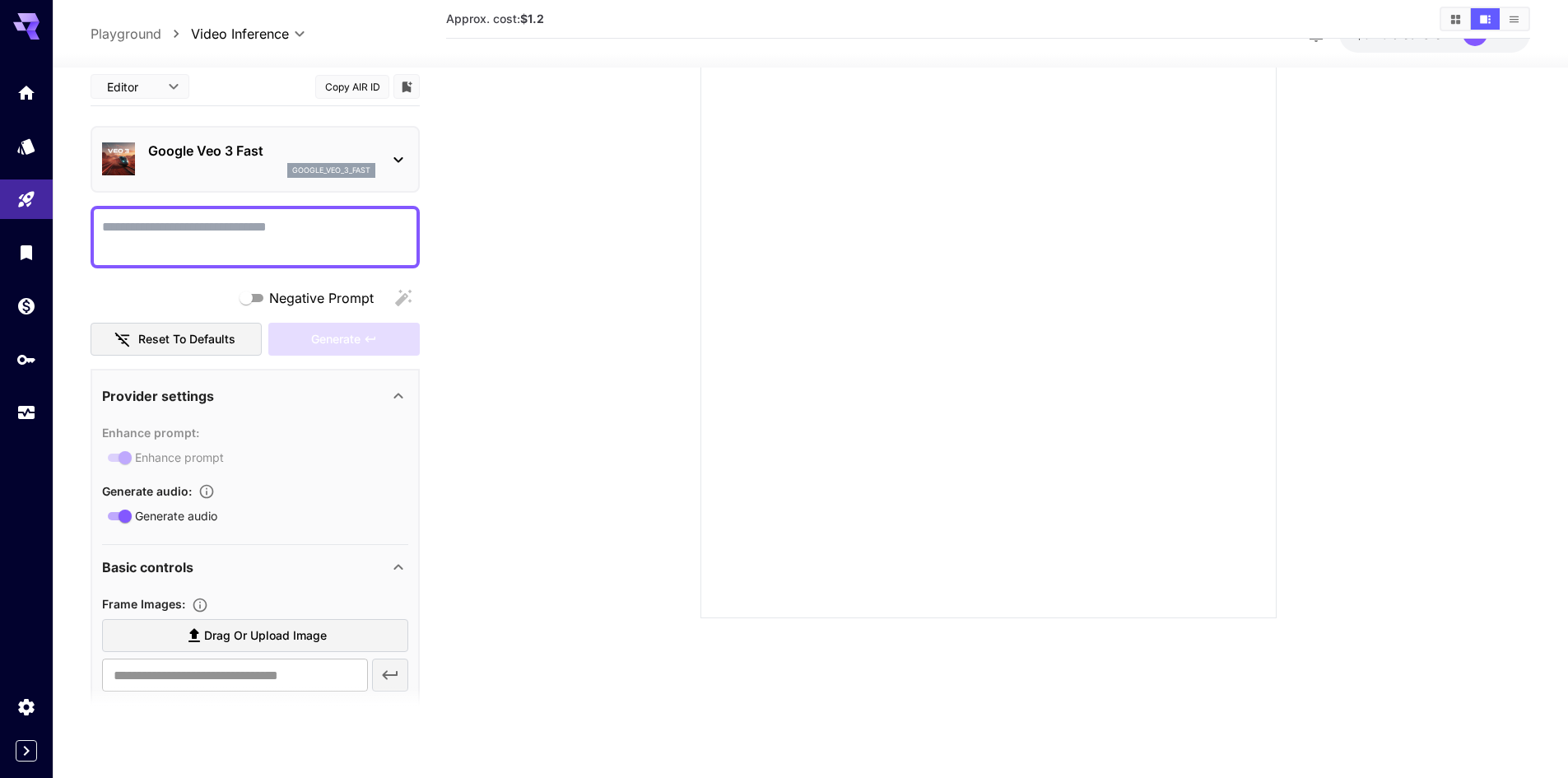
click at [528, 350] on section at bounding box center [988, 310] width 941 height 616
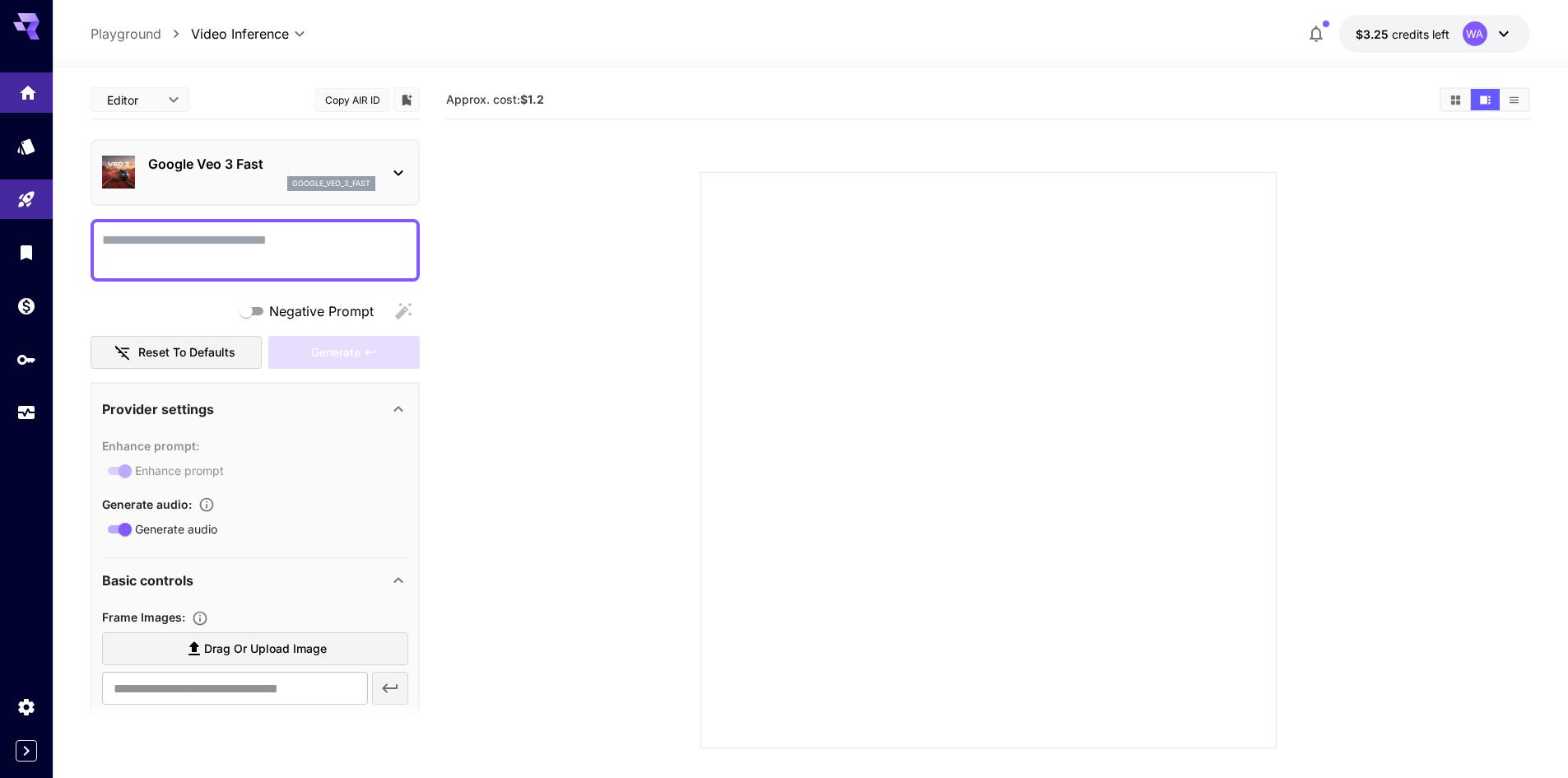
click at [18, 91] on icon "Home" at bounding box center [27, 89] width 20 height 20
